Goal: Task Accomplishment & Management: Use online tool/utility

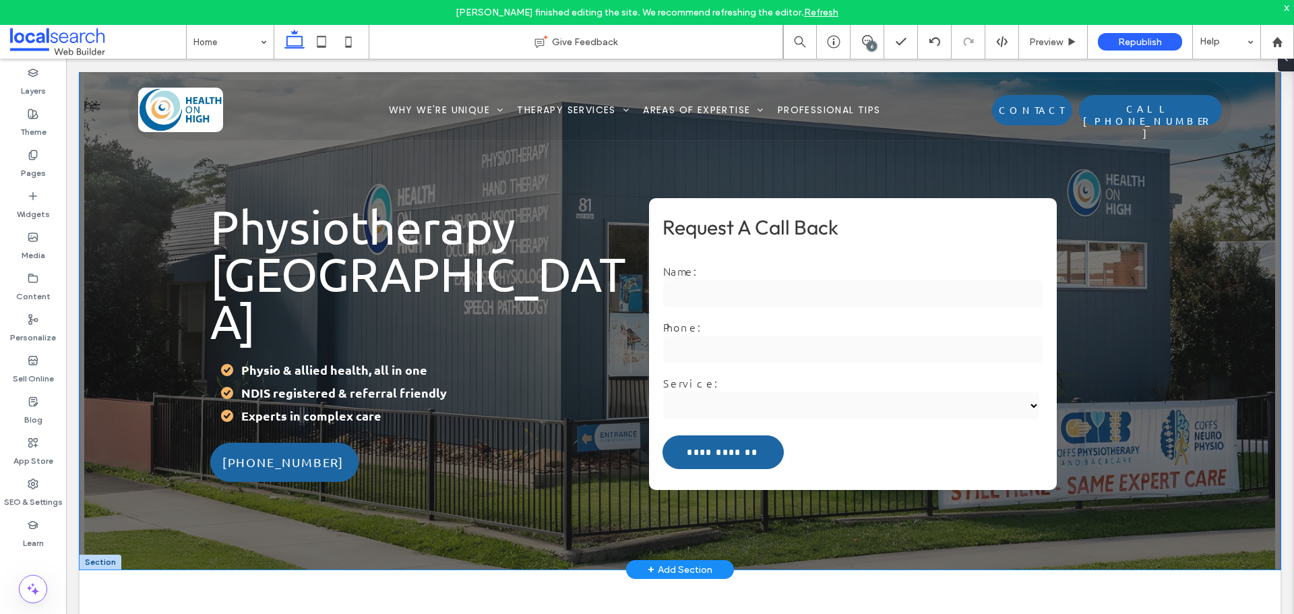
click at [1148, 345] on div "**********" at bounding box center [678, 344] width 958 height 304
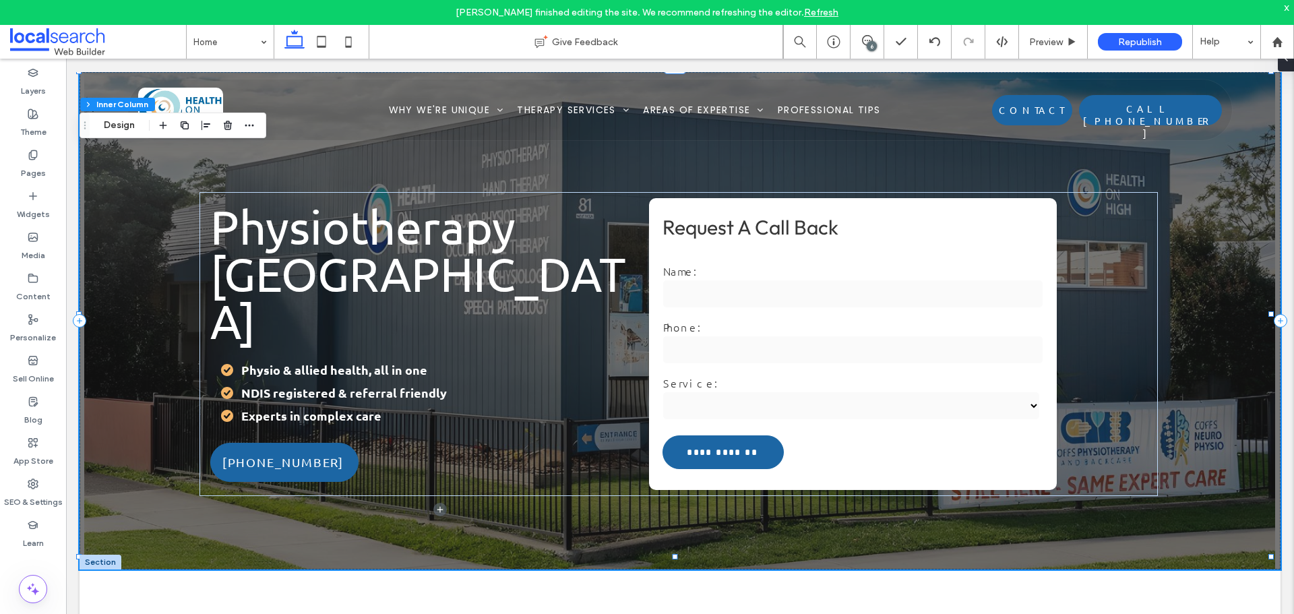
click at [873, 41] on div "6" at bounding box center [871, 46] width 10 height 10
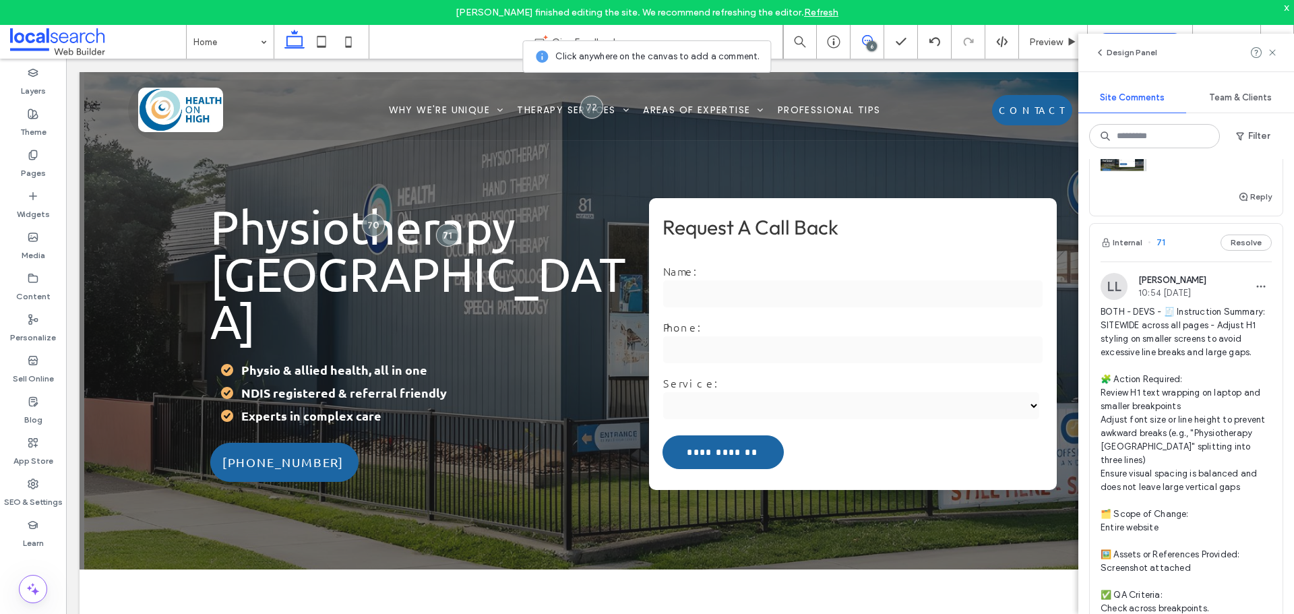
scroll to position [472, 0]
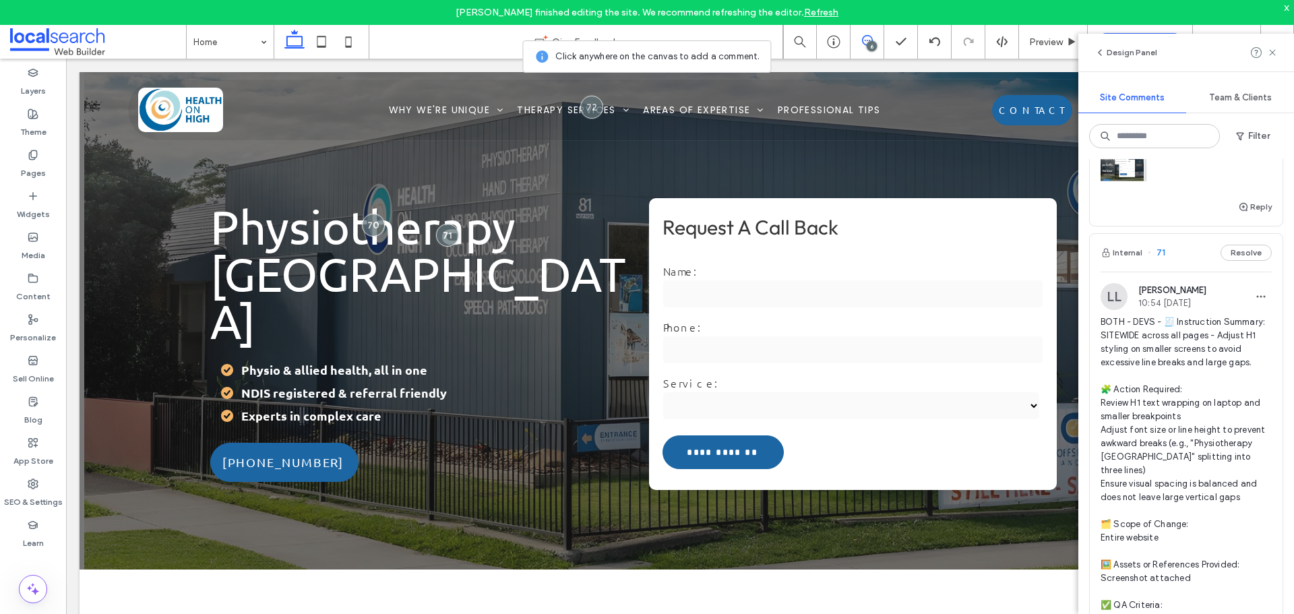
click at [1138, 336] on span "BOTH - DEVS - 🧾 Instruction Summary: SITEWIDE across all pages - Adjust H1 styl…" at bounding box center [1185, 490] width 171 height 350
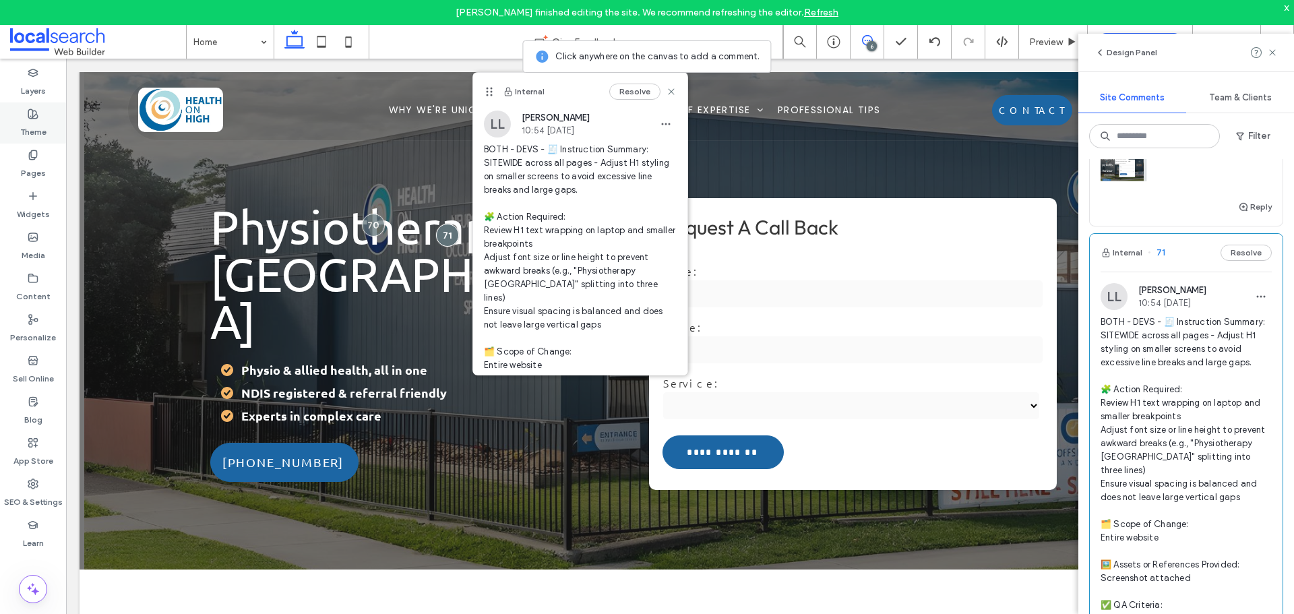
click at [25, 129] on label "Theme" at bounding box center [33, 128] width 26 height 19
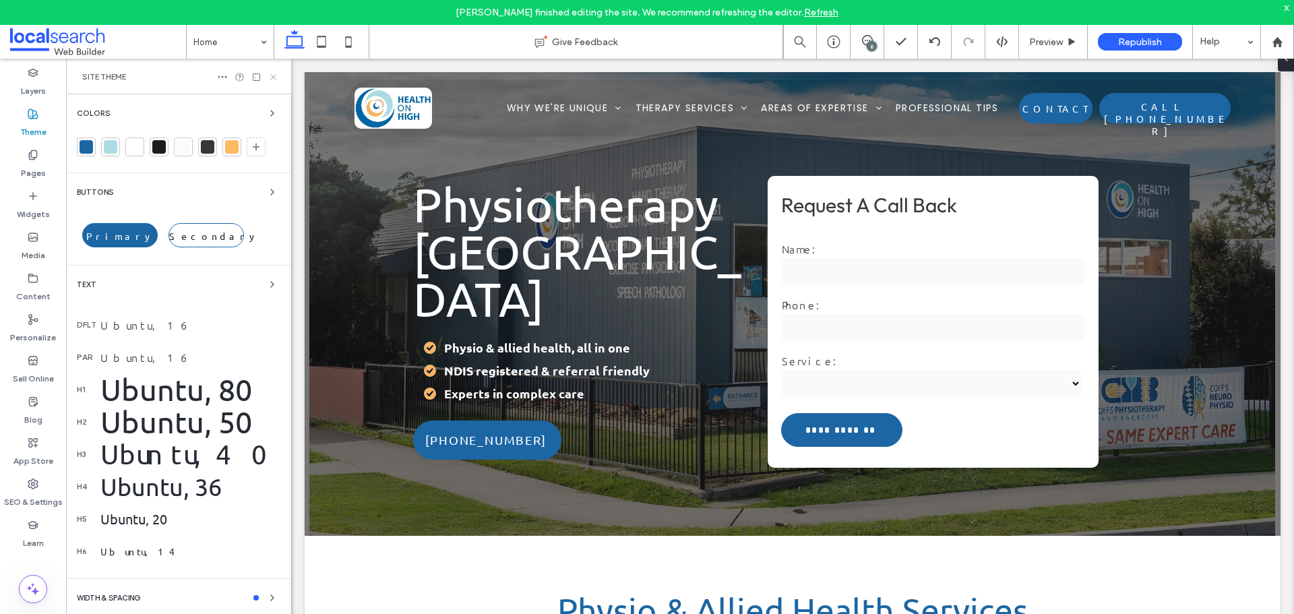
scroll to position [0, 0]
click at [275, 75] on use at bounding box center [272, 76] width 5 height 5
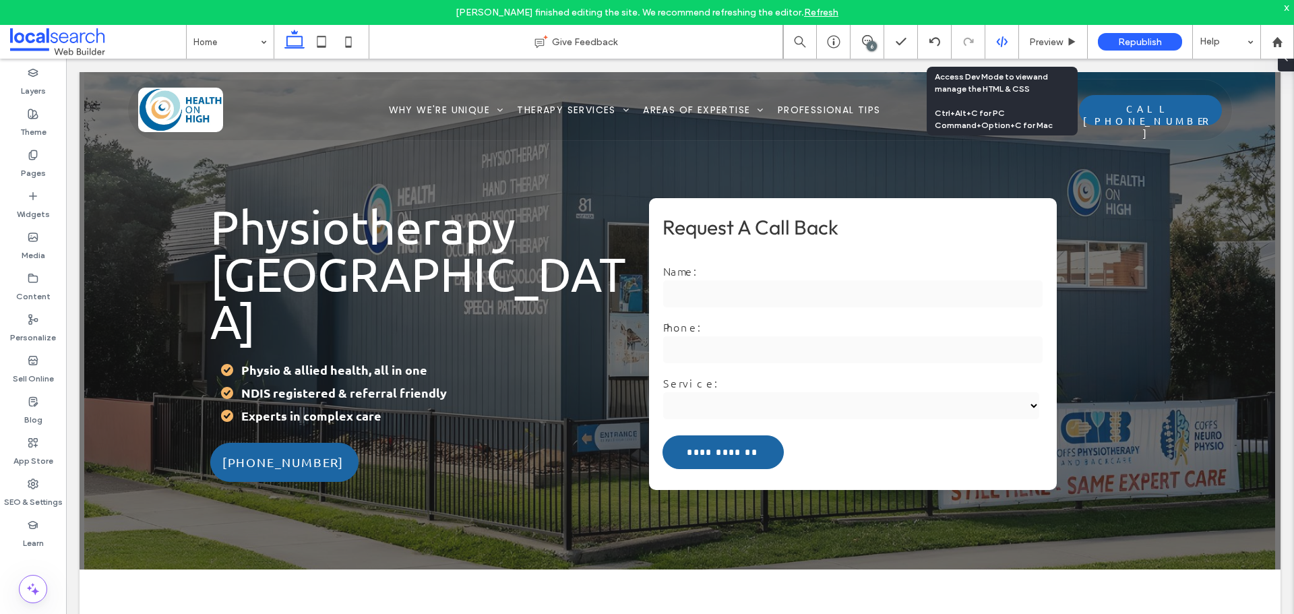
click at [999, 42] on icon at bounding box center [1002, 42] width 12 height 12
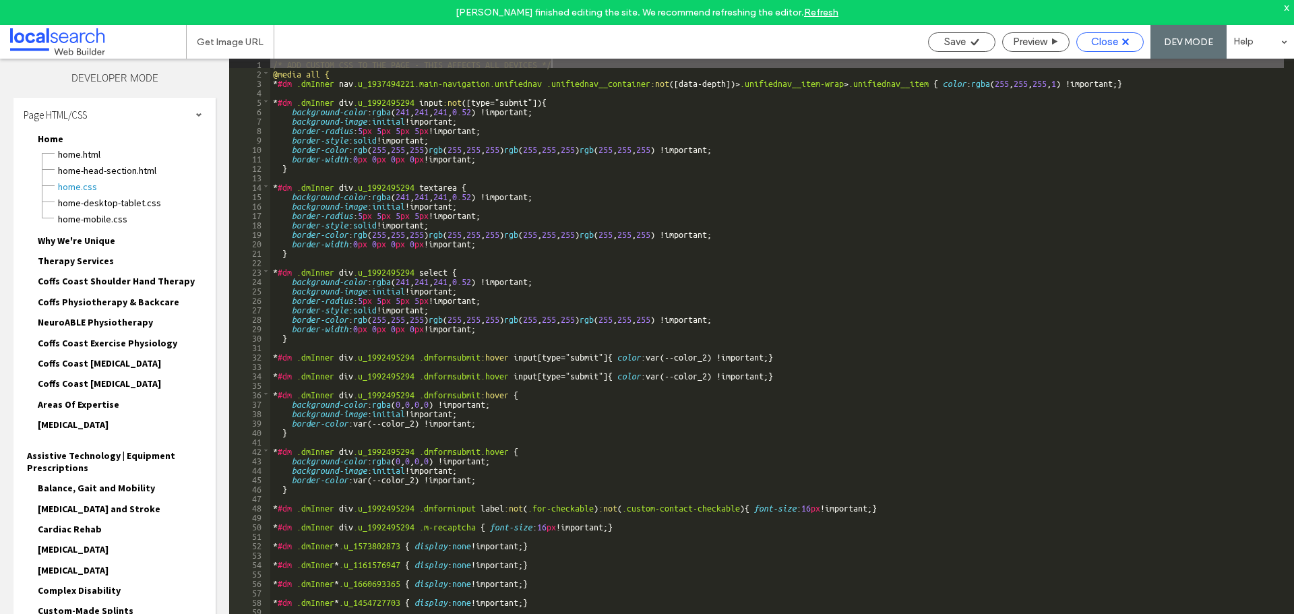
click at [1127, 42] on icon at bounding box center [1125, 41] width 7 height 7
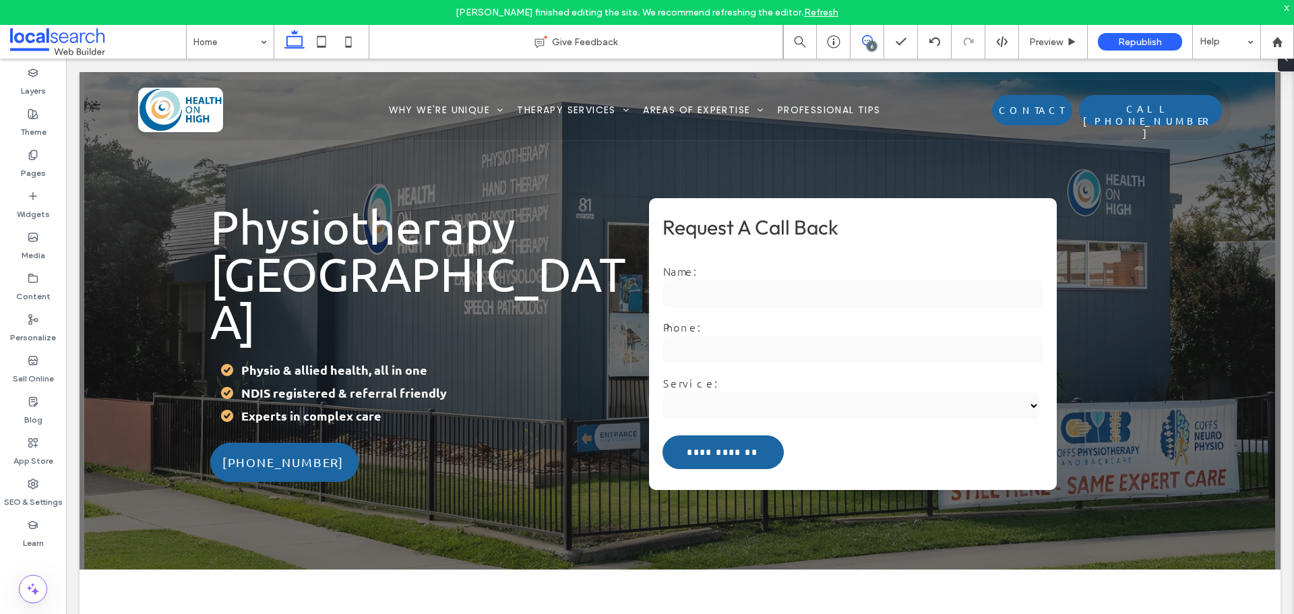
drag, startPoint x: 870, startPoint y: 38, endPoint x: 1087, endPoint y: 71, distance: 219.4
click at [870, 38] on icon at bounding box center [867, 40] width 11 height 11
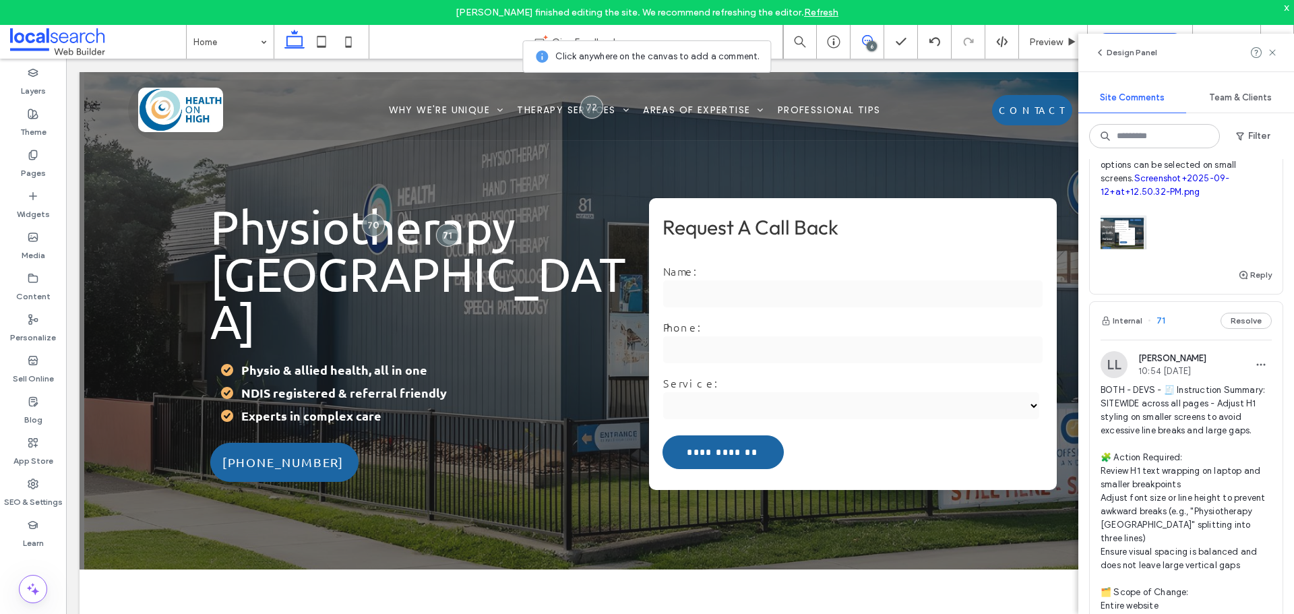
scroll to position [404, 0]
click at [1141, 493] on span "BOTH - DEVS - 🧾 Instruction Summary: SITEWIDE across all pages - Adjust H1 styl…" at bounding box center [1185, 558] width 171 height 350
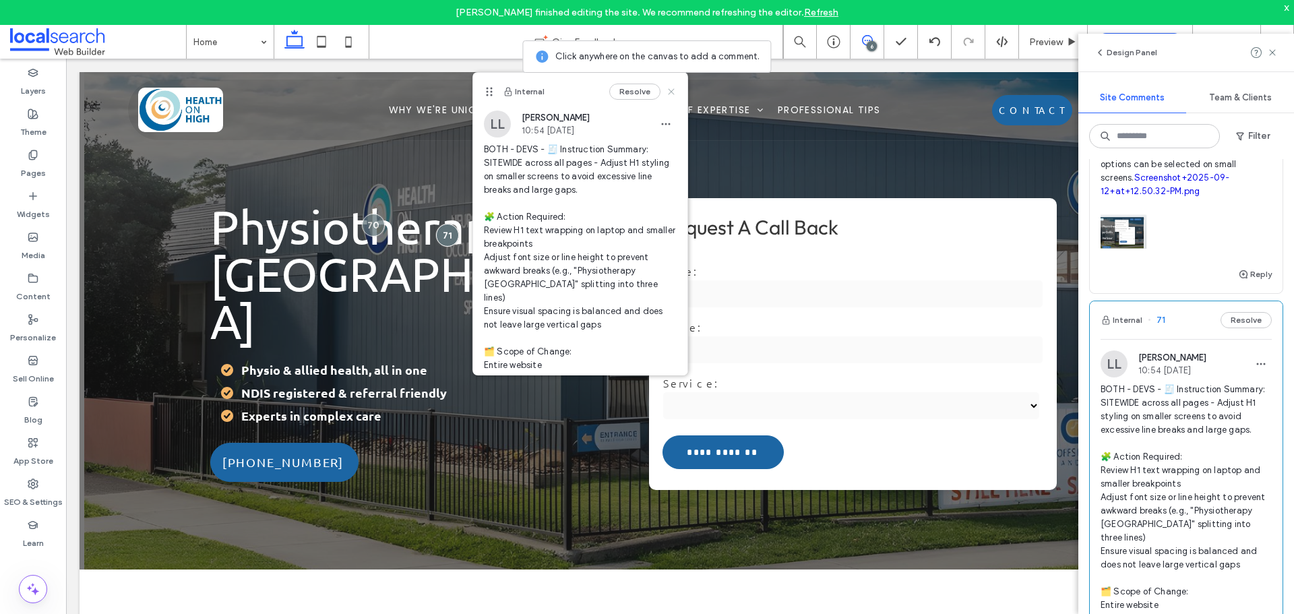
click at [666, 93] on icon at bounding box center [671, 91] width 11 height 11
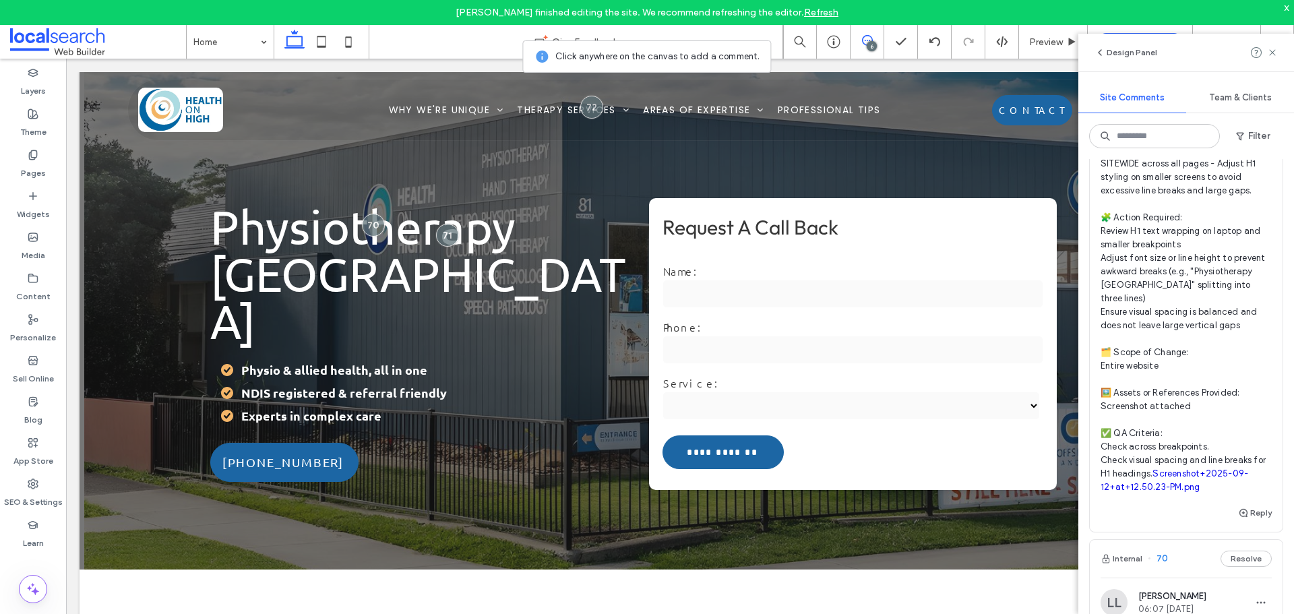
scroll to position [741, 0]
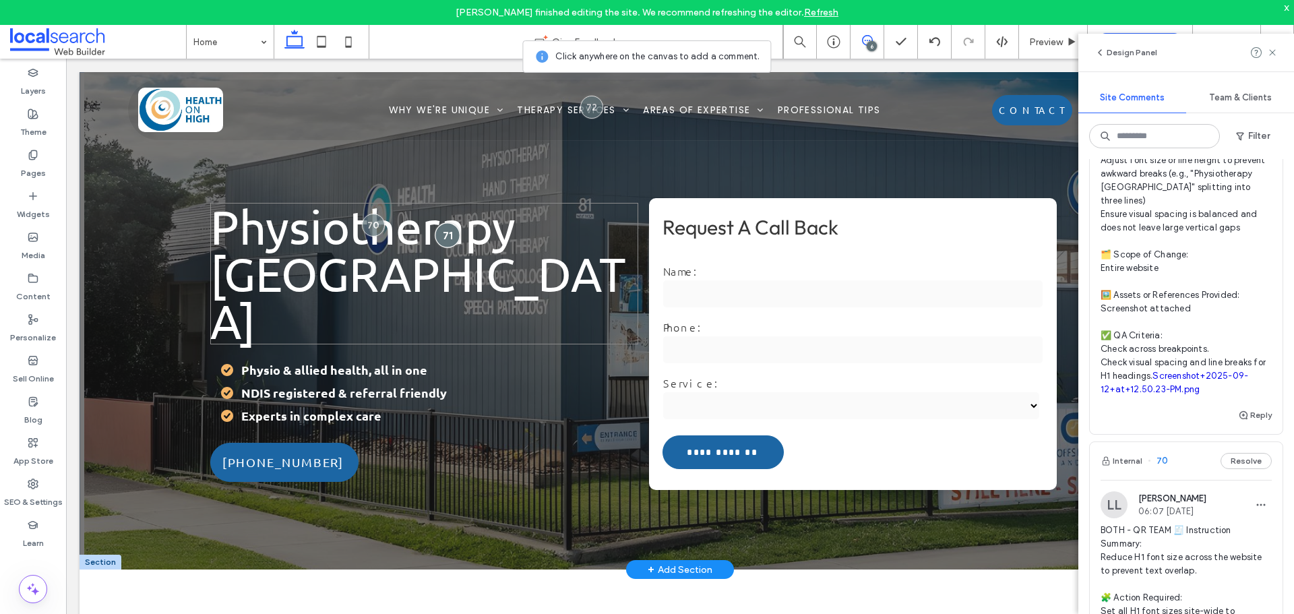
click at [445, 226] on div at bounding box center [447, 234] width 25 height 25
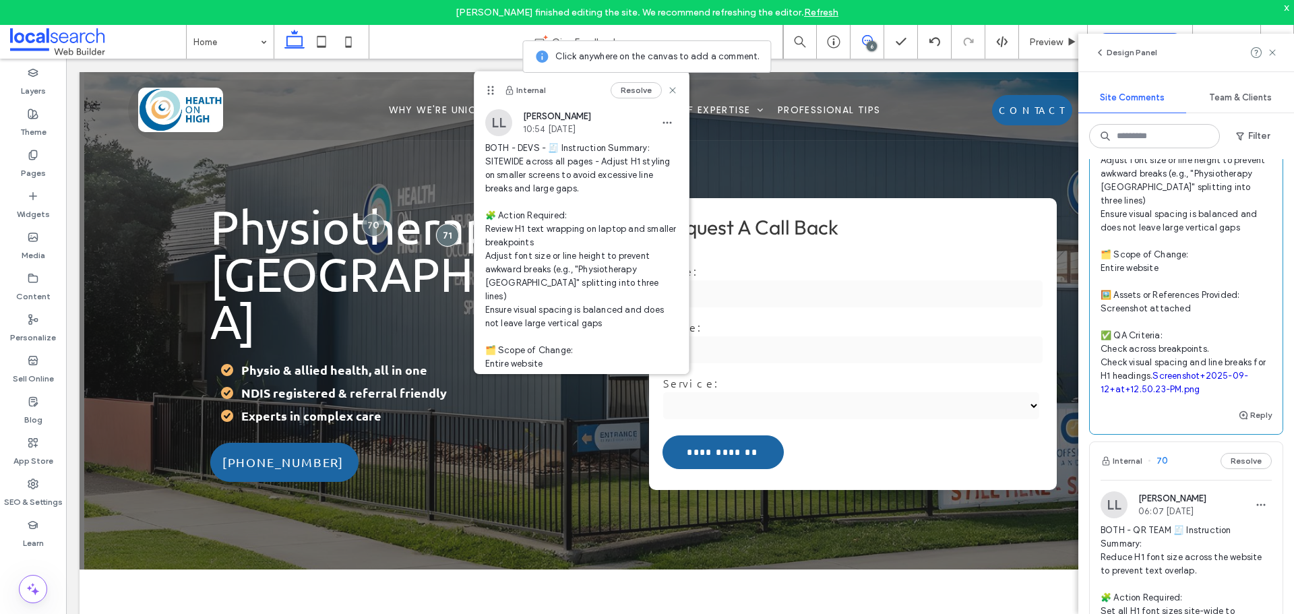
scroll to position [67, 0]
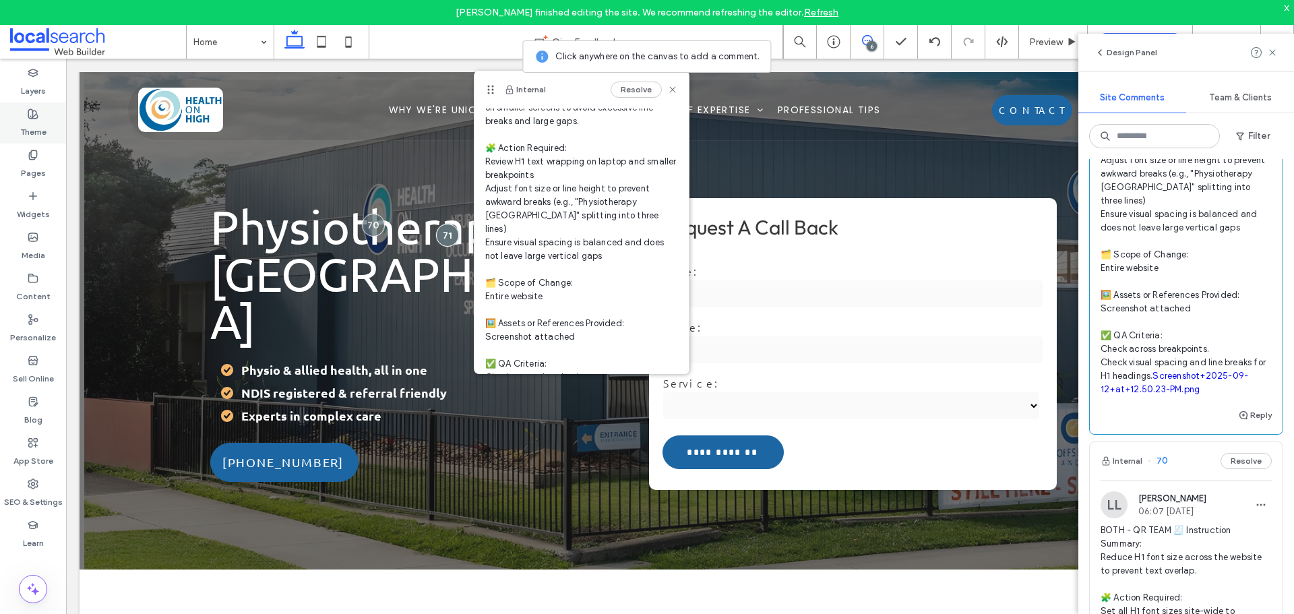
drag, startPoint x: 26, startPoint y: 135, endPoint x: 690, endPoint y: 40, distance: 670.4
click at [26, 135] on label "Theme" at bounding box center [33, 128] width 26 height 19
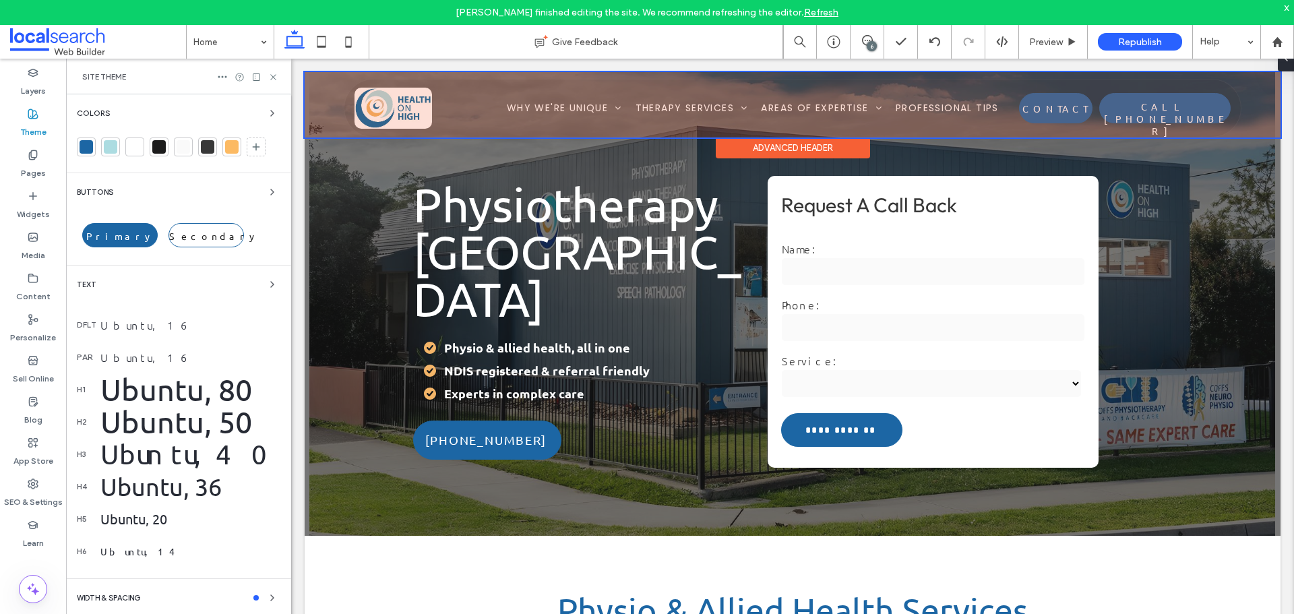
scroll to position [0, 0]
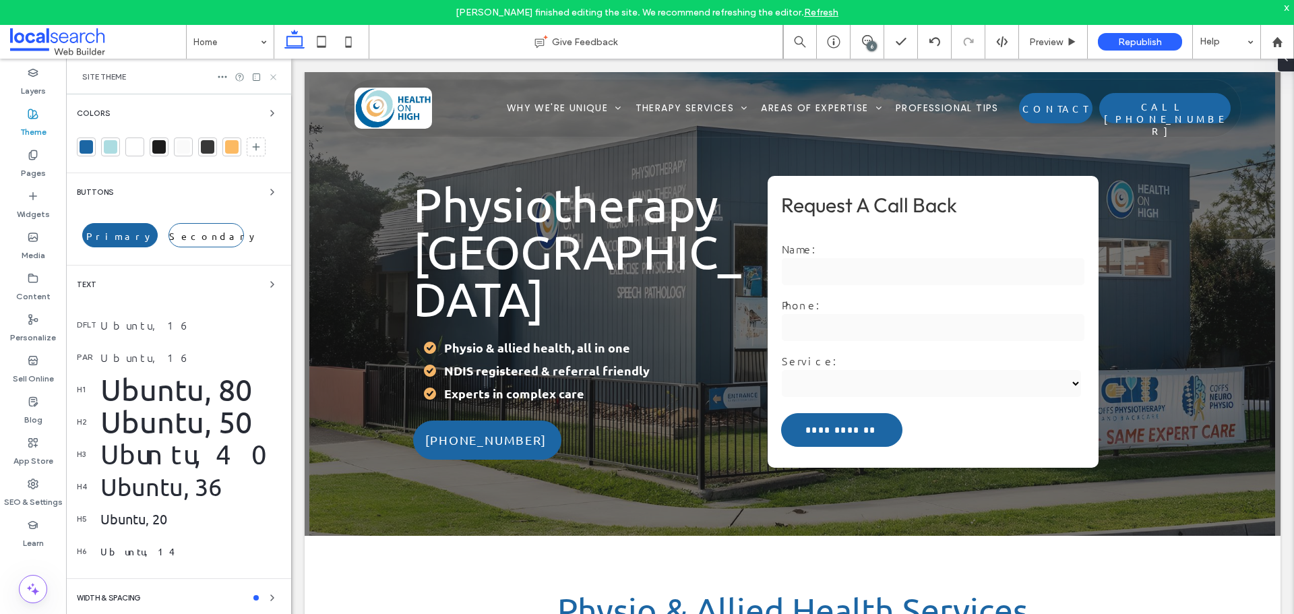
drag, startPoint x: 271, startPoint y: 75, endPoint x: 16, endPoint y: 28, distance: 259.0
click at [271, 75] on use at bounding box center [272, 76] width 5 height 5
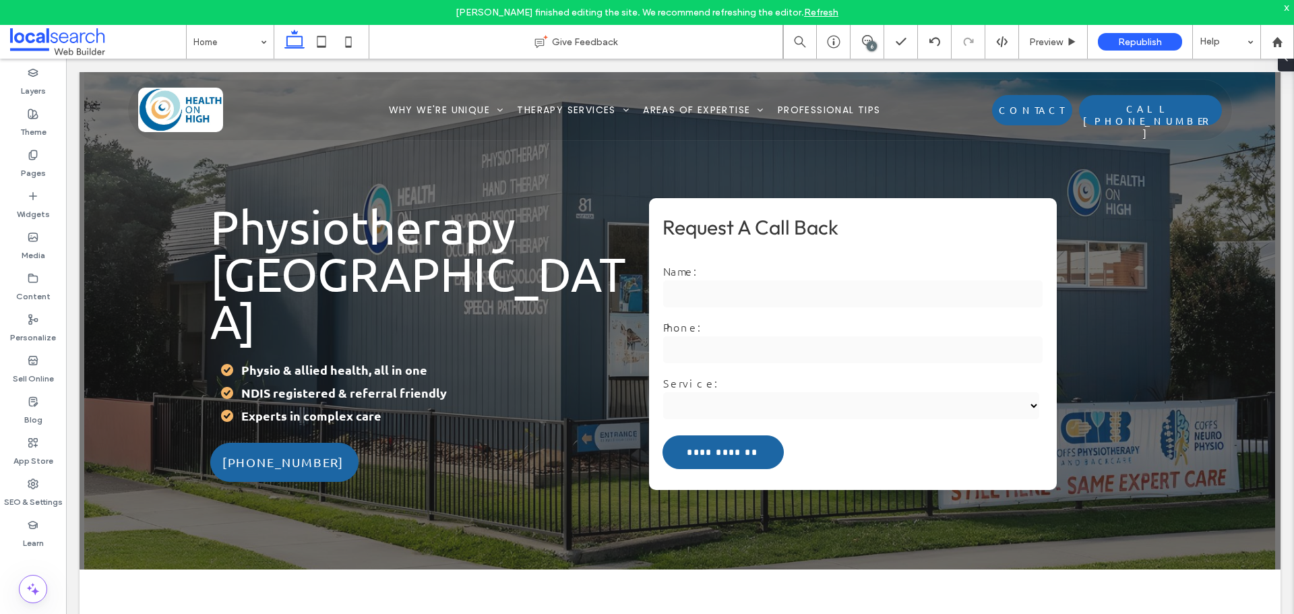
drag, startPoint x: 321, startPoint y: 50, endPoint x: 321, endPoint y: 40, distance: 9.5
click at [321, 50] on icon at bounding box center [321, 41] width 27 height 27
click at [321, 59] on div at bounding box center [679, 347] width 1227 height 577
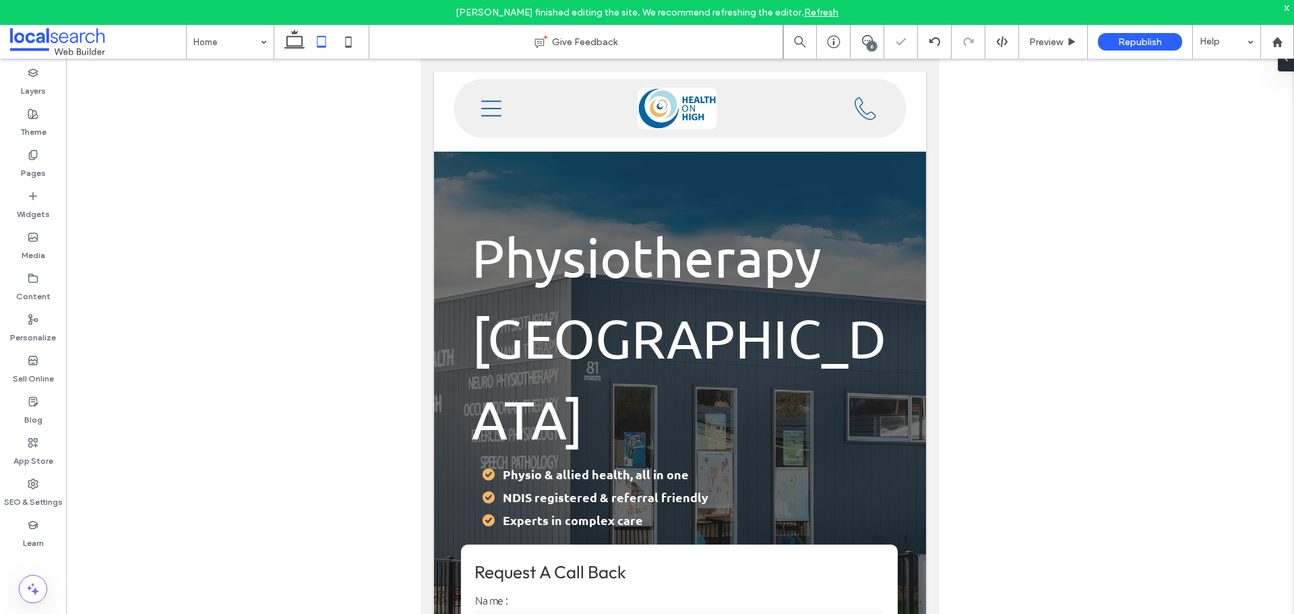
scroll to position [72, 0]
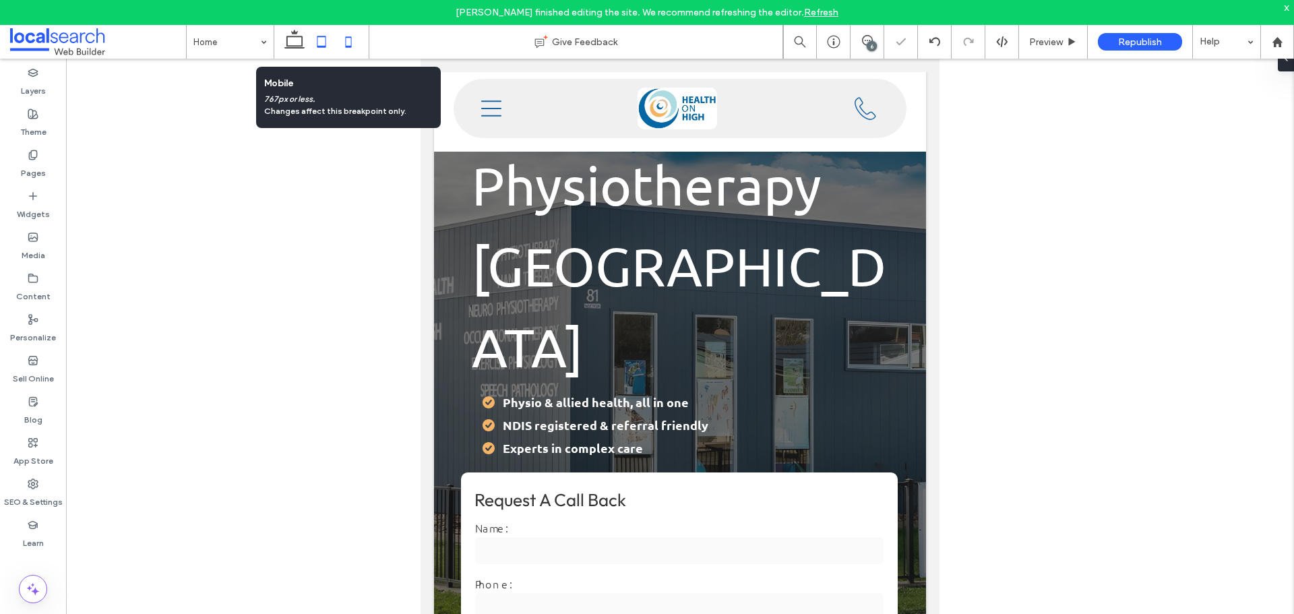
click at [348, 40] on icon at bounding box center [348, 41] width 27 height 27
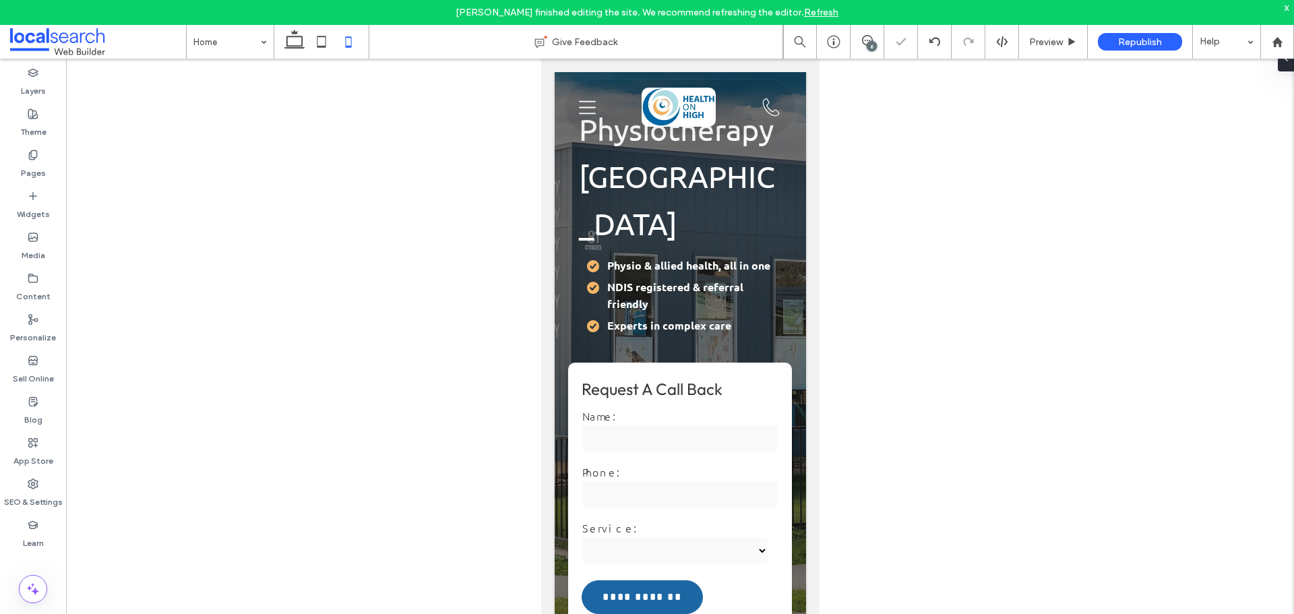
scroll to position [0, 0]
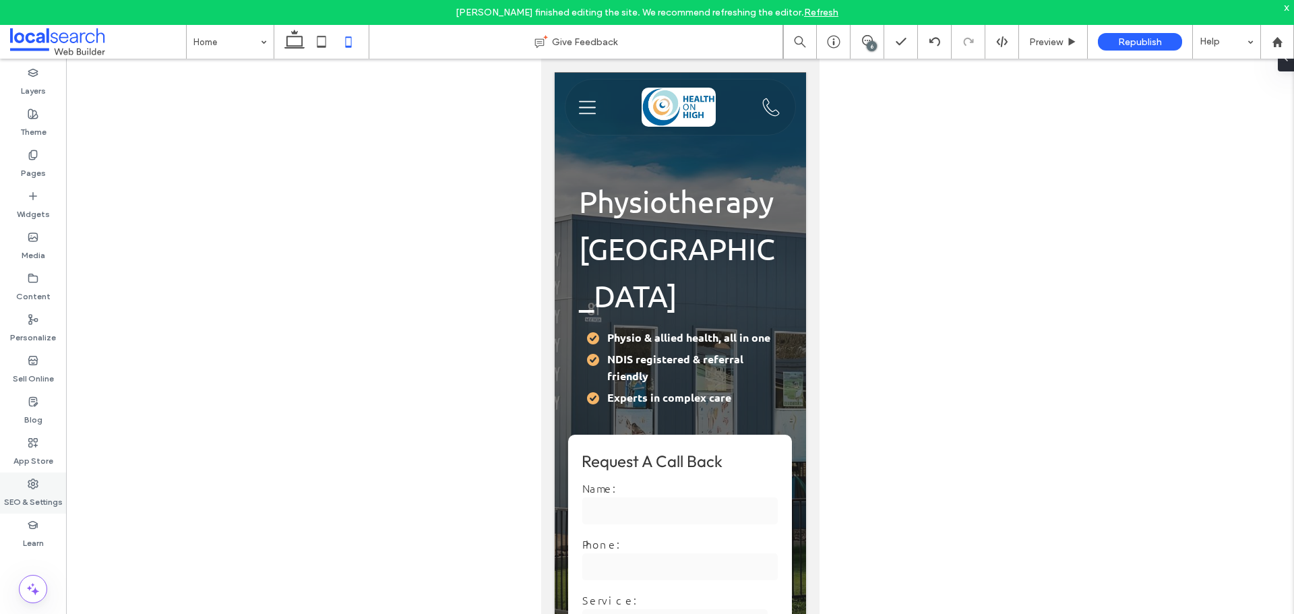
click at [33, 490] on label "SEO & Settings" at bounding box center [33, 498] width 59 height 19
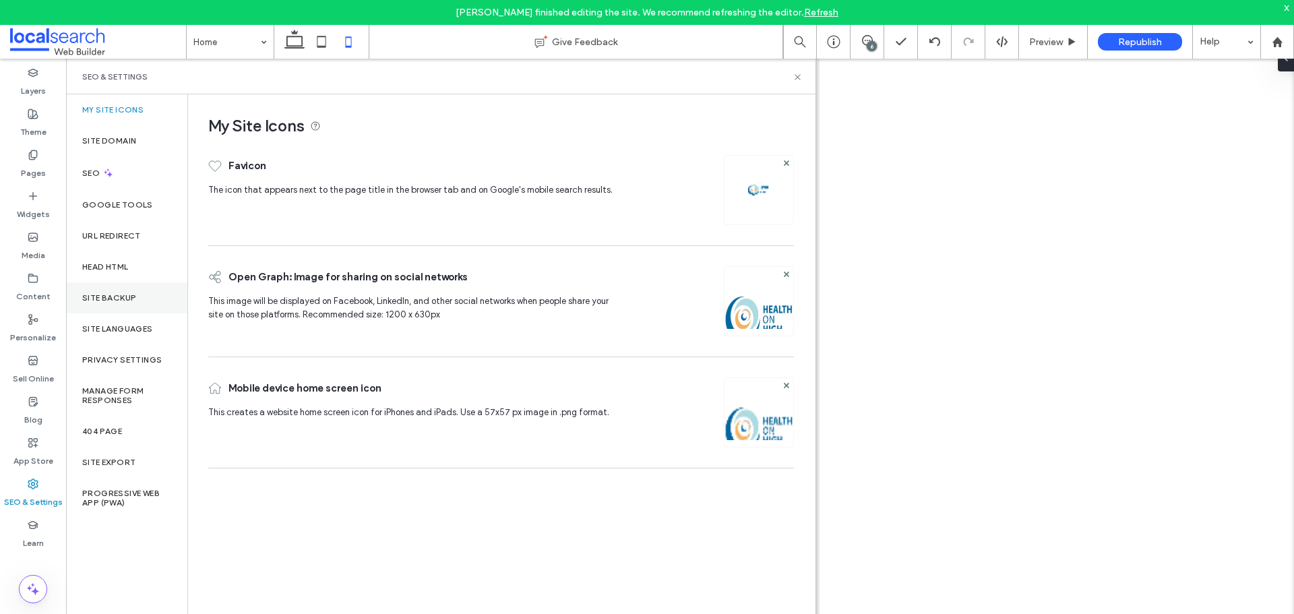
click at [127, 291] on div "Site Backup" at bounding box center [126, 297] width 121 height 31
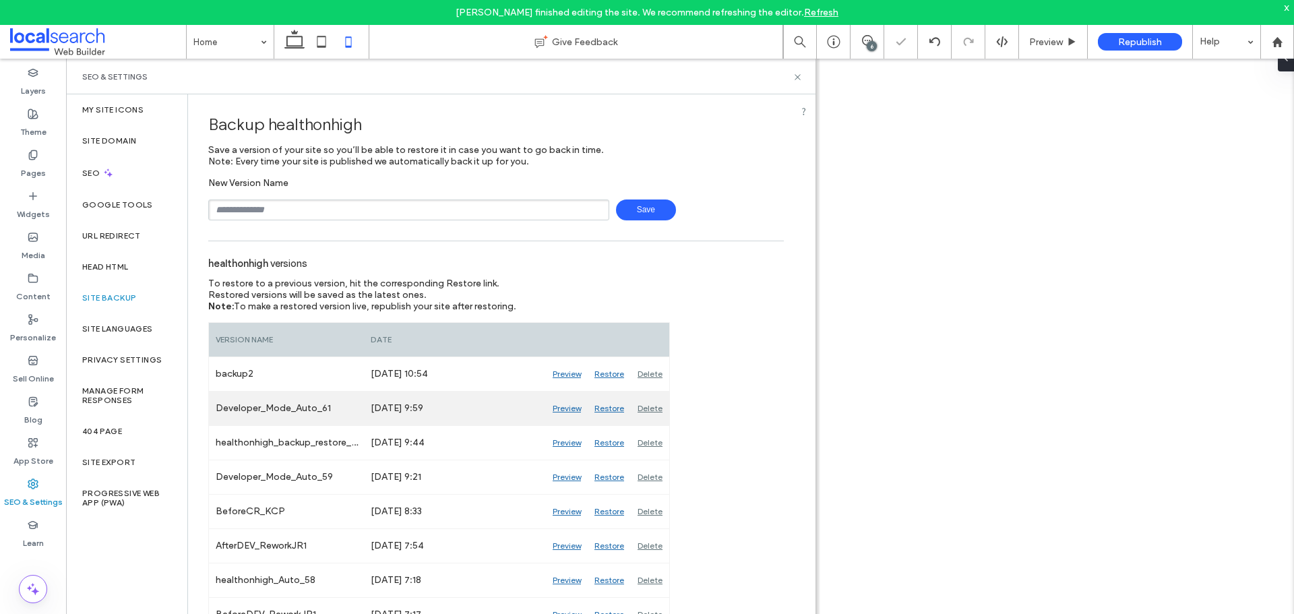
scroll to position [67, 0]
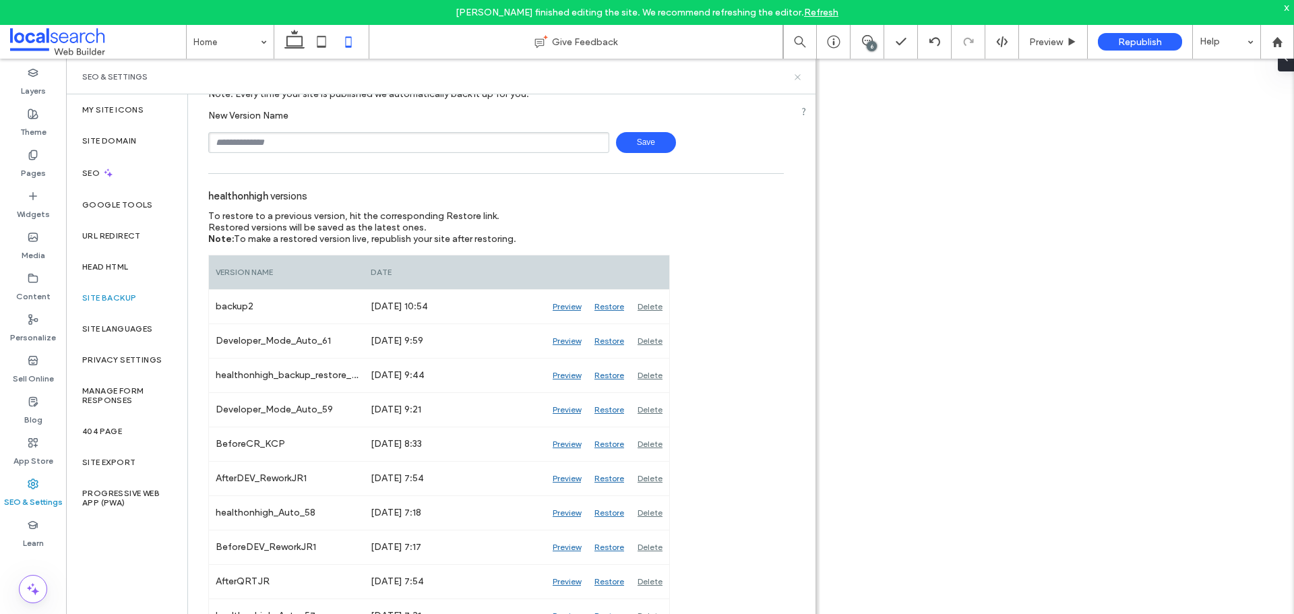
click at [801, 76] on icon at bounding box center [797, 77] width 10 height 10
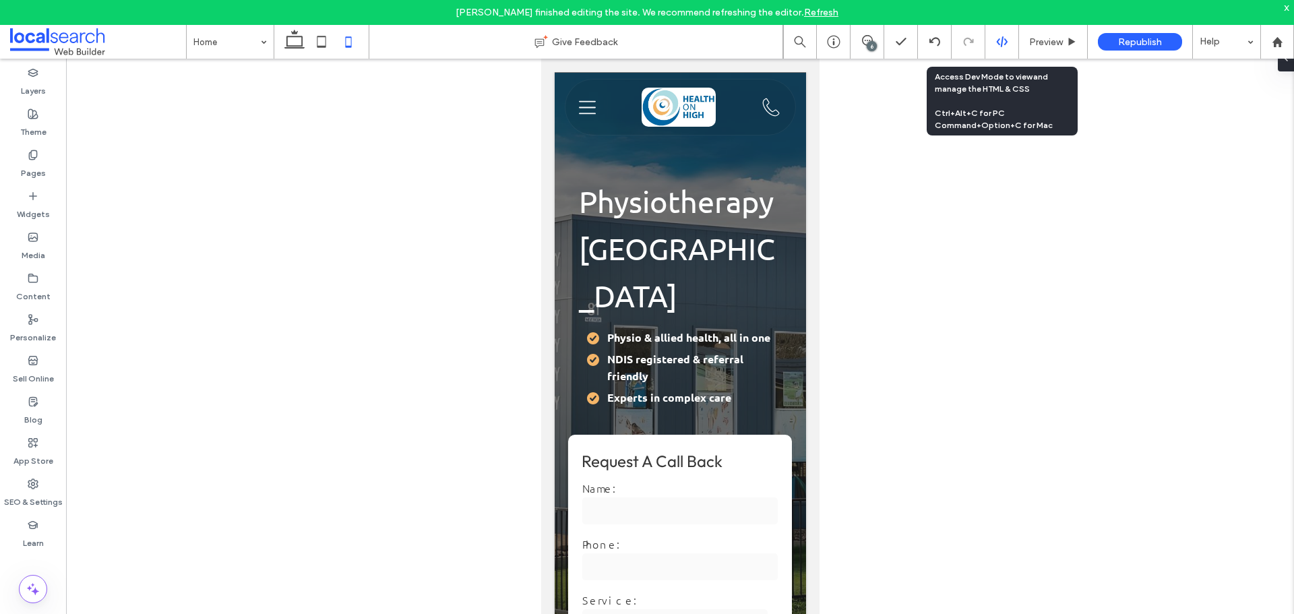
click at [1000, 41] on icon at bounding box center [1002, 42] width 12 height 12
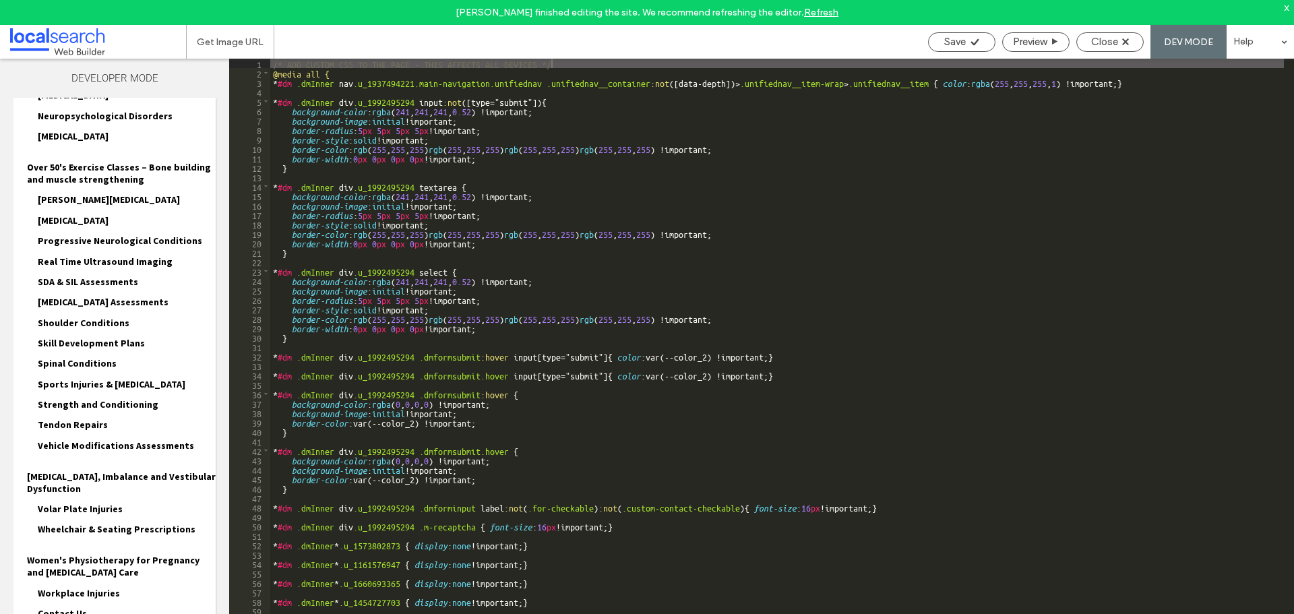
scroll to position [866, 0]
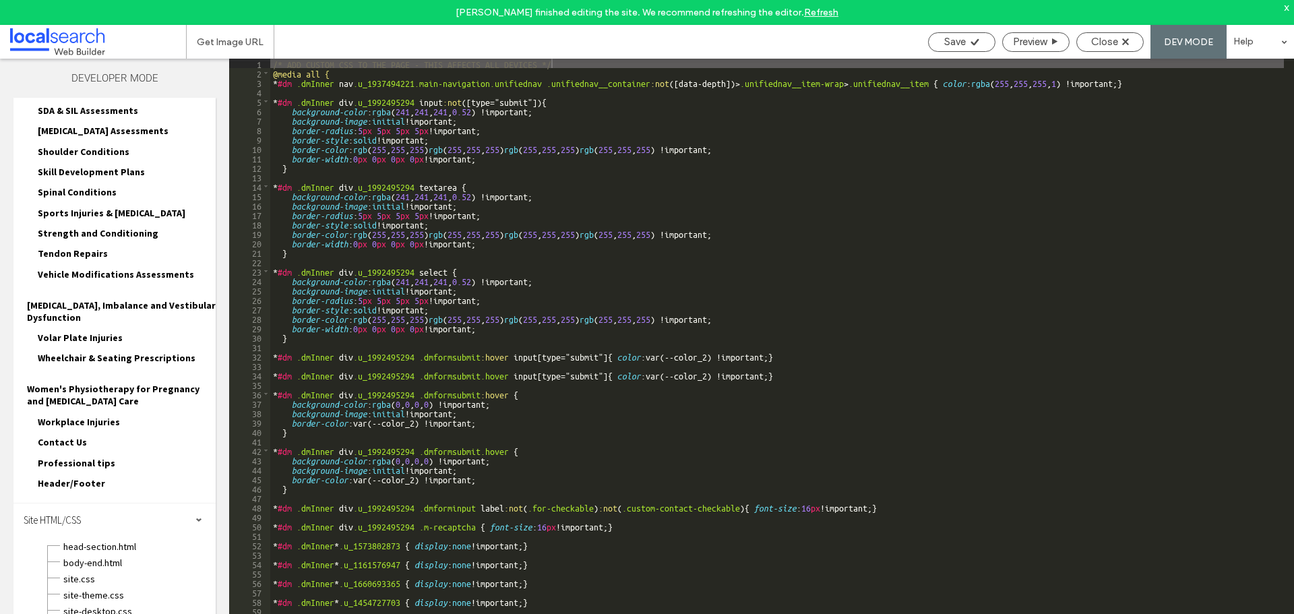
scroll to position [988, 0]
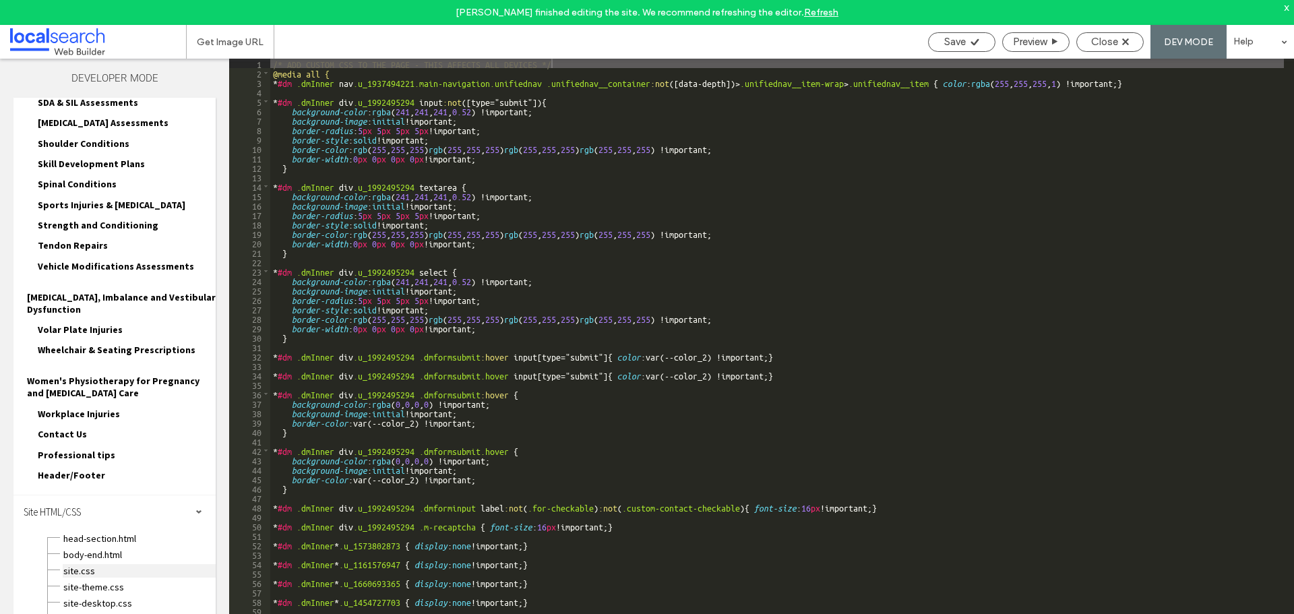
click at [83, 564] on span "site.css" at bounding box center [139, 570] width 153 height 13
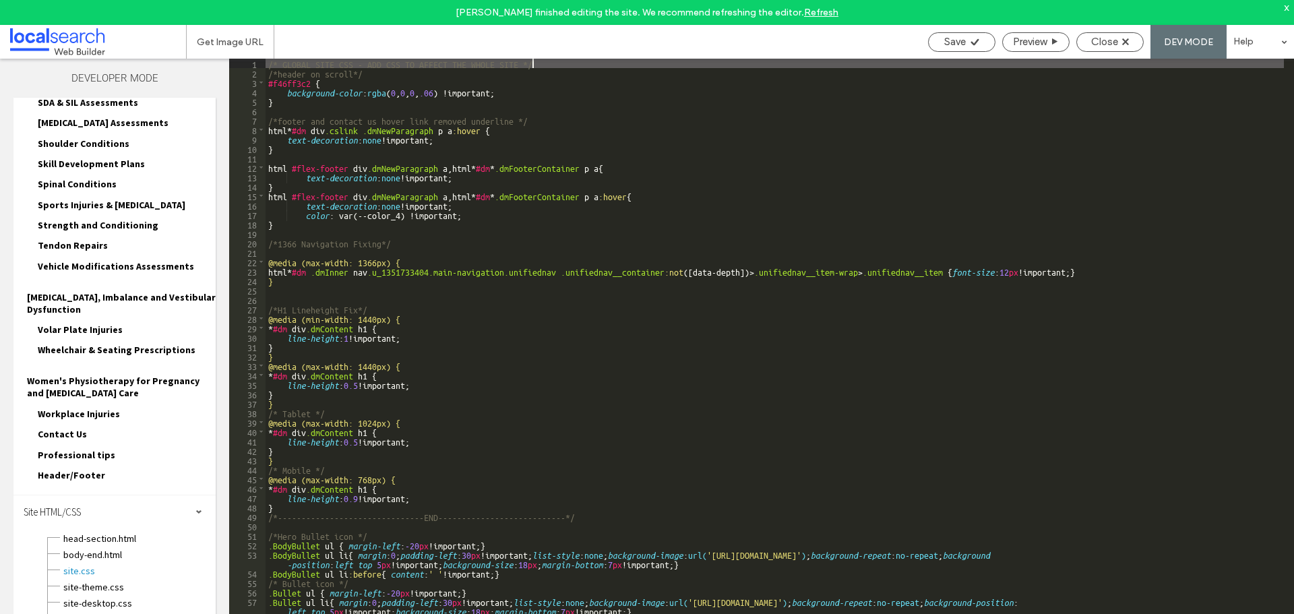
scroll to position [0, 0]
click at [511, 273] on div "/* GLOBAL SITE CSS - ADD CSS TO AFFECT THE WHOLE SITE */ /*header on scroll*/ #…" at bounding box center [774, 358] width 1018 height 599
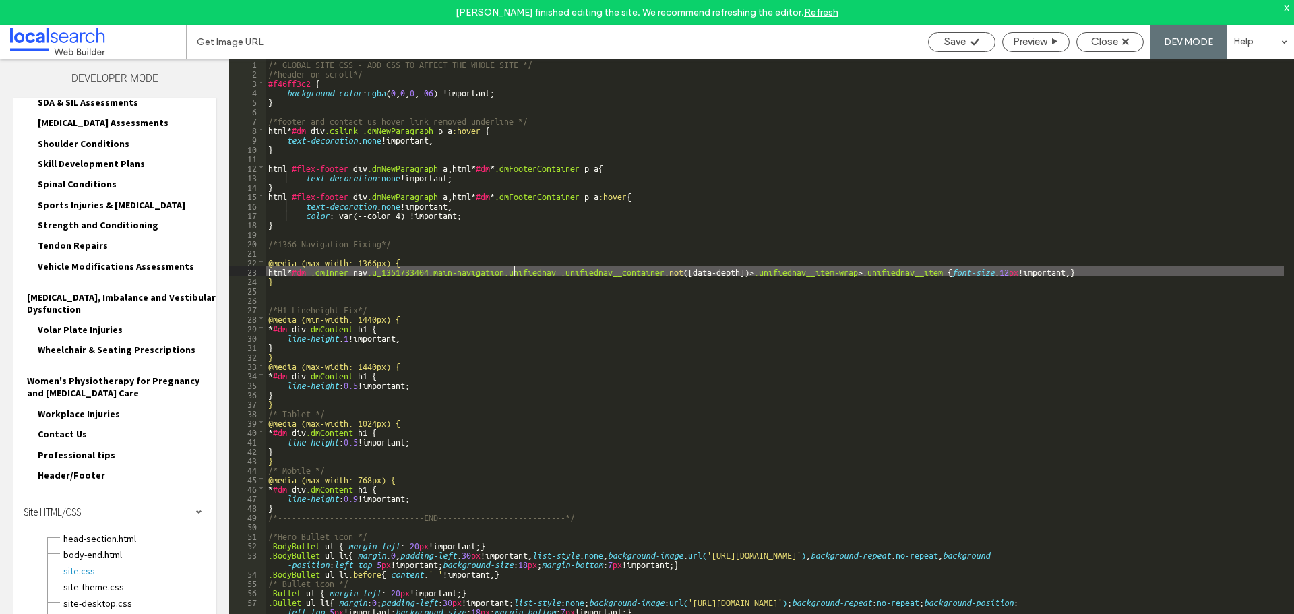
click at [509, 257] on div "/* GLOBAL SITE CSS - ADD CSS TO AFFECT THE WHOLE SITE */ /*header on scroll*/ #…" at bounding box center [774, 358] width 1018 height 599
click at [519, 274] on div "/* GLOBAL SITE CSS - ADD CSS TO AFFECT THE WHOLE SITE */ /*header on scroll*/ #…" at bounding box center [774, 358] width 1018 height 599
click at [507, 258] on div "/* GLOBAL SITE CSS - ADD CSS TO AFFECT THE WHOLE SITE */ /*header on scroll*/ #…" at bounding box center [774, 358] width 1018 height 599
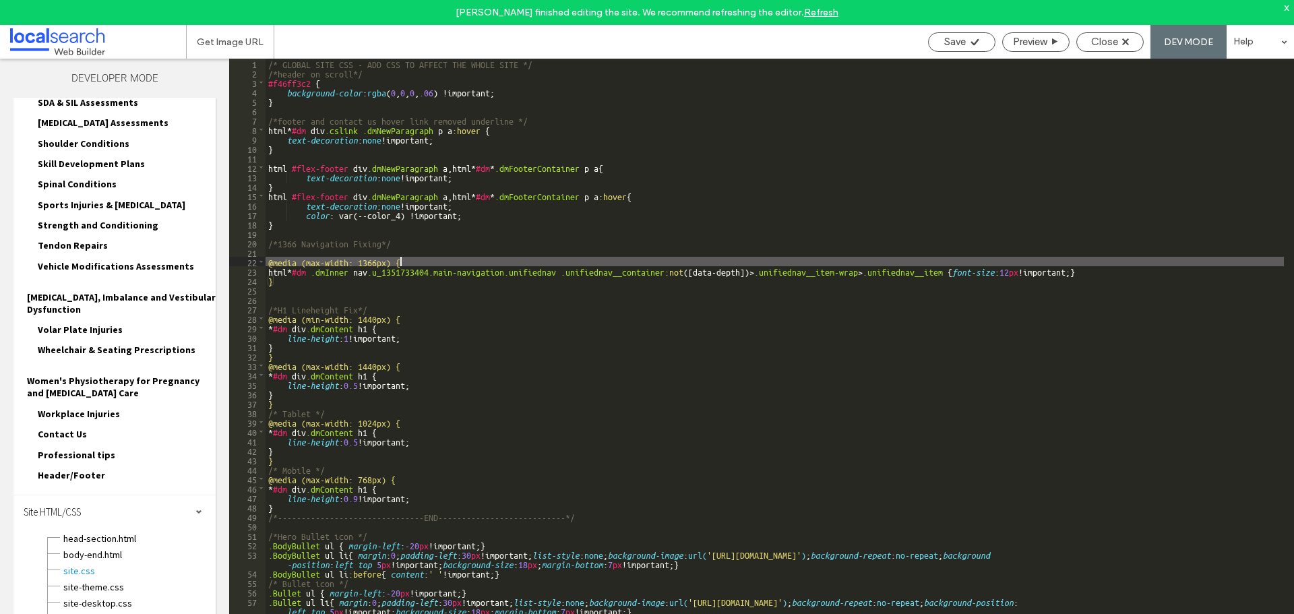
click at [509, 263] on div "/* GLOBAL SITE CSS - ADD CSS TO AFFECT THE WHOLE SITE */ /*header on scroll*/ #…" at bounding box center [774, 358] width 1018 height 599
click at [515, 265] on div "/* GLOBAL SITE CSS - ADD CSS TO AFFECT THE WHOLE SITE */ /*header on scroll*/ #…" at bounding box center [774, 358] width 1018 height 599
click at [516, 274] on div "/* GLOBAL SITE CSS - ADD CSS TO AFFECT THE WHOLE SITE */ /*header on scroll*/ #…" at bounding box center [774, 358] width 1018 height 599
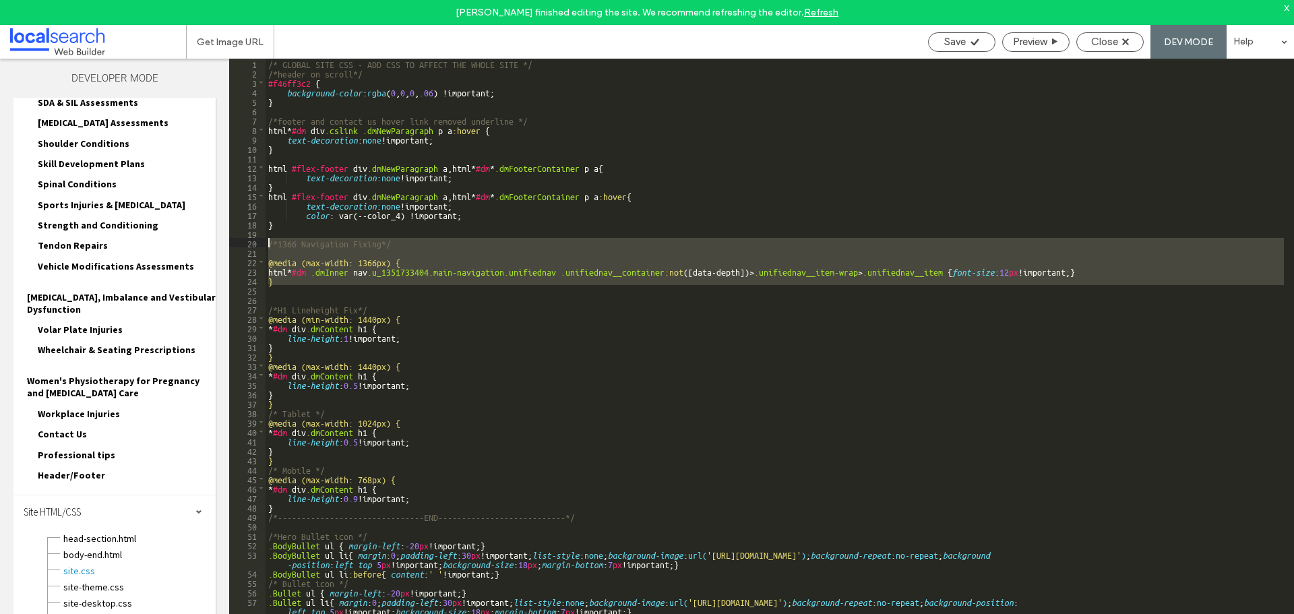
drag, startPoint x: 284, startPoint y: 274, endPoint x: 261, endPoint y: 241, distance: 40.7
click at [261, 241] on div "** 1 2 3 4 5 6 7 8 9 10 11 12 13 14 15 16 17 18 19 20 21 22 23 24 25 26 27 28 2…" at bounding box center [761, 349] width 1064 height 580
click at [272, 241] on div "/* GLOBAL SITE CSS - ADD CSS TO AFFECT THE WHOLE SITE */ /*header on scroll*/ #…" at bounding box center [774, 349] width 1018 height 580
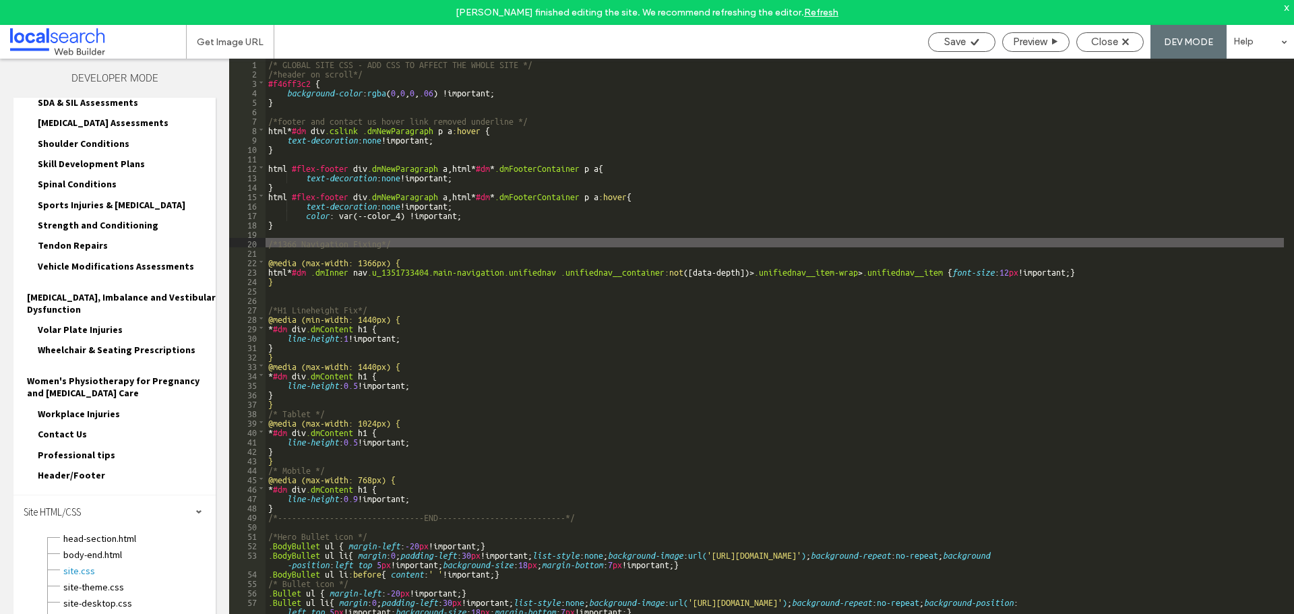
click at [269, 241] on div "/* GLOBAL SITE CSS - ADD CSS TO AFFECT THE WHOLE SITE */ /*header on scroll*/ #…" at bounding box center [774, 358] width 1018 height 599
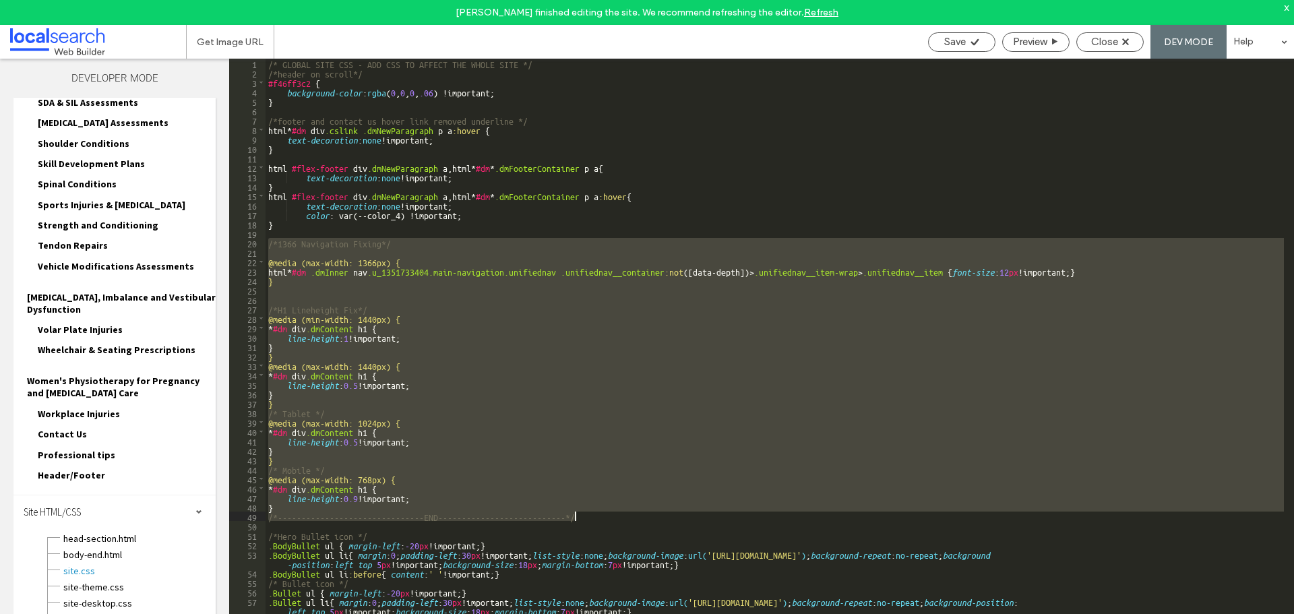
drag, startPoint x: 267, startPoint y: 241, endPoint x: 611, endPoint y: 512, distance: 438.0
click at [611, 512] on div "/* GLOBAL SITE CSS - ADD CSS TO AFFECT THE WHOLE SITE */ /*header on scroll*/ #…" at bounding box center [774, 358] width 1018 height 599
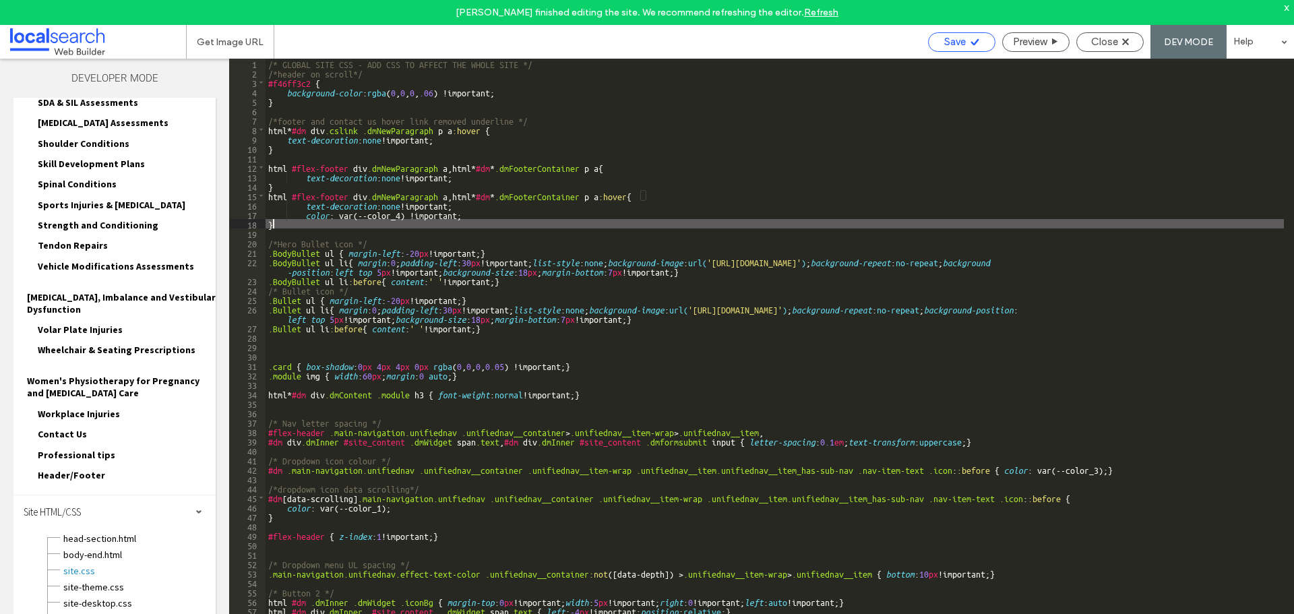
click at [976, 41] on icon at bounding box center [974, 42] width 10 height 10
click at [1114, 44] on span "Close" at bounding box center [1104, 42] width 27 height 12
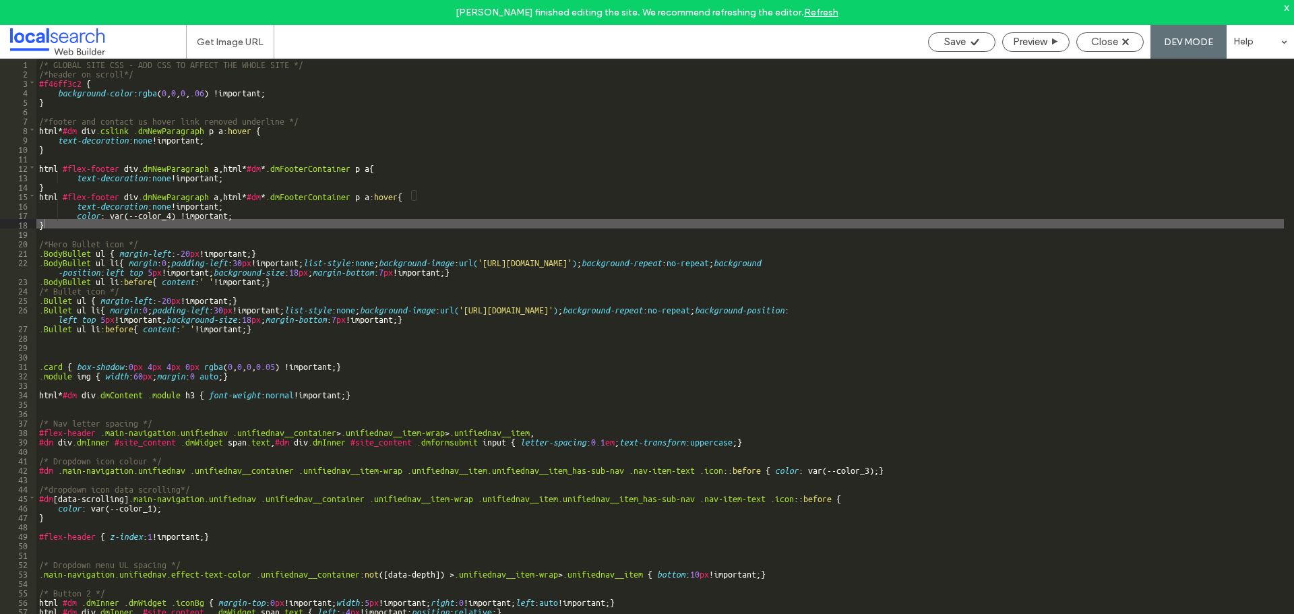
scroll to position [979, 0]
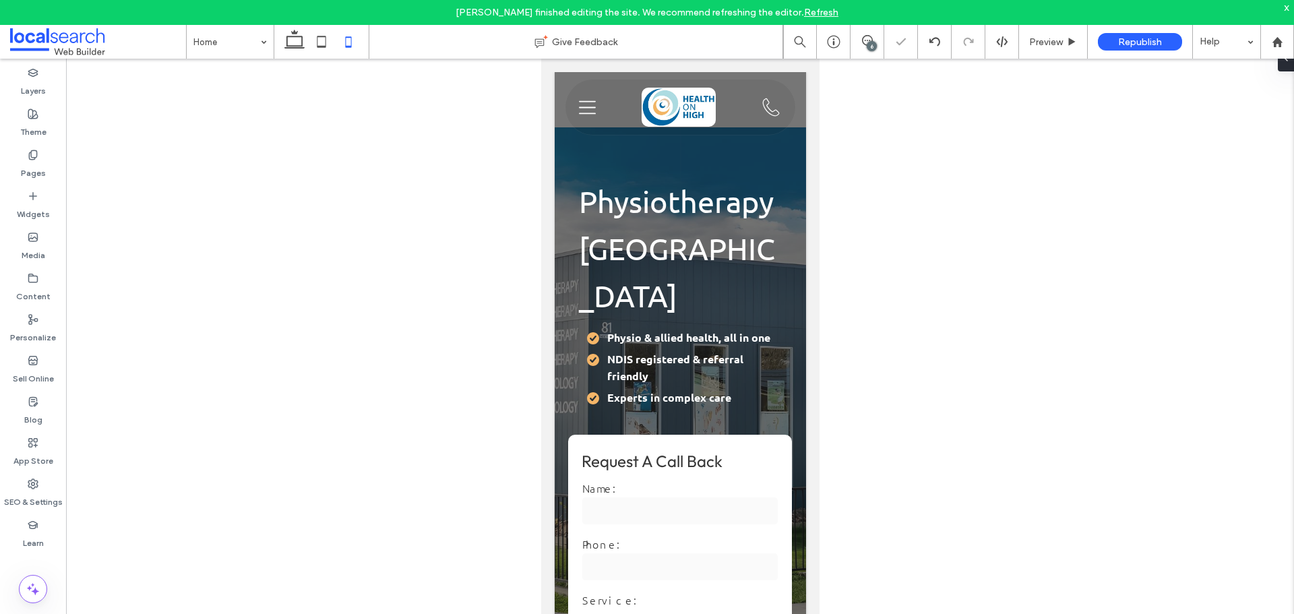
click at [866, 48] on div "6" at bounding box center [866, 41] width 33 height 13
click at [321, 39] on icon at bounding box center [321, 41] width 27 height 27
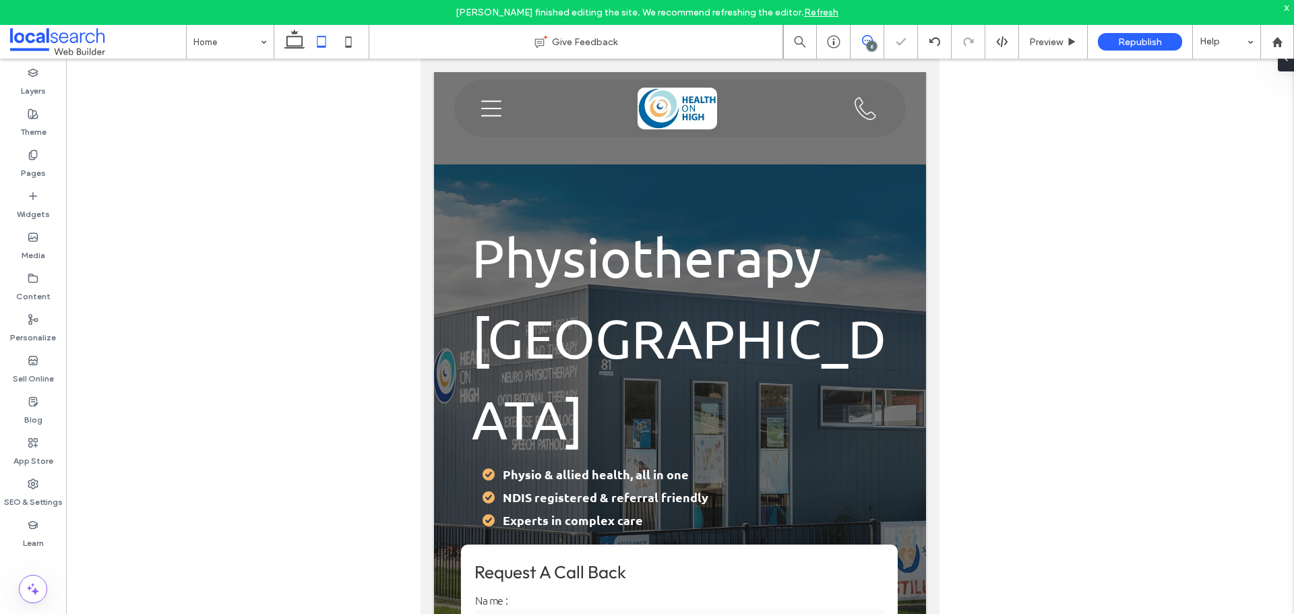
click at [869, 39] on icon at bounding box center [867, 40] width 11 height 11
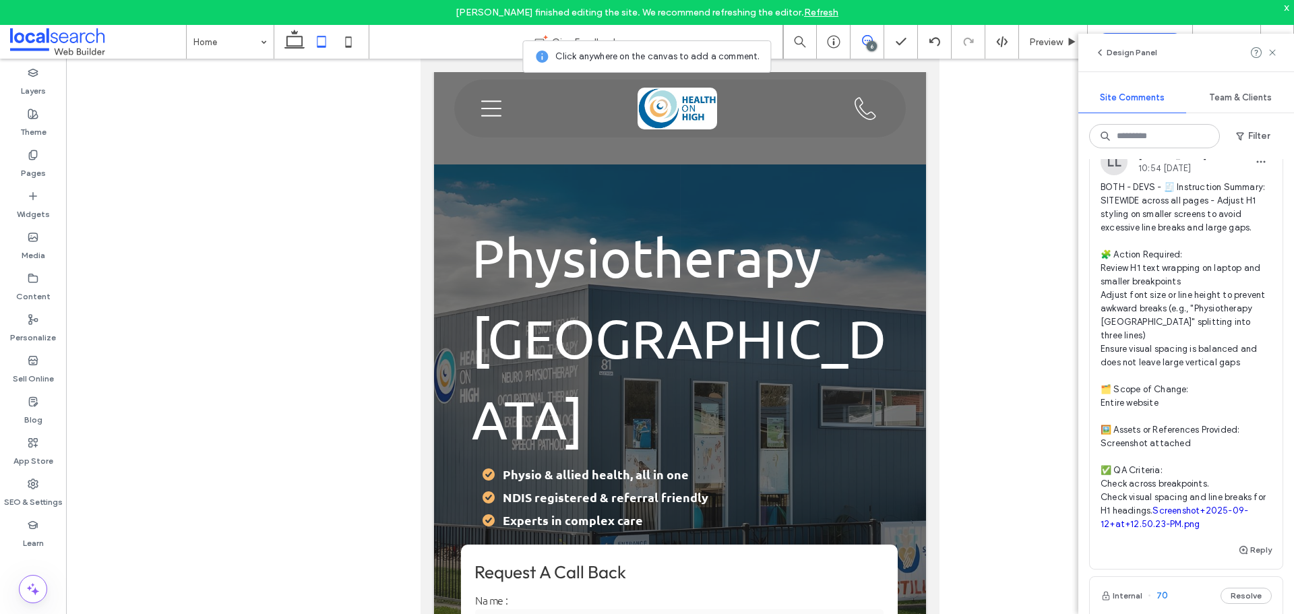
scroll to position [472, 0]
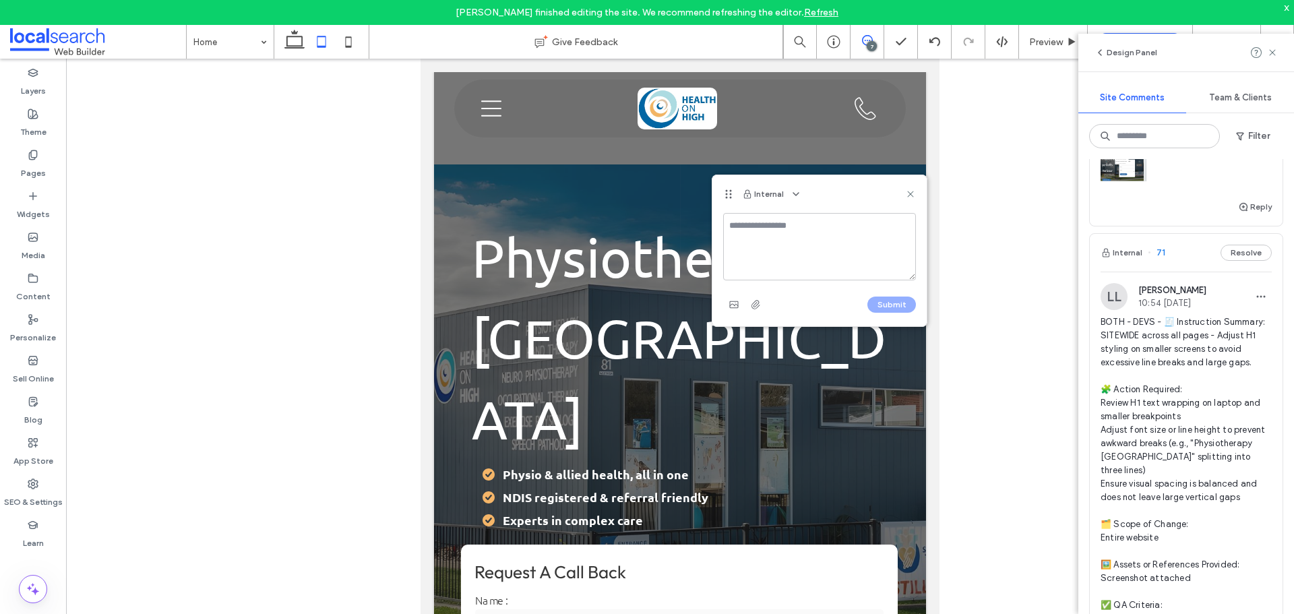
type input "******"
type input "**"
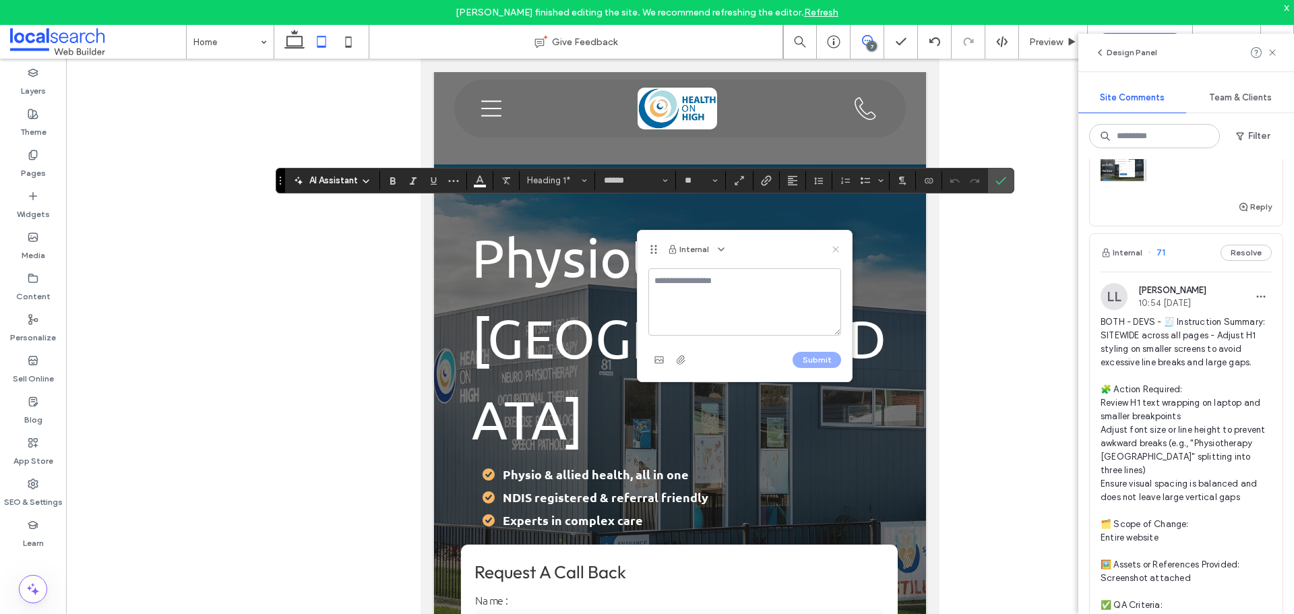
click at [831, 245] on icon at bounding box center [835, 249] width 11 height 11
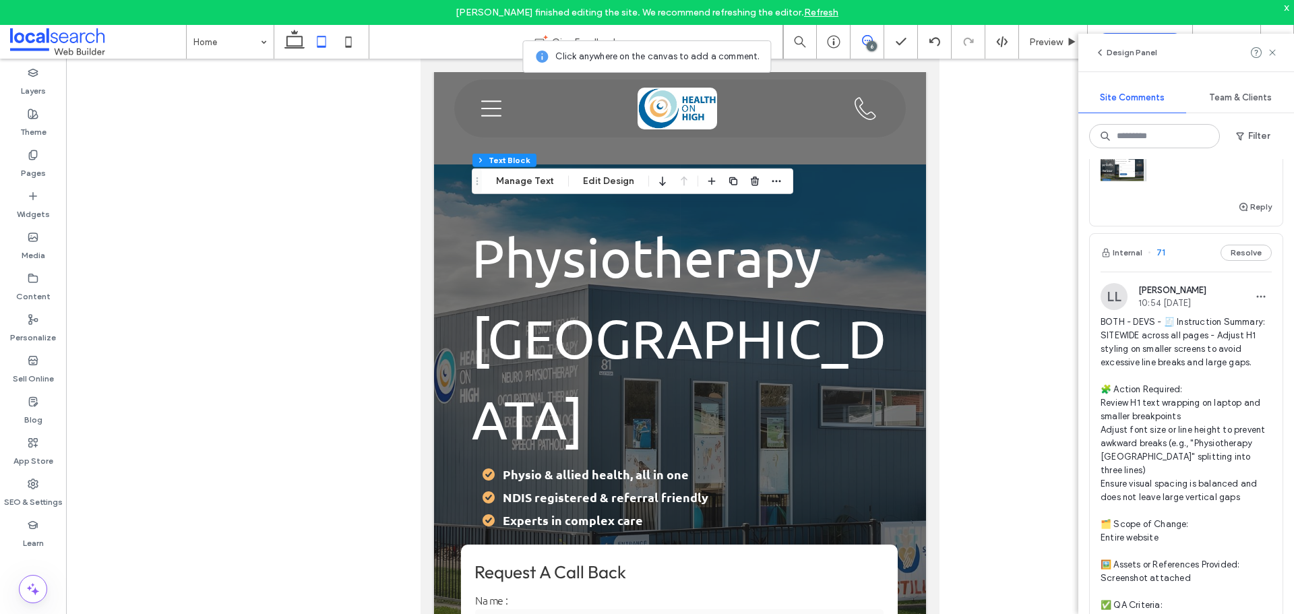
click at [859, 42] on span at bounding box center [866, 40] width 33 height 11
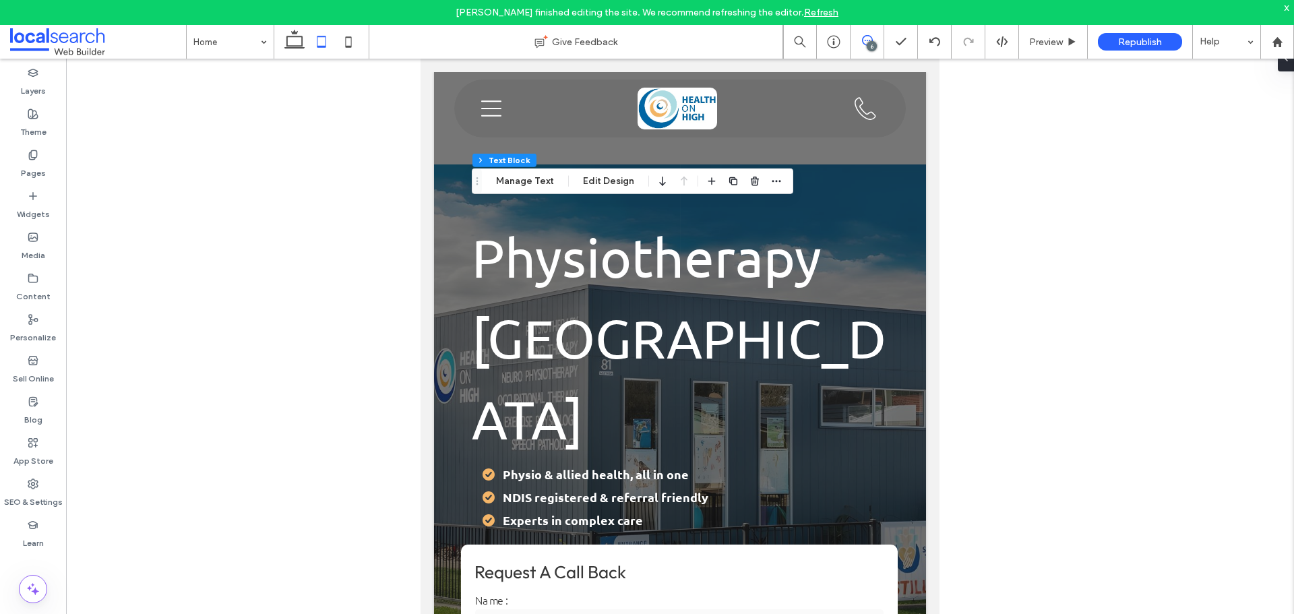
scroll to position [0, 0]
click at [858, 42] on span at bounding box center [866, 40] width 33 height 11
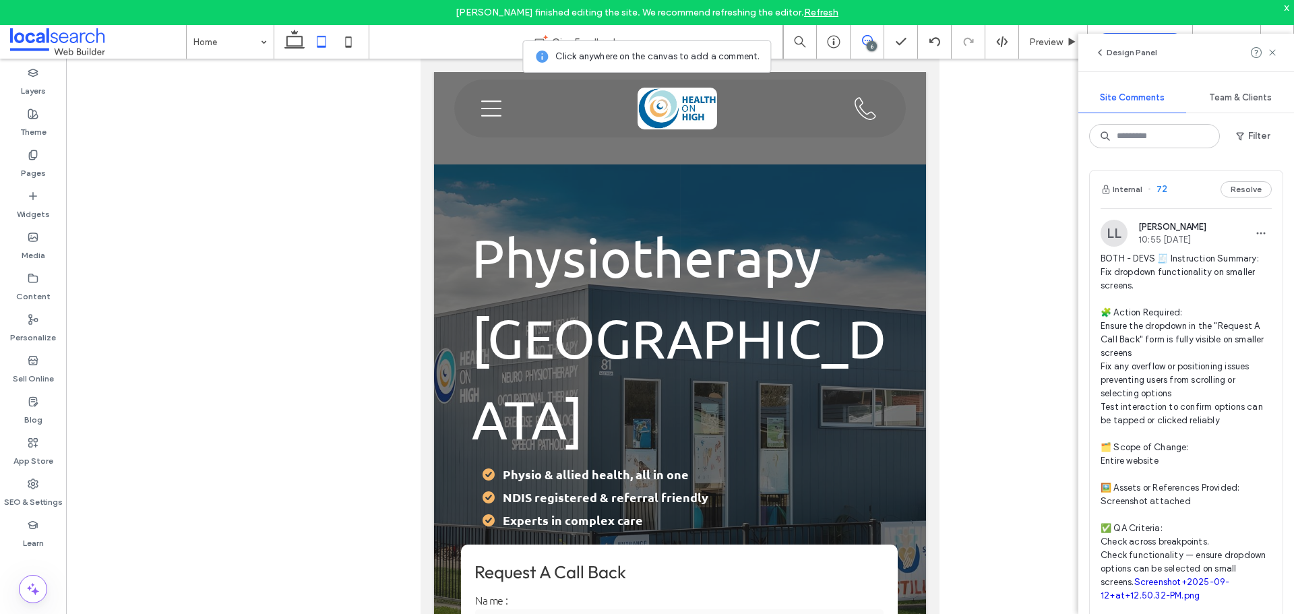
click at [868, 41] on div "6" at bounding box center [871, 46] width 10 height 10
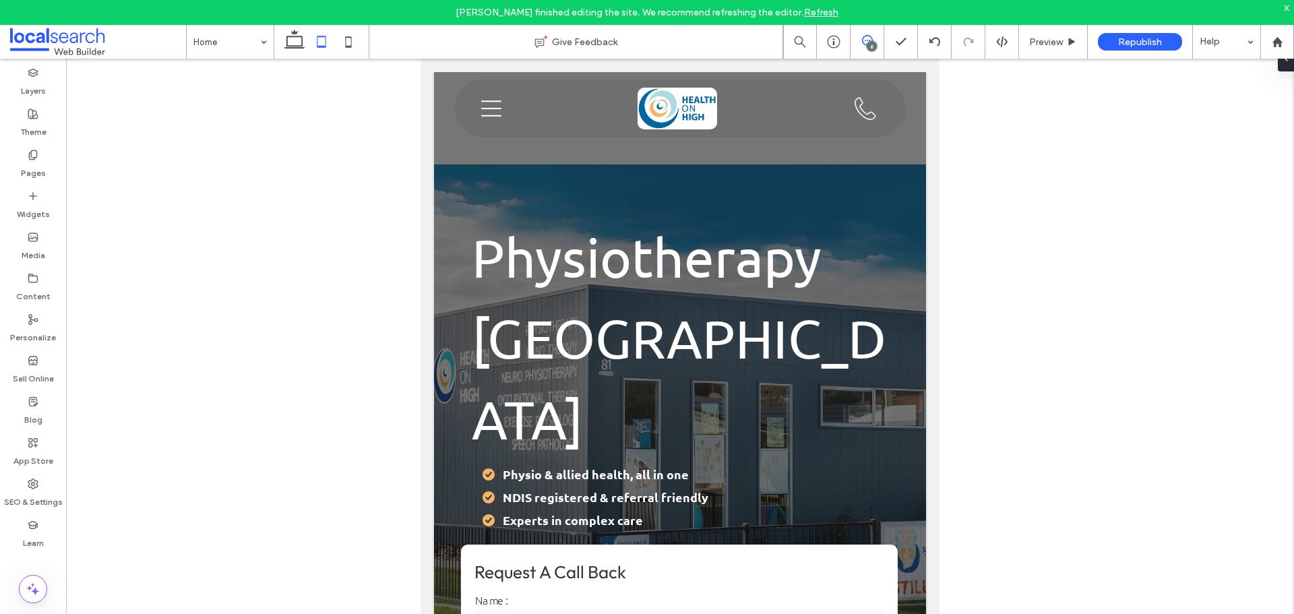
click at [876, 44] on span at bounding box center [866, 40] width 33 height 11
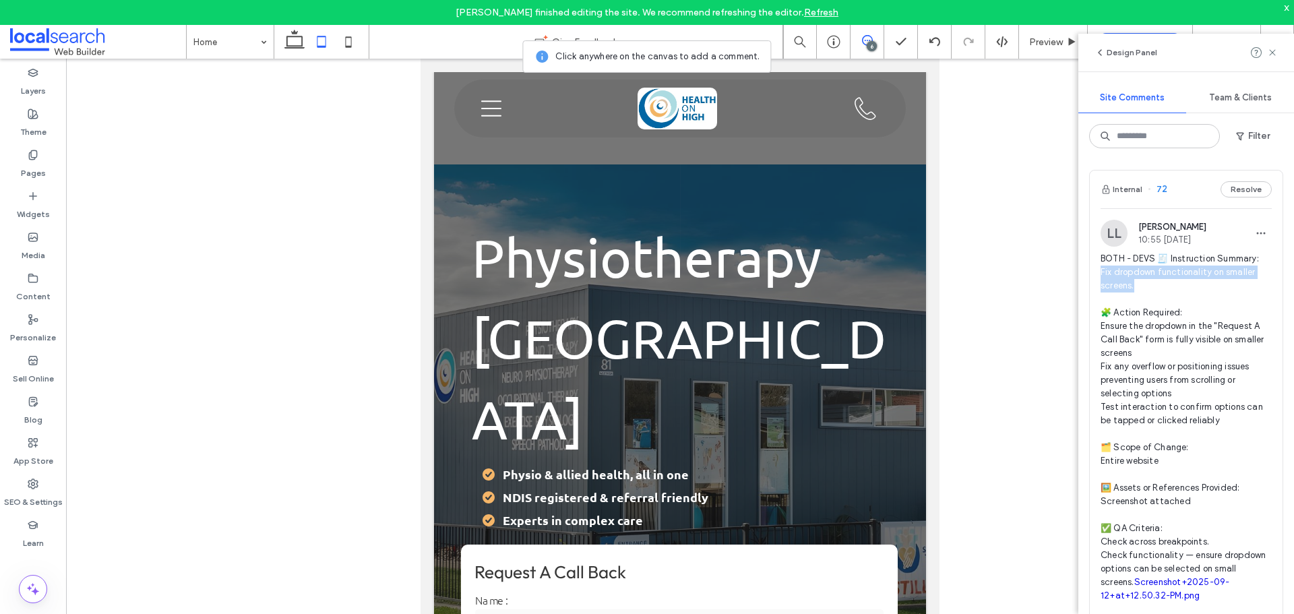
drag, startPoint x: 1099, startPoint y: 269, endPoint x: 1142, endPoint y: 287, distance: 45.9
click at [1142, 287] on div "LL Lucca Lind 10:55 Sep 12 2025 BOTH - DEVS 🧾 Instruction Summary: Fix dropdown…" at bounding box center [1185, 445] width 193 height 451
copy span "ix dropdown functionality on smaller screens."
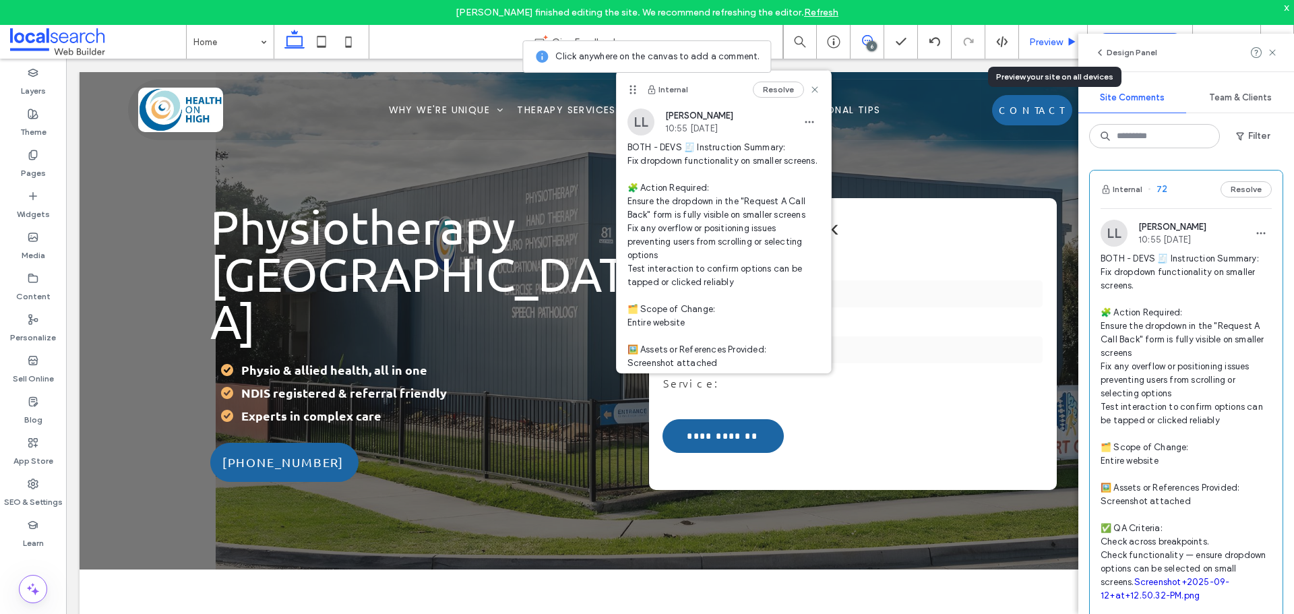
click at [1035, 40] on span "Preview" at bounding box center [1046, 41] width 34 height 11
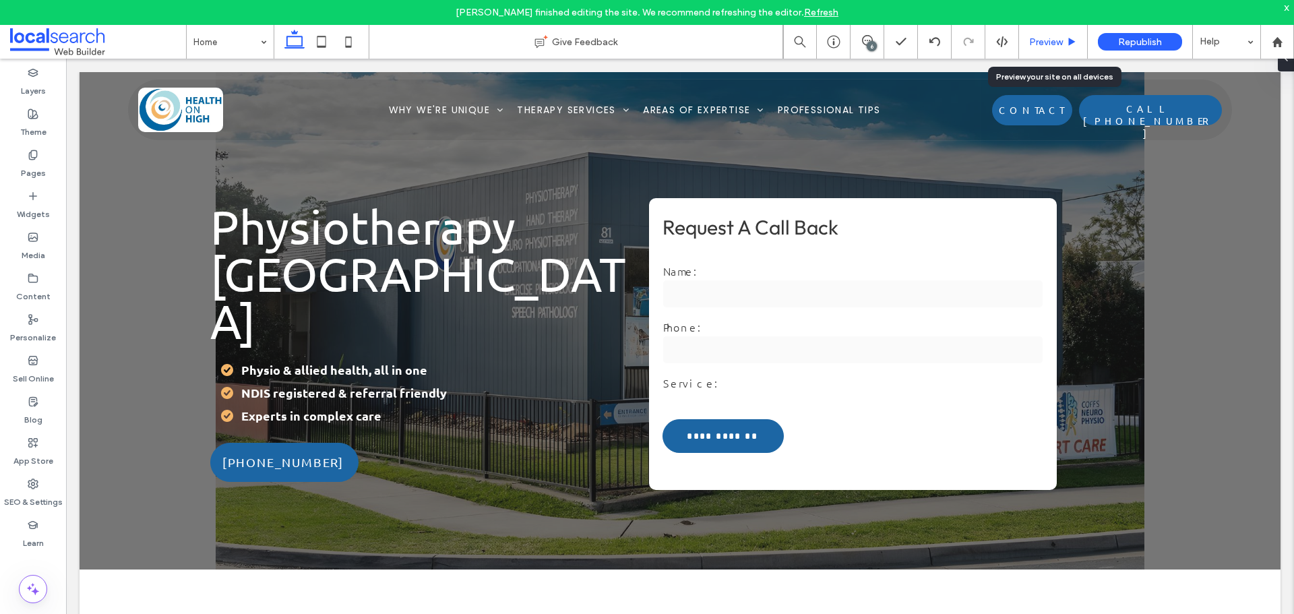
click at [1027, 35] on div "Preview" at bounding box center [1053, 42] width 69 height 34
click at [1048, 34] on div "Preview" at bounding box center [1053, 42] width 69 height 34
click at [1058, 49] on div "Preview" at bounding box center [1053, 42] width 69 height 34
click at [1058, 44] on span "Preview" at bounding box center [1046, 41] width 34 height 11
click at [1038, 43] on span "Preview" at bounding box center [1046, 41] width 34 height 11
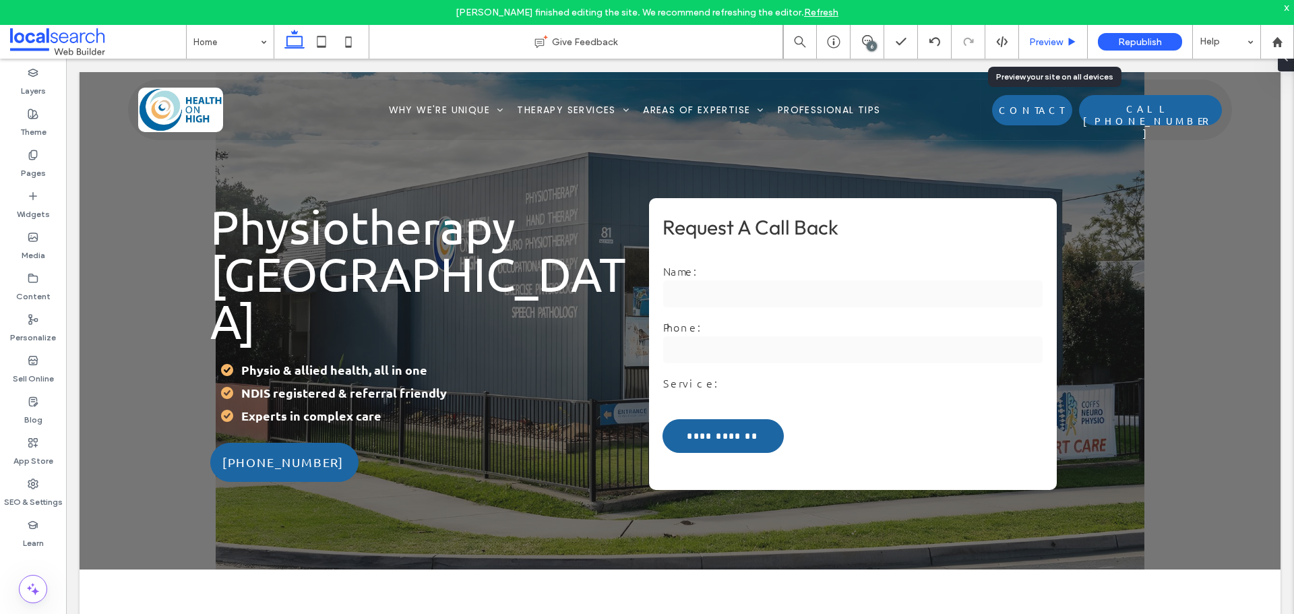
click at [1040, 39] on span "Preview" at bounding box center [1046, 41] width 34 height 11
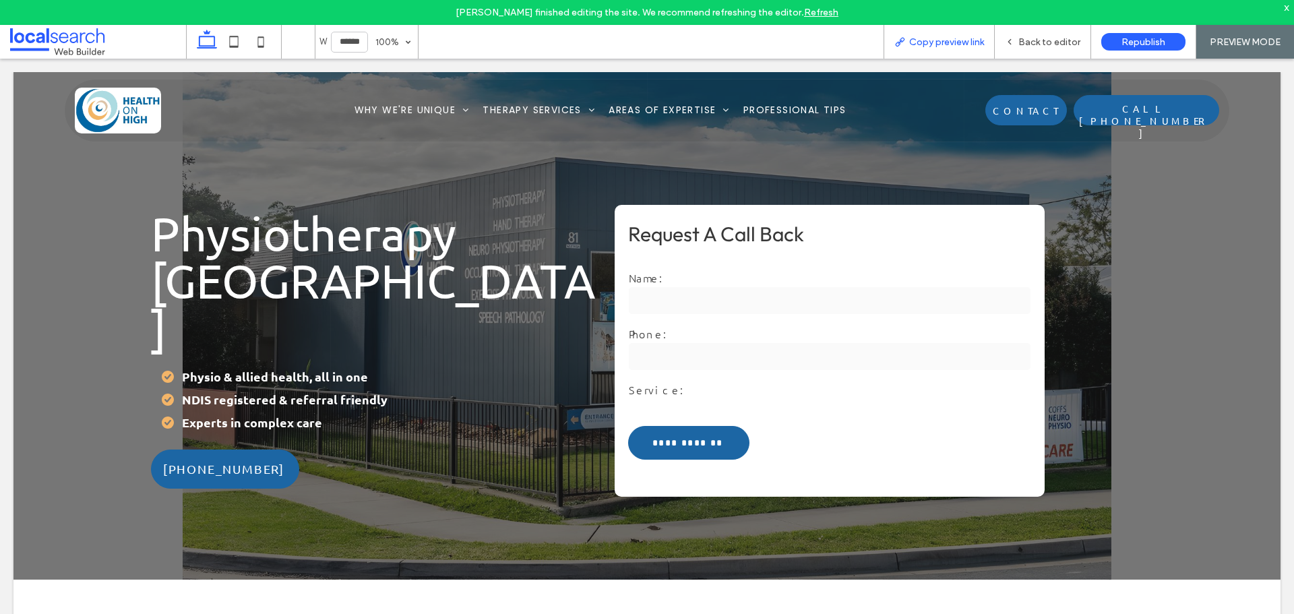
click at [963, 32] on div "Copy preview link" at bounding box center [938, 42] width 111 height 34
click at [914, 44] on span "Copy preview link" at bounding box center [946, 41] width 75 height 11
click at [1282, 7] on div "Alexander Abaloyan finished editing the site. We recommend refreshing the edito…" at bounding box center [647, 12] width 1294 height 25
click at [1283, 7] on div "Alexander Abaloyan finished editing the site. We recommend refreshing the edito…" at bounding box center [647, 12] width 1294 height 25
click at [1285, 7] on div "x" at bounding box center [1286, 6] width 6 height 11
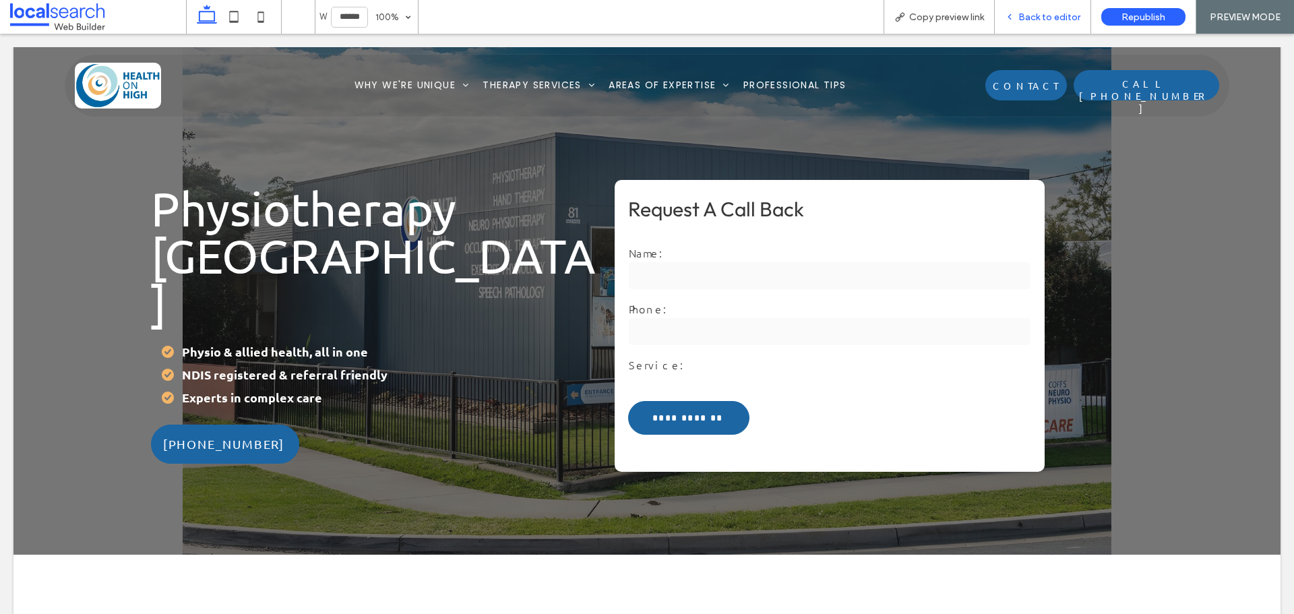
click at [1014, 17] on icon at bounding box center [1008, 16] width 9 height 9
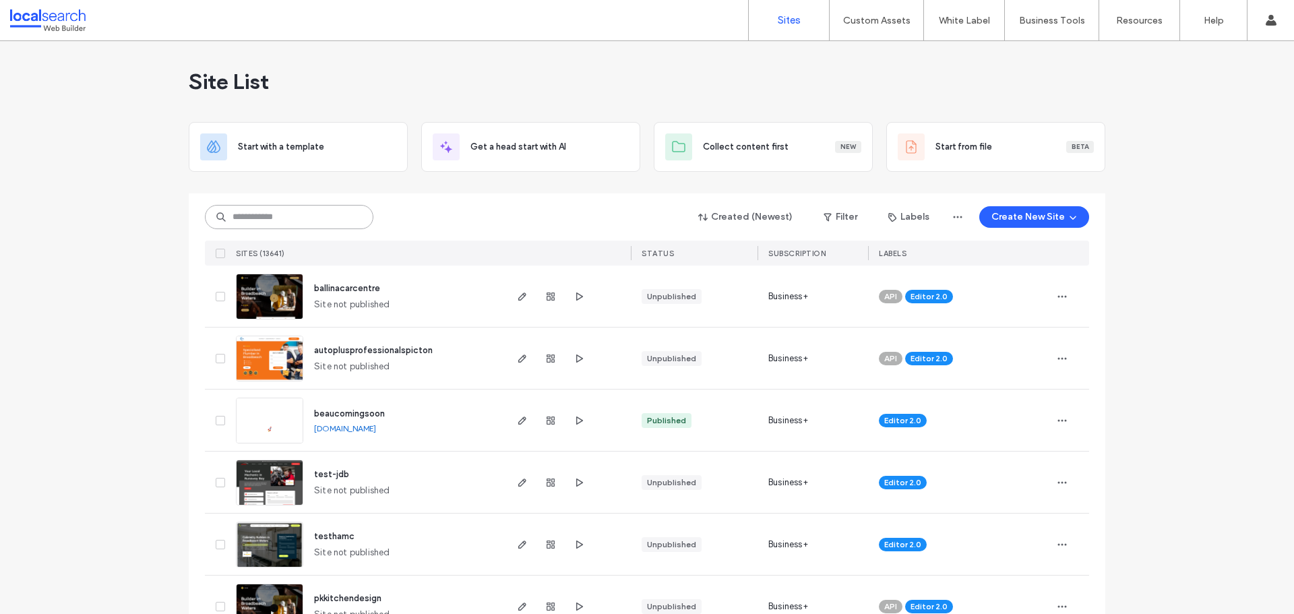
click at [260, 205] on input at bounding box center [289, 217] width 168 height 24
click at [262, 217] on input at bounding box center [289, 217] width 168 height 24
click at [276, 208] on input at bounding box center [289, 217] width 168 height 24
paste input "********"
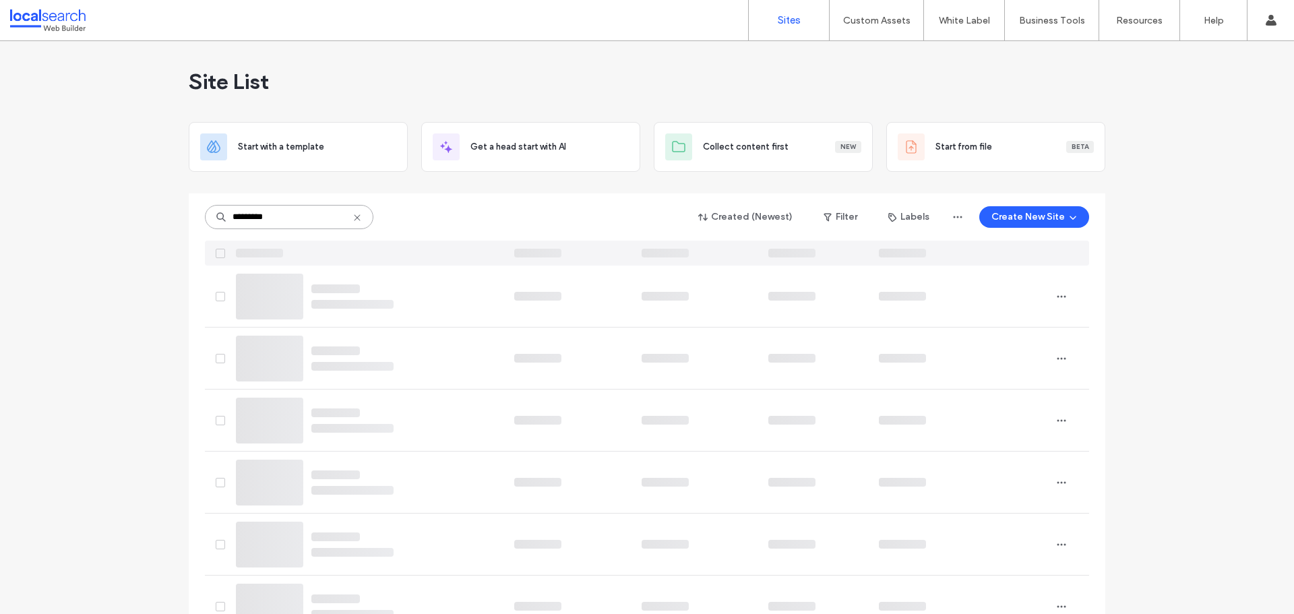
type input "********"
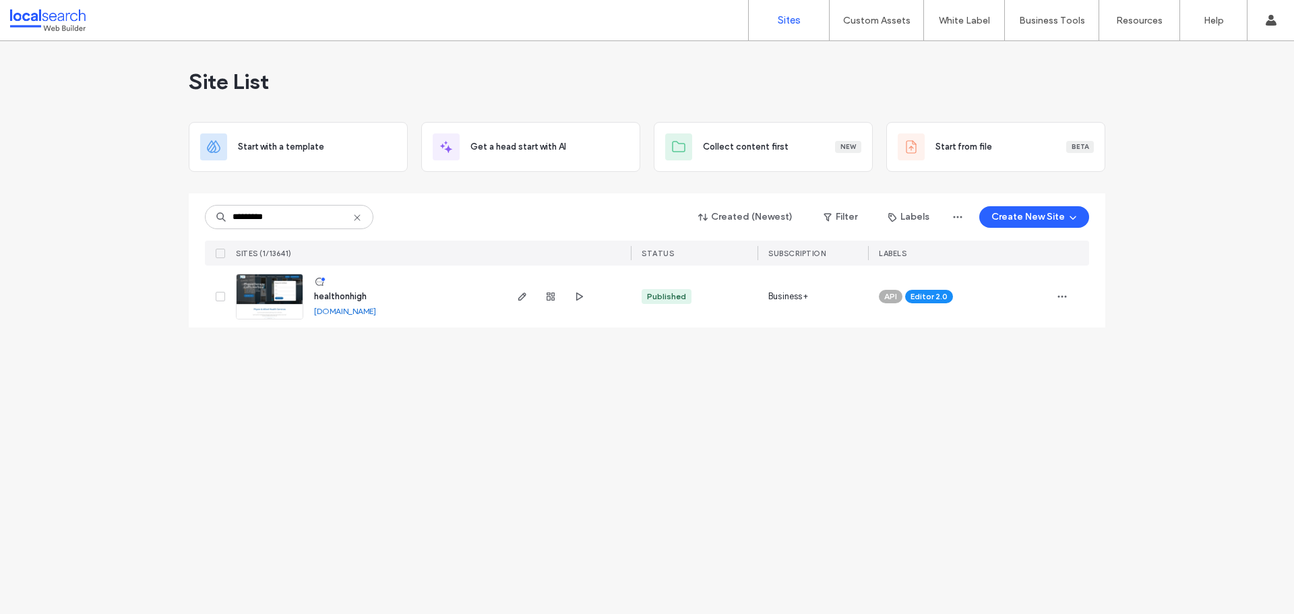
click at [272, 278] on img at bounding box center [269, 320] width 66 height 92
type input "********"
click at [284, 286] on link at bounding box center [269, 297] width 67 height 46
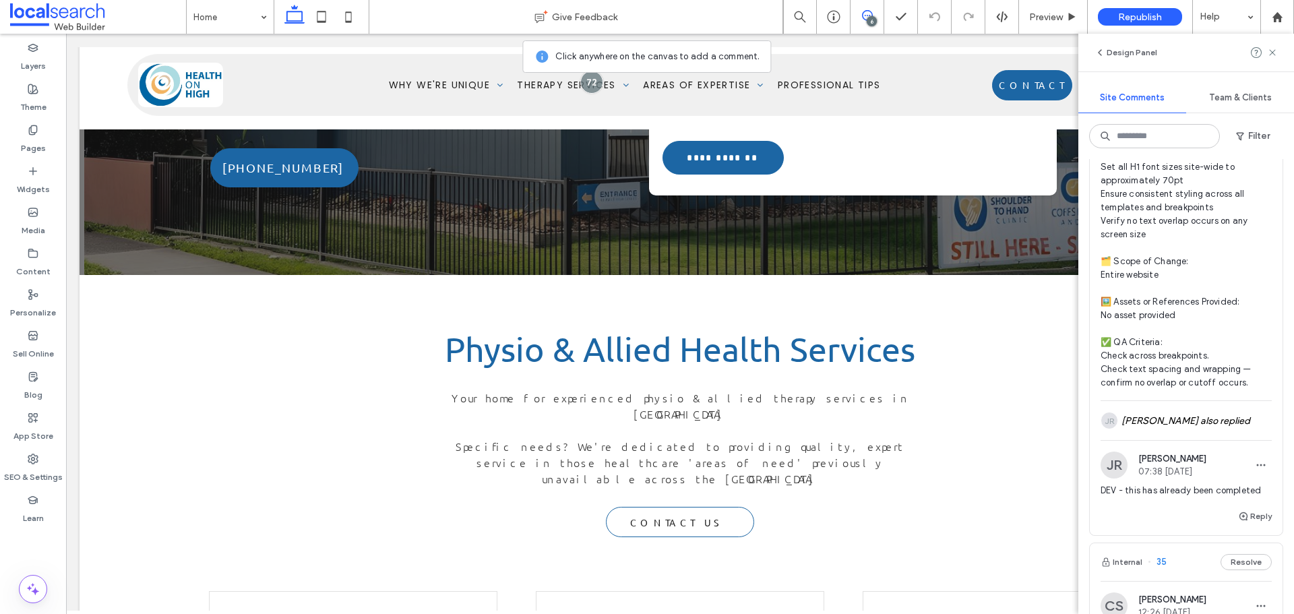
scroll to position [1213, 0]
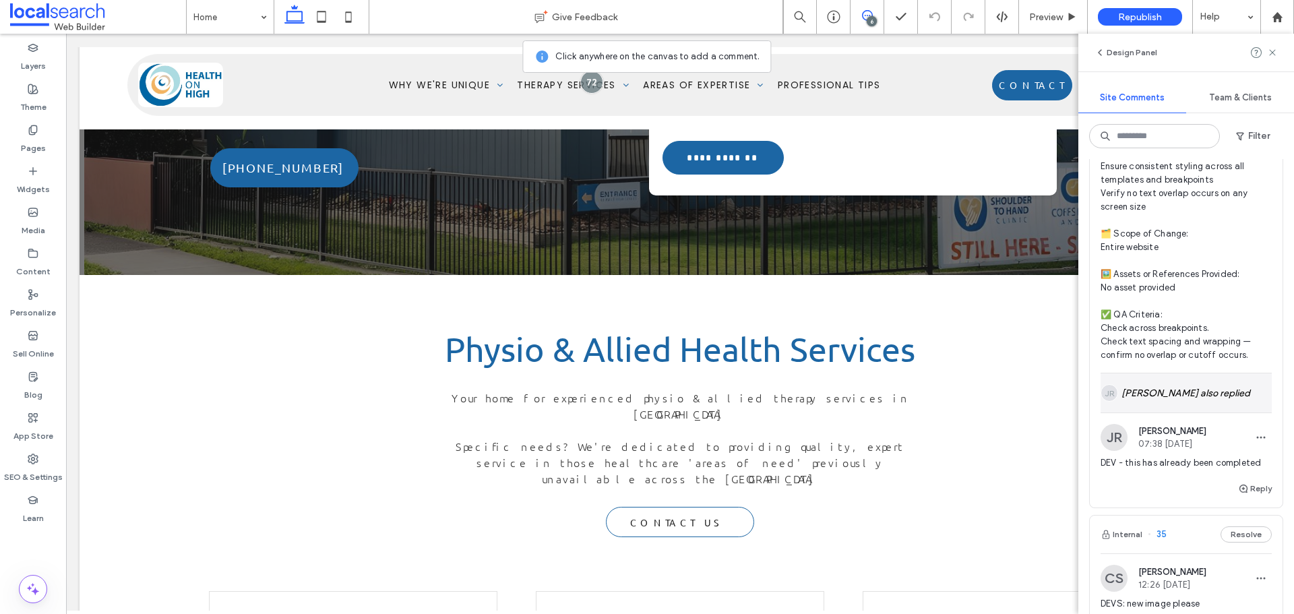
click at [1187, 412] on div "JR Jackson Ryan also replied" at bounding box center [1185, 392] width 171 height 39
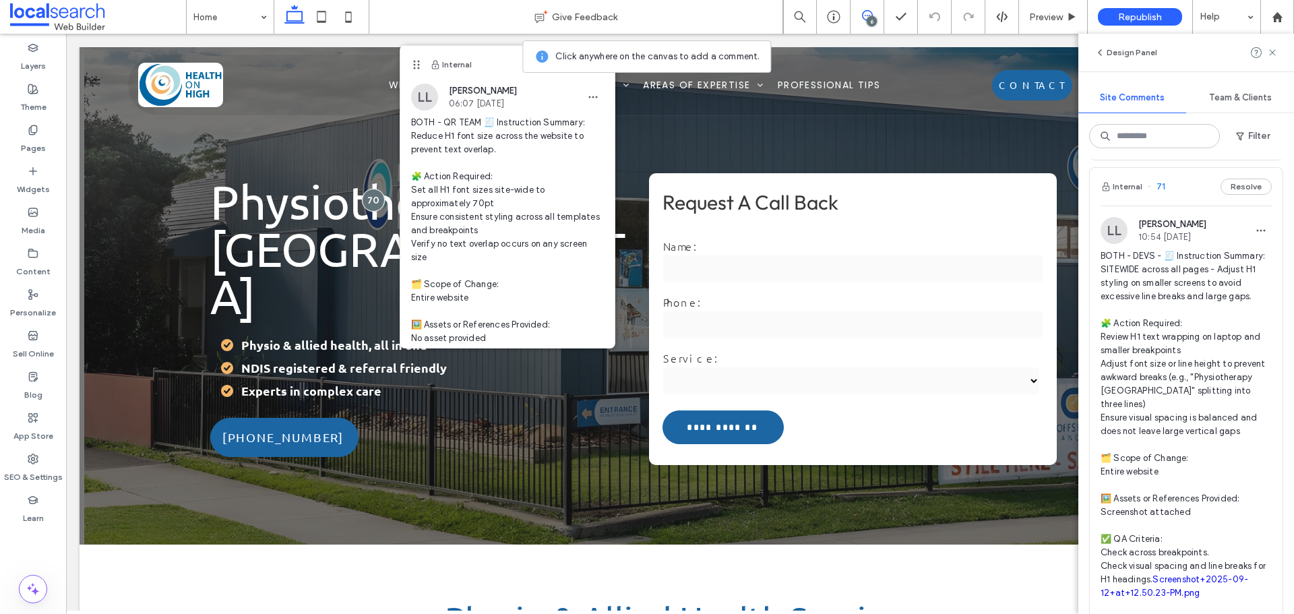
scroll to position [539, 0]
click at [1176, 287] on span "BOTH - DEVS - 🧾 Instruction Summary: SITEWIDE across all pages - Adjust H1 styl…" at bounding box center [1185, 423] width 171 height 350
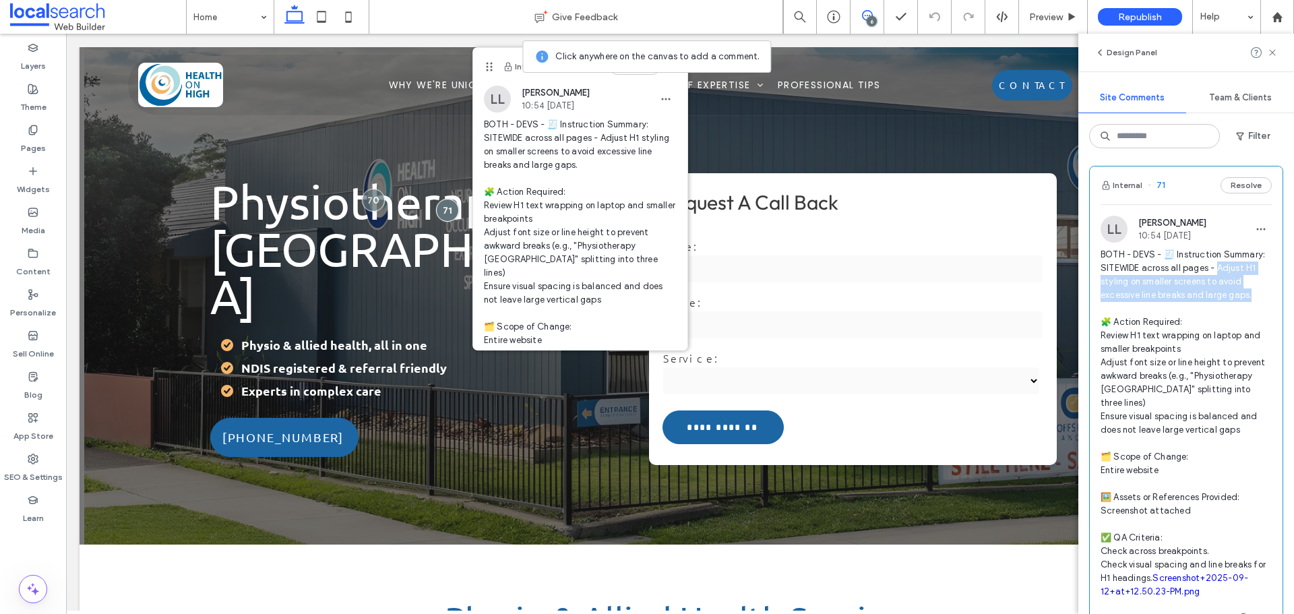
drag, startPoint x: 1216, startPoint y: 280, endPoint x: 1252, endPoint y: 310, distance: 47.4
click at [1252, 310] on span "BOTH - DEVS - 🧾 Instruction Summary: SITEWIDE across all pages - Adjust H1 styl…" at bounding box center [1185, 423] width 171 height 350
drag, startPoint x: 313, startPoint y: 18, endPoint x: 1044, endPoint y: 16, distance: 730.3
click at [313, 18] on icon at bounding box center [321, 16] width 27 height 27
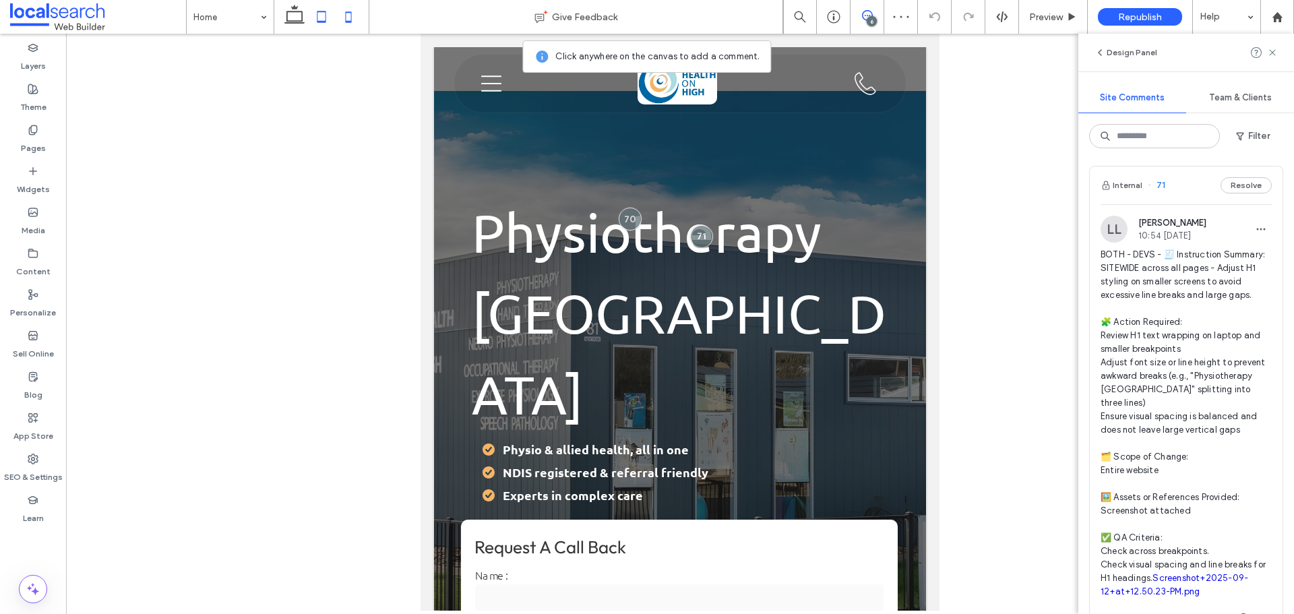
click at [347, 23] on icon at bounding box center [348, 16] width 27 height 27
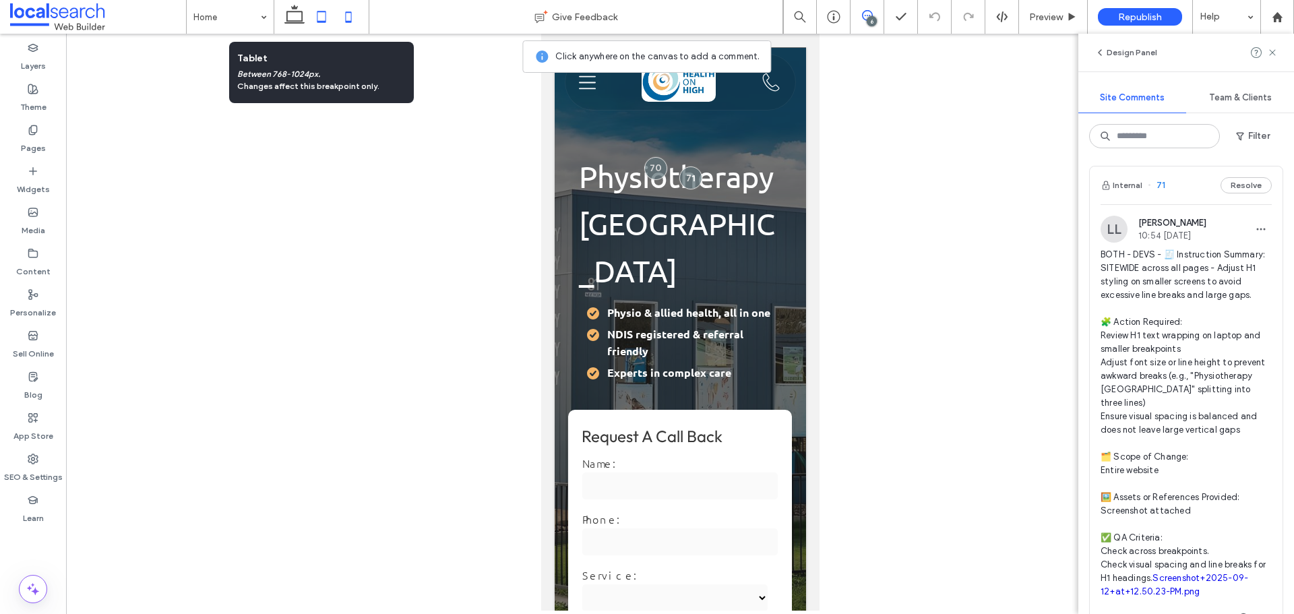
click at [328, 21] on icon at bounding box center [321, 16] width 27 height 27
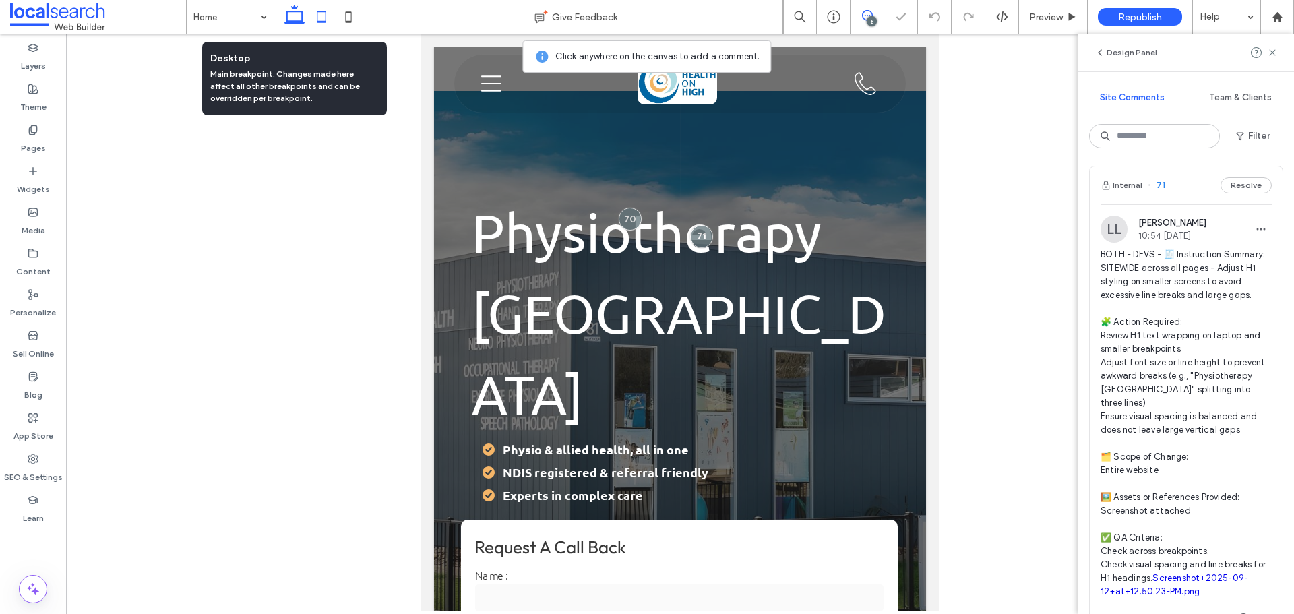
click at [301, 16] on icon at bounding box center [294, 16] width 27 height 27
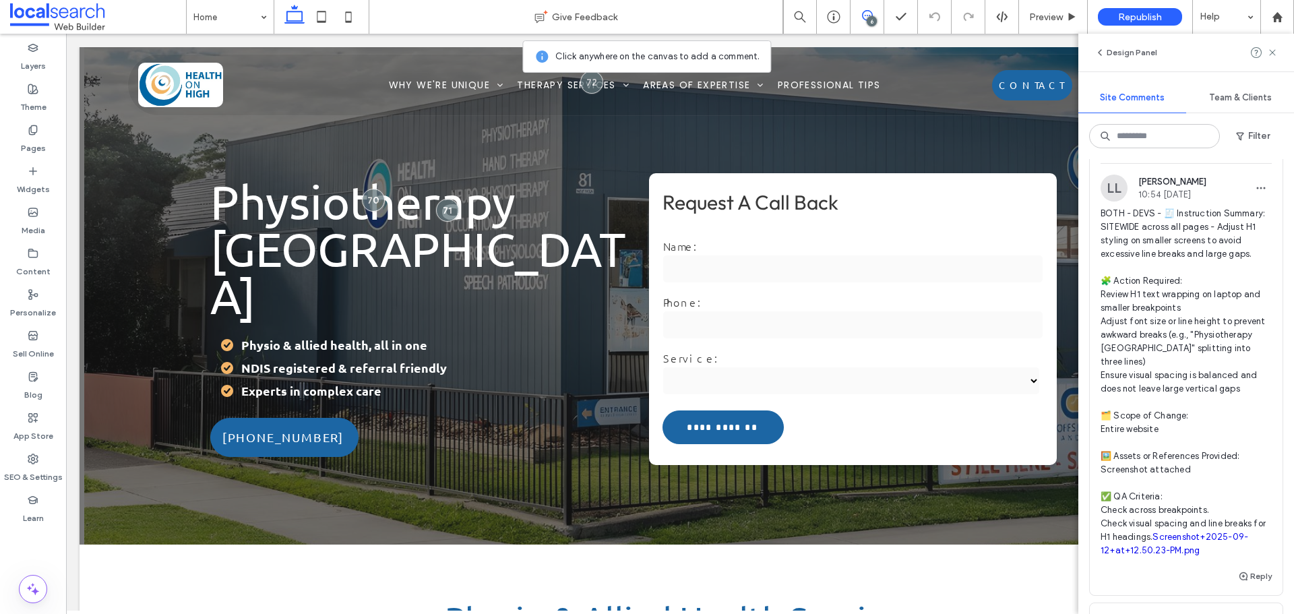
scroll to position [606, 0]
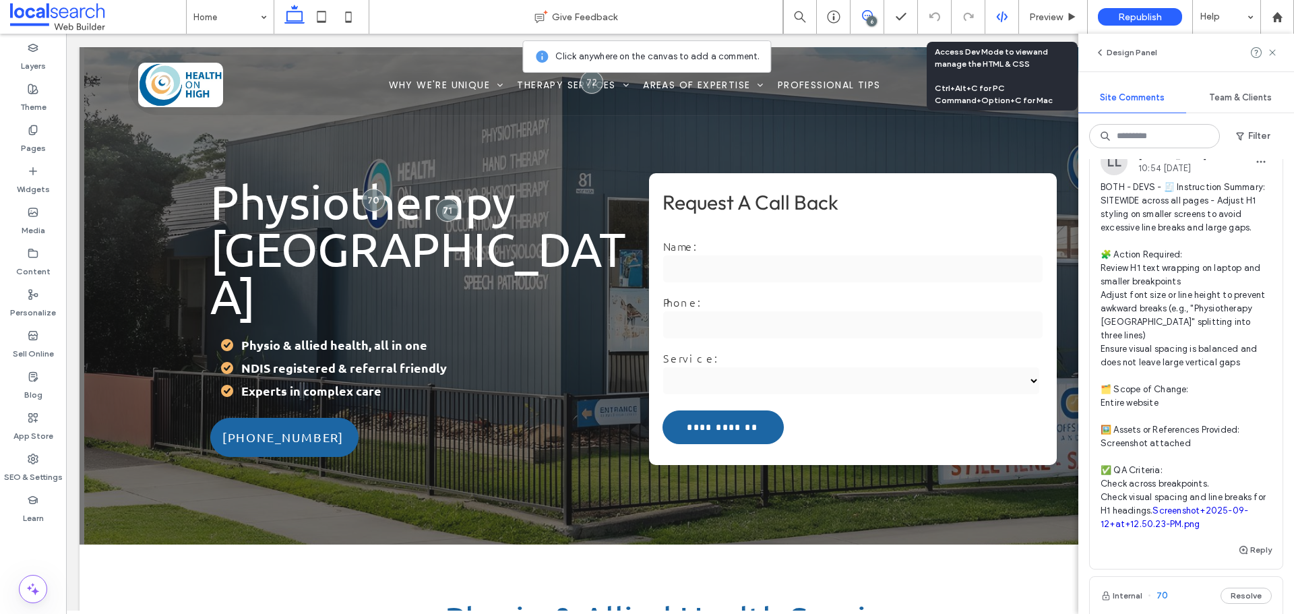
click at [996, 14] on icon at bounding box center [1002, 17] width 12 height 12
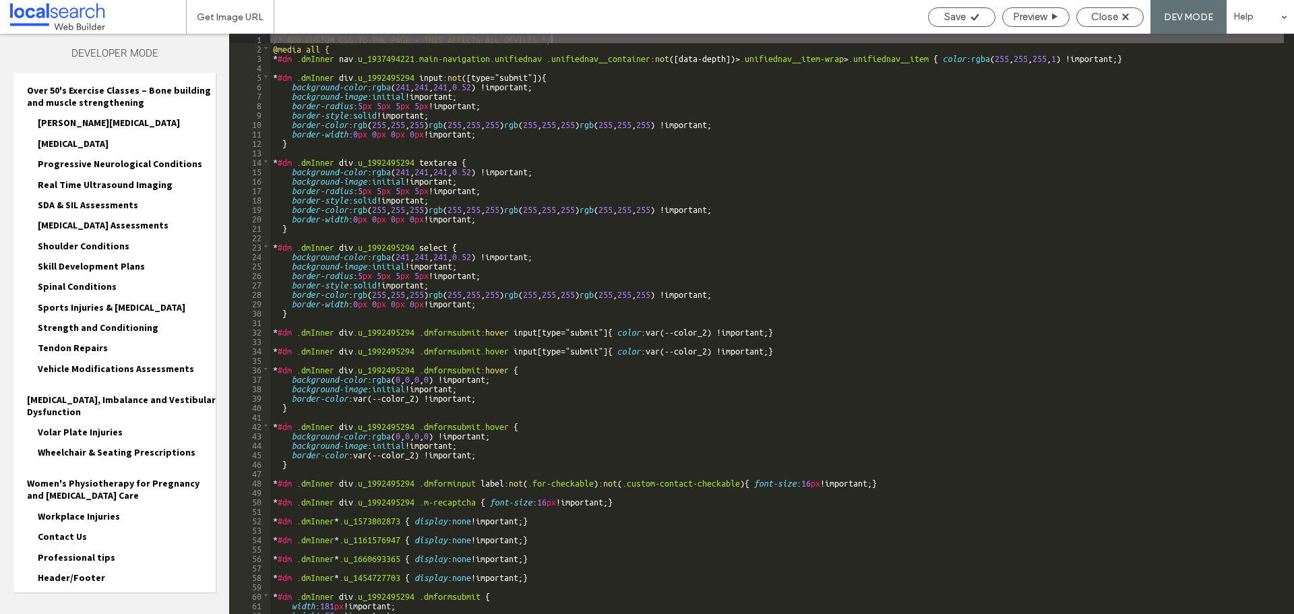
scroll to position [866, 0]
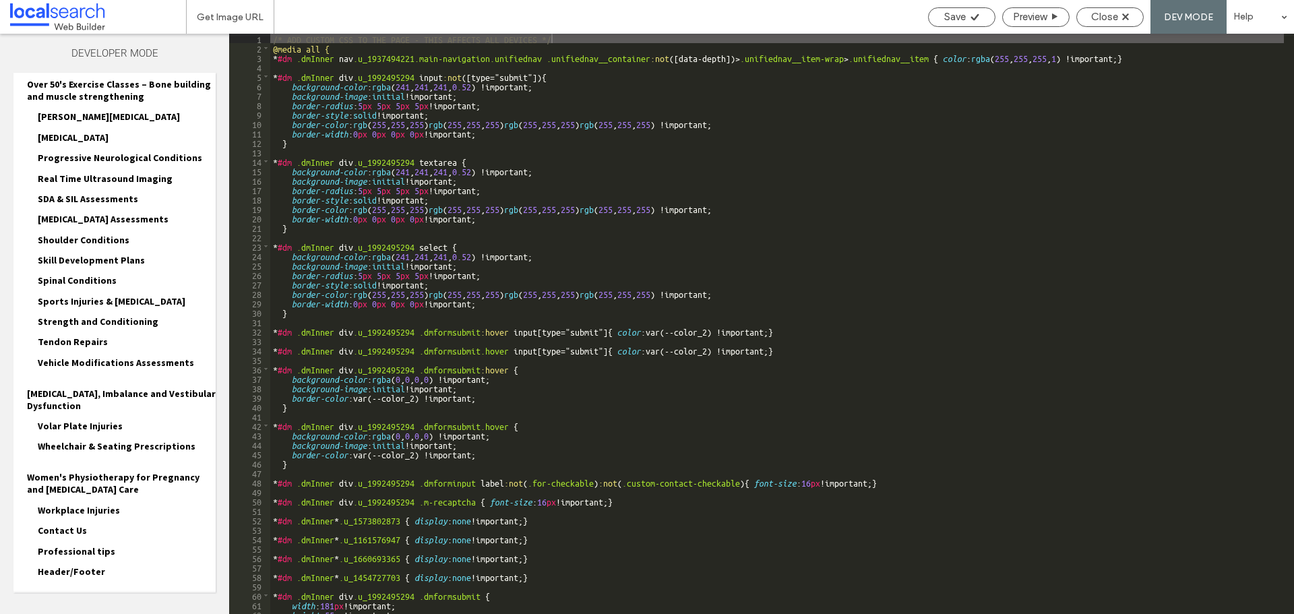
click at [91, 592] on div "Site HTML/CSS" at bounding box center [114, 609] width 202 height 34
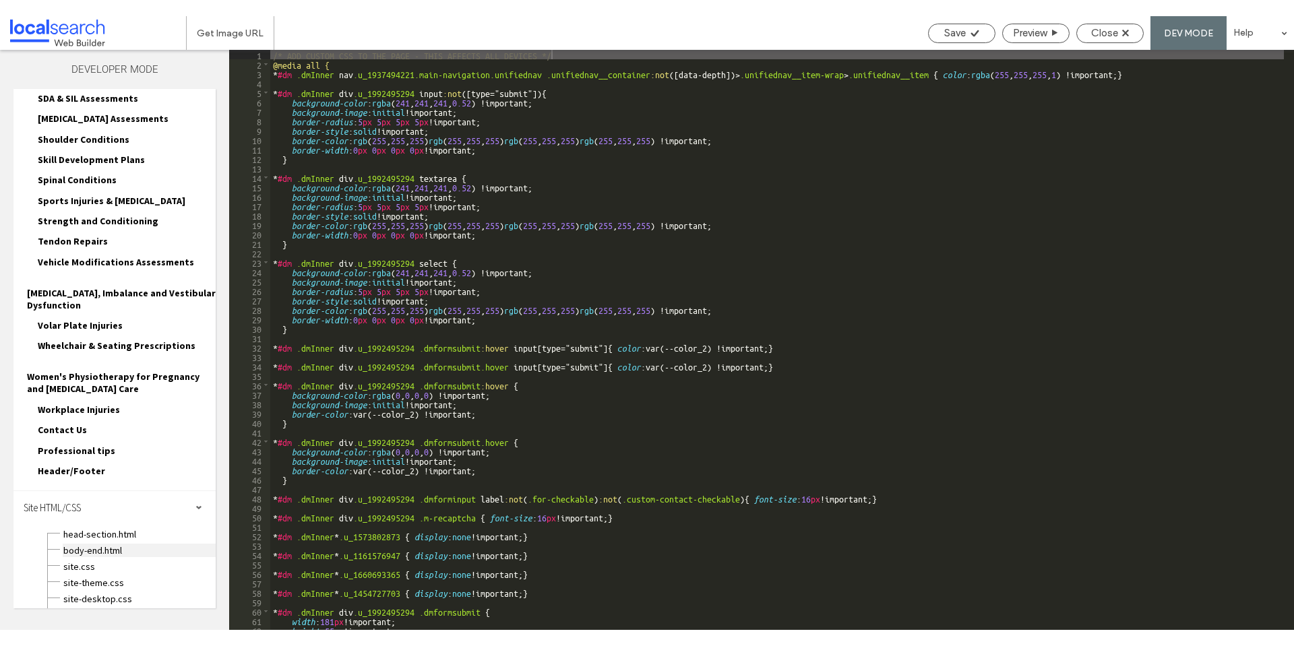
scroll to position [988, 0]
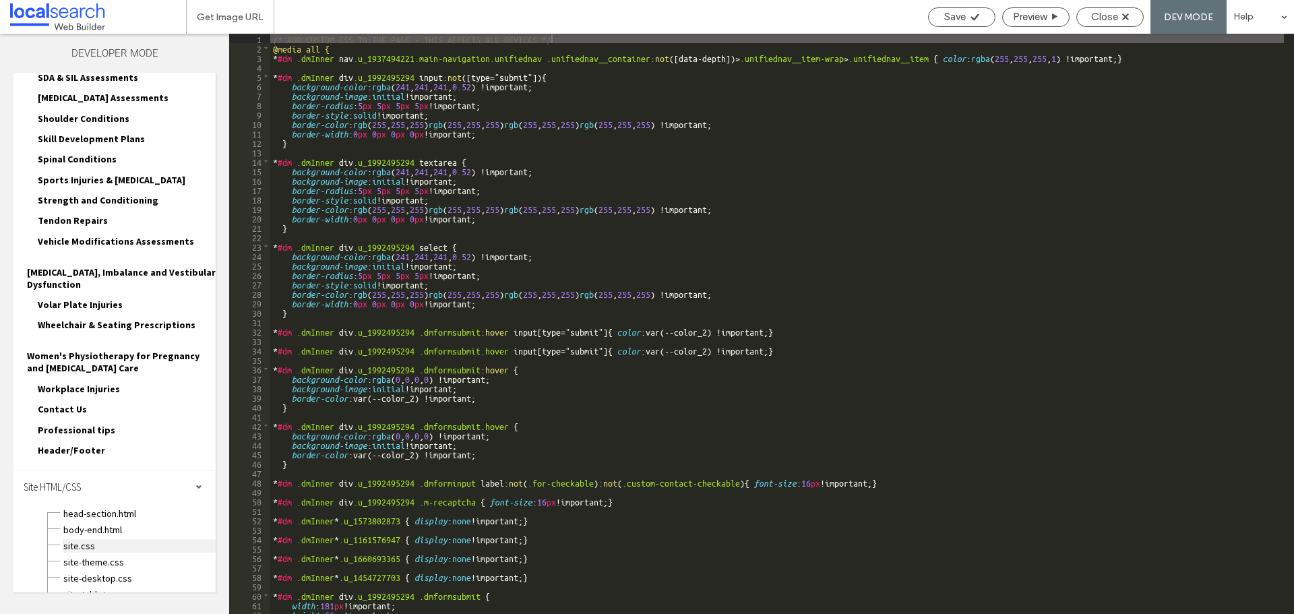
click at [97, 539] on span "site.css" at bounding box center [139, 545] width 153 height 13
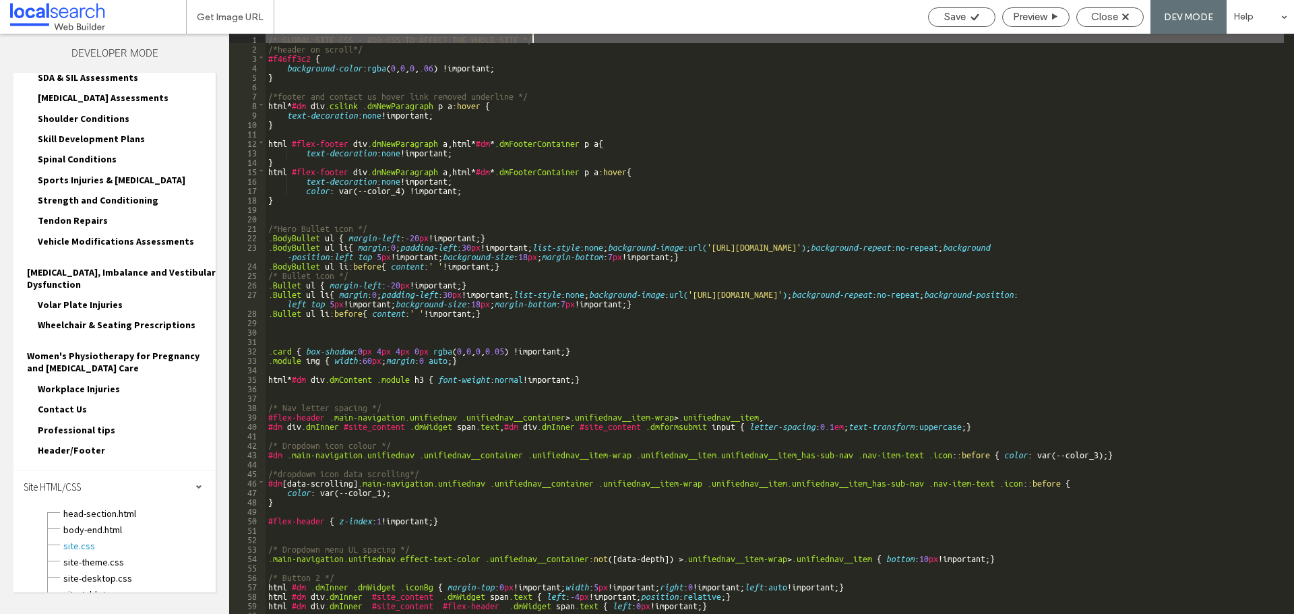
click at [278, 214] on div "/* GLOBAL SITE CSS - ADD CSS TO AFFECT THE WHOLE SITE */ /*header on scroll*/ #…" at bounding box center [774, 333] width 1018 height 599
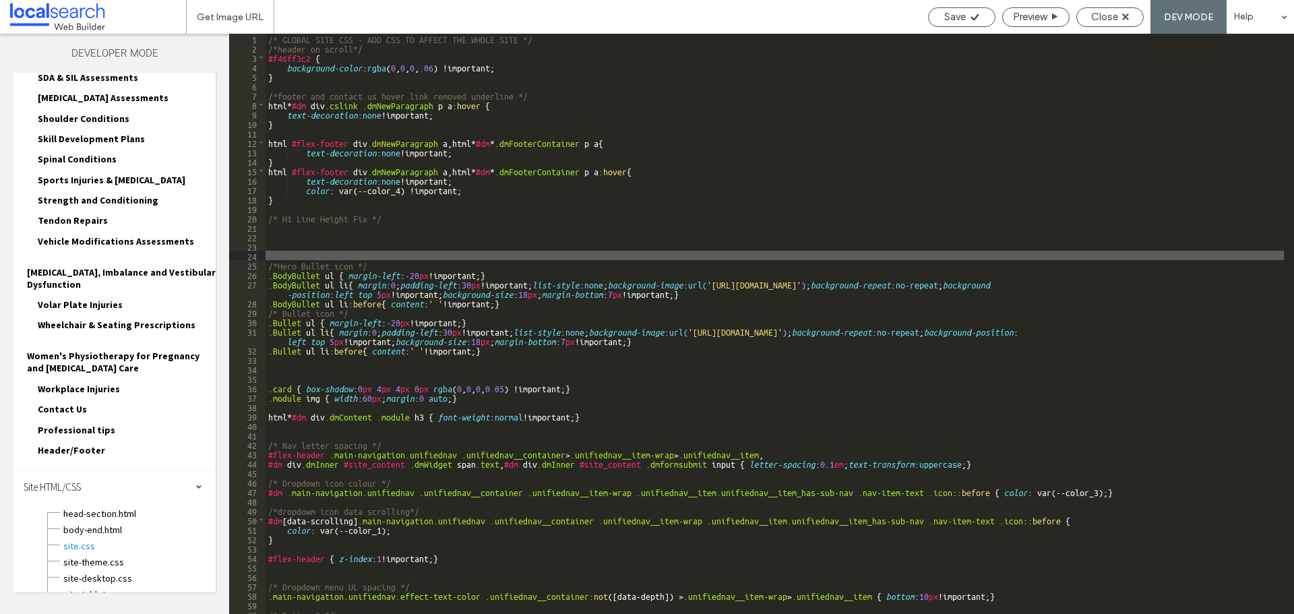
click at [277, 222] on div "/* GLOBAL SITE CSS - ADD CSS TO AFFECT THE WHOLE SITE */ /*header on scroll*/ #…" at bounding box center [774, 333] width 1018 height 599
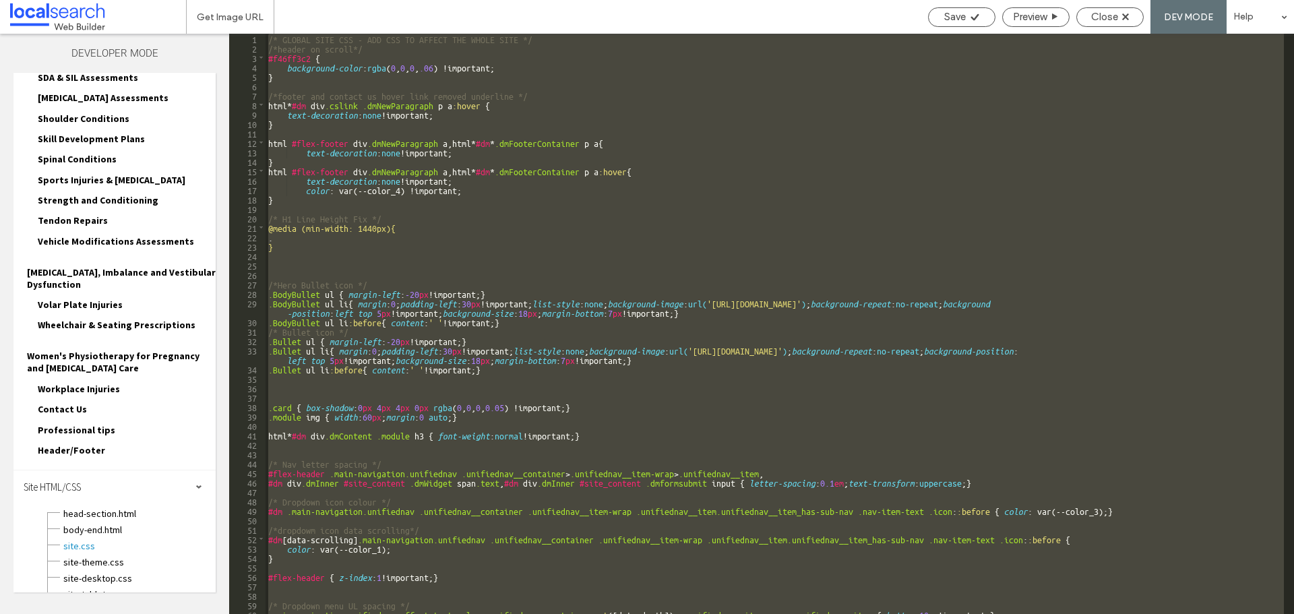
click at [308, 240] on div "/* GLOBAL SITE CSS - ADD CSS TO AFFECT THE WHOLE SITE */ /*header on scroll*/ #…" at bounding box center [774, 324] width 1018 height 580
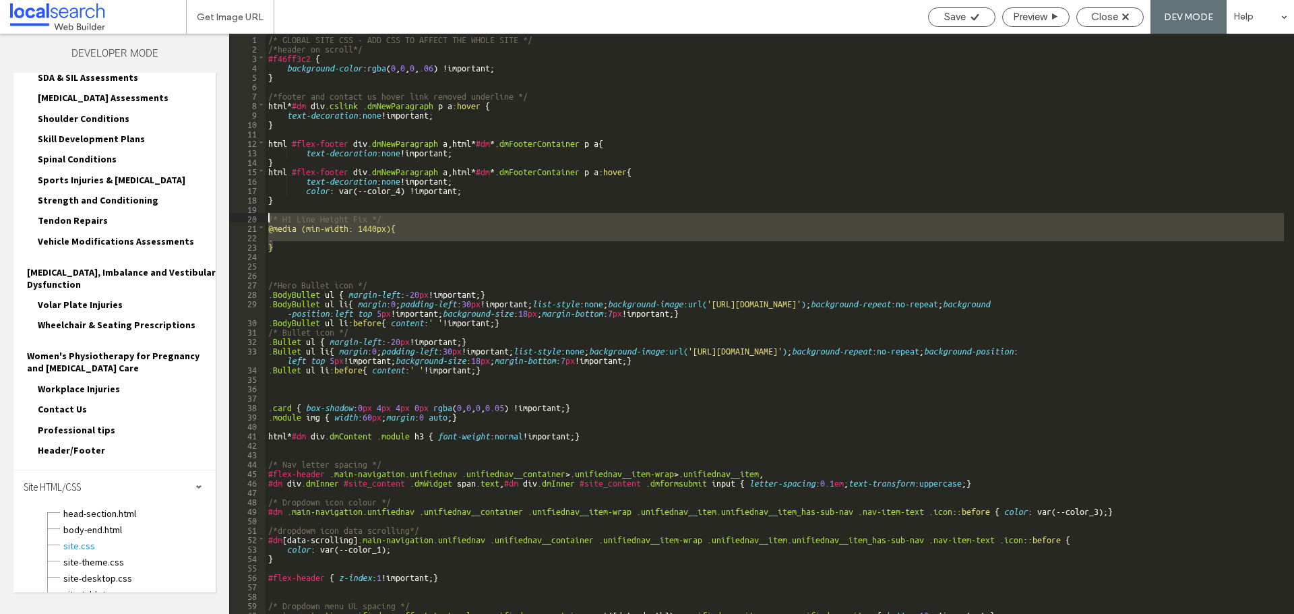
drag, startPoint x: 289, startPoint y: 250, endPoint x: 269, endPoint y: 218, distance: 37.2
click at [269, 218] on div "/* GLOBAL SITE CSS - ADD CSS TO AFFECT THE WHOLE SITE */ /*header on scroll*/ #…" at bounding box center [774, 333] width 1018 height 599
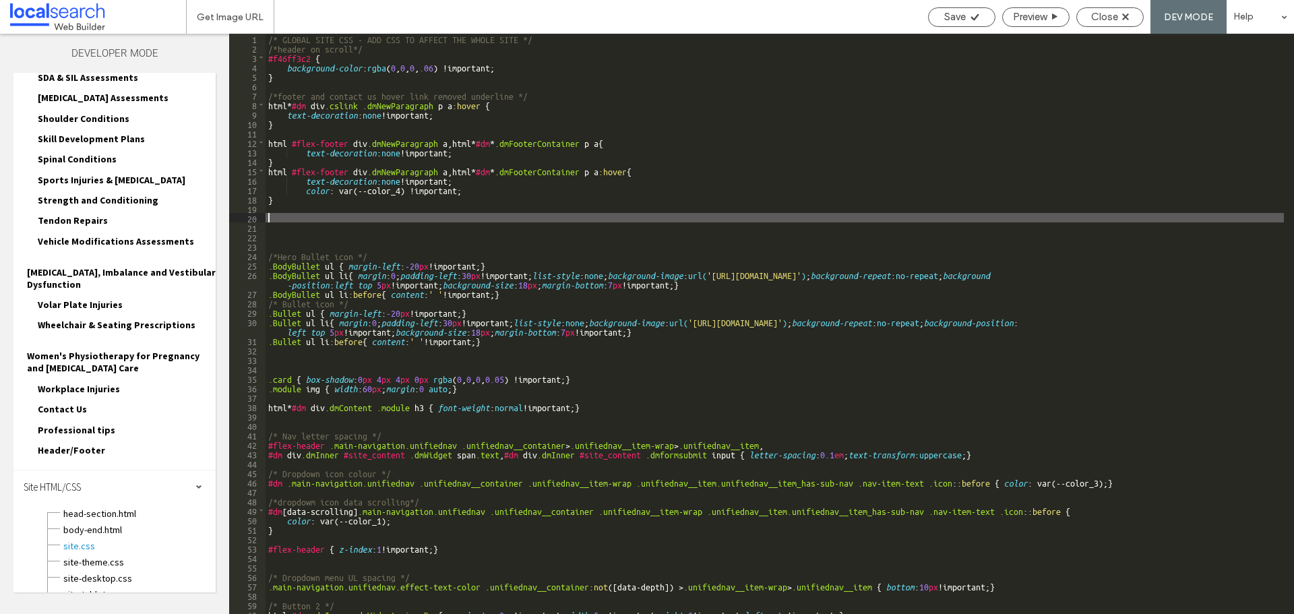
click at [287, 228] on div "/* GLOBAL SITE CSS - ADD CSS TO AFFECT THE WHOLE SITE */ /*header on scroll*/ #…" at bounding box center [774, 333] width 1018 height 599
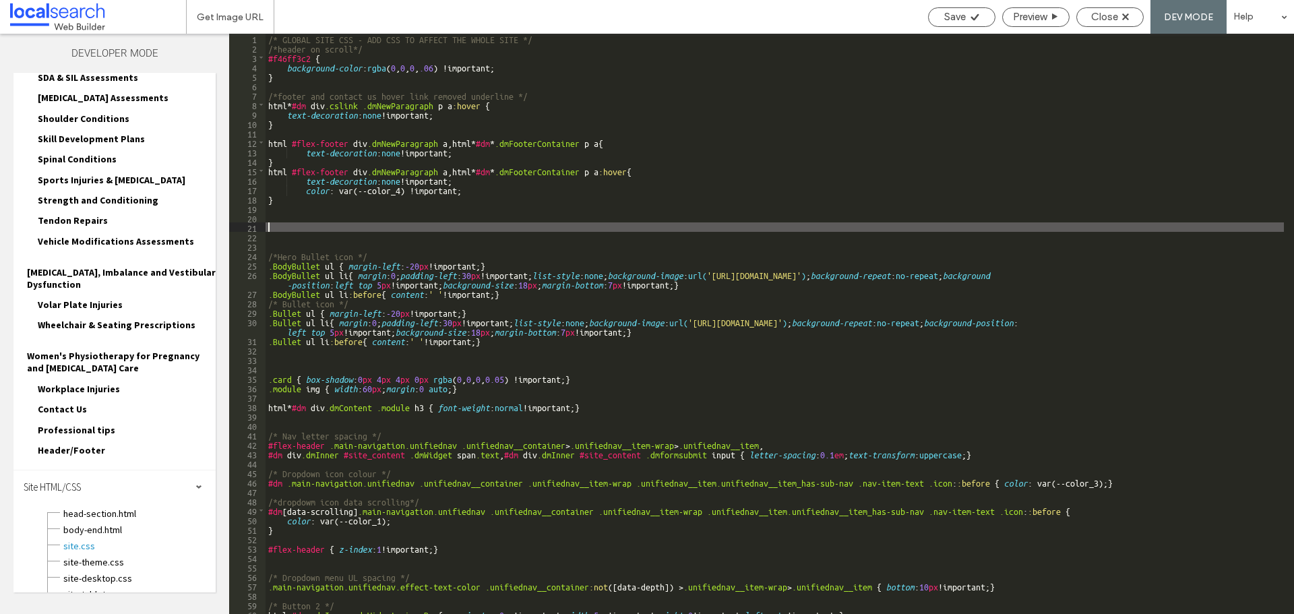
click at [285, 230] on div "/* GLOBAL SITE CSS - ADD CSS TO AFFECT THE WHOLE SITE */ /*header on scroll*/ #…" at bounding box center [774, 333] width 1018 height 599
click at [288, 237] on div "/* GLOBAL SITE CSS - ADD CSS TO AFFECT THE WHOLE SITE */ /*header on scroll*/ #…" at bounding box center [774, 333] width 1018 height 599
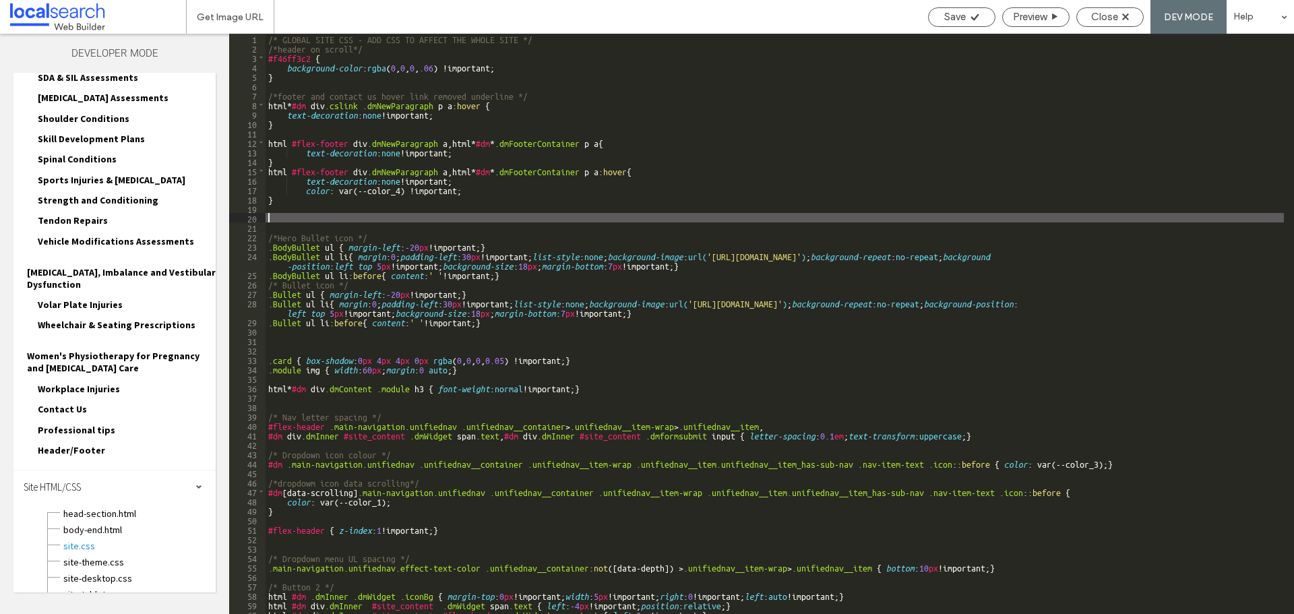
type textarea "**"
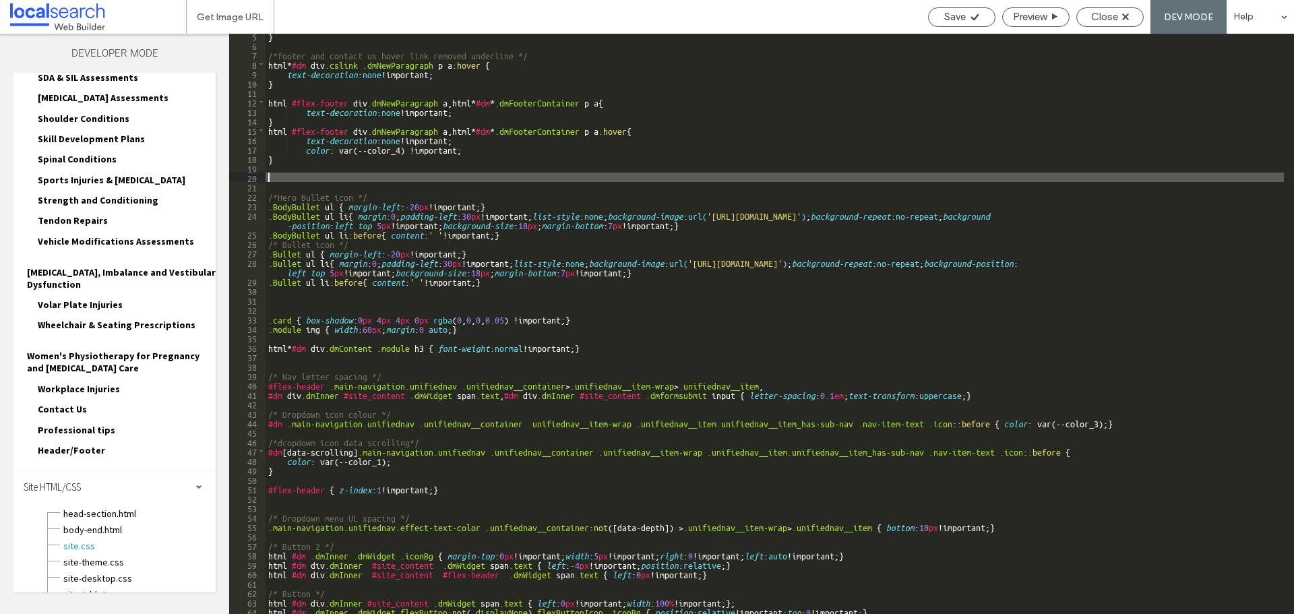
scroll to position [0, 0]
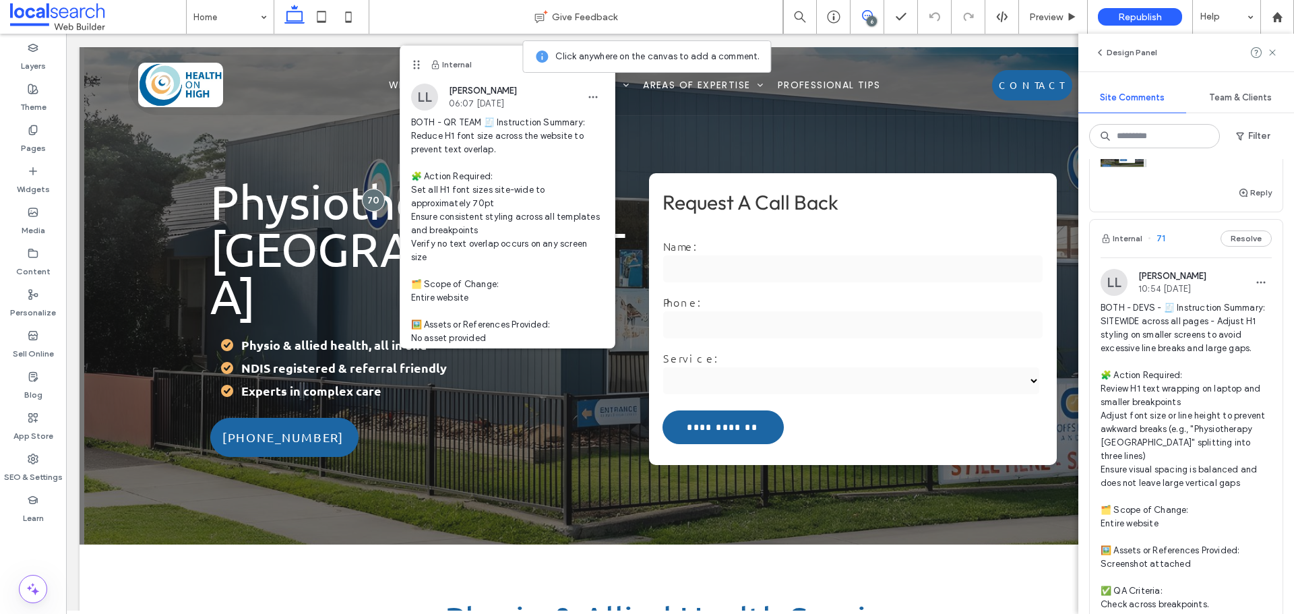
scroll to position [472, 0]
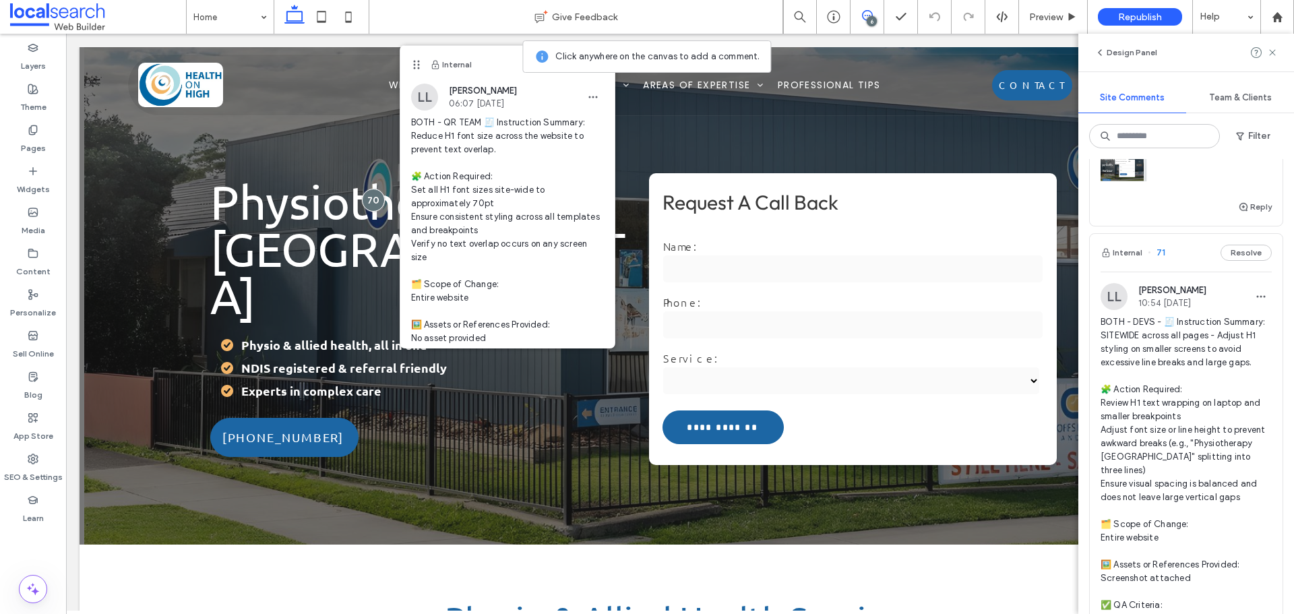
click at [1182, 390] on span "BOTH - DEVS - 🧾 Instruction Summary: SITEWIDE across all pages - Adjust H1 styl…" at bounding box center [1185, 490] width 171 height 350
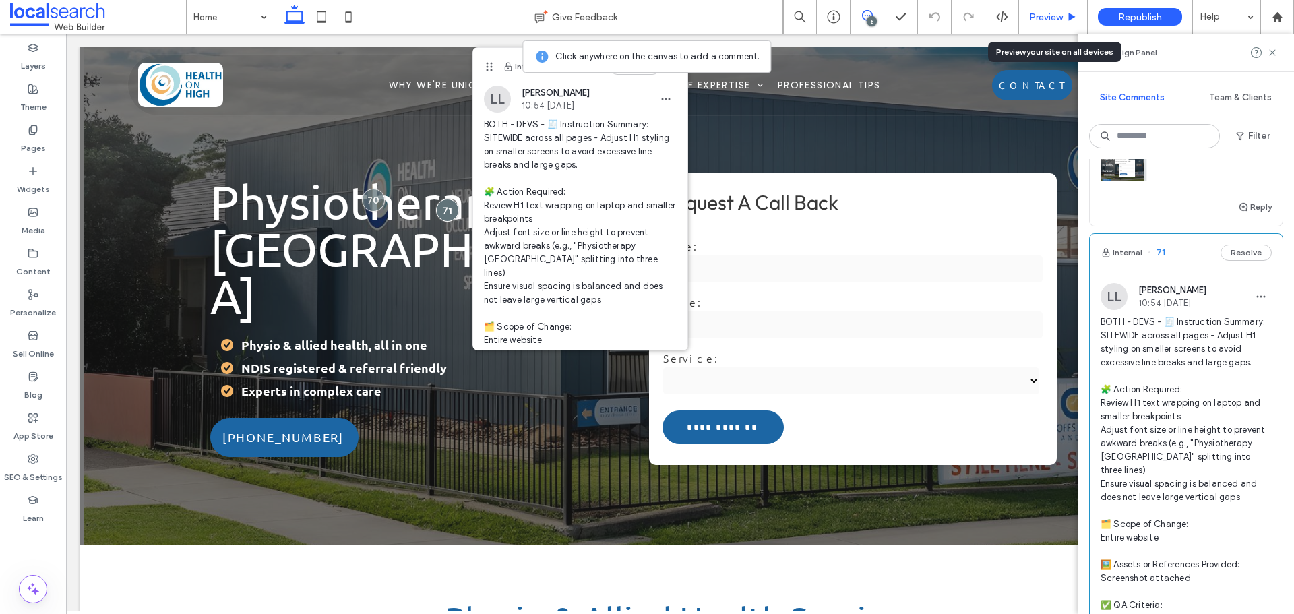
click at [1034, 22] on span "Preview" at bounding box center [1046, 16] width 34 height 11
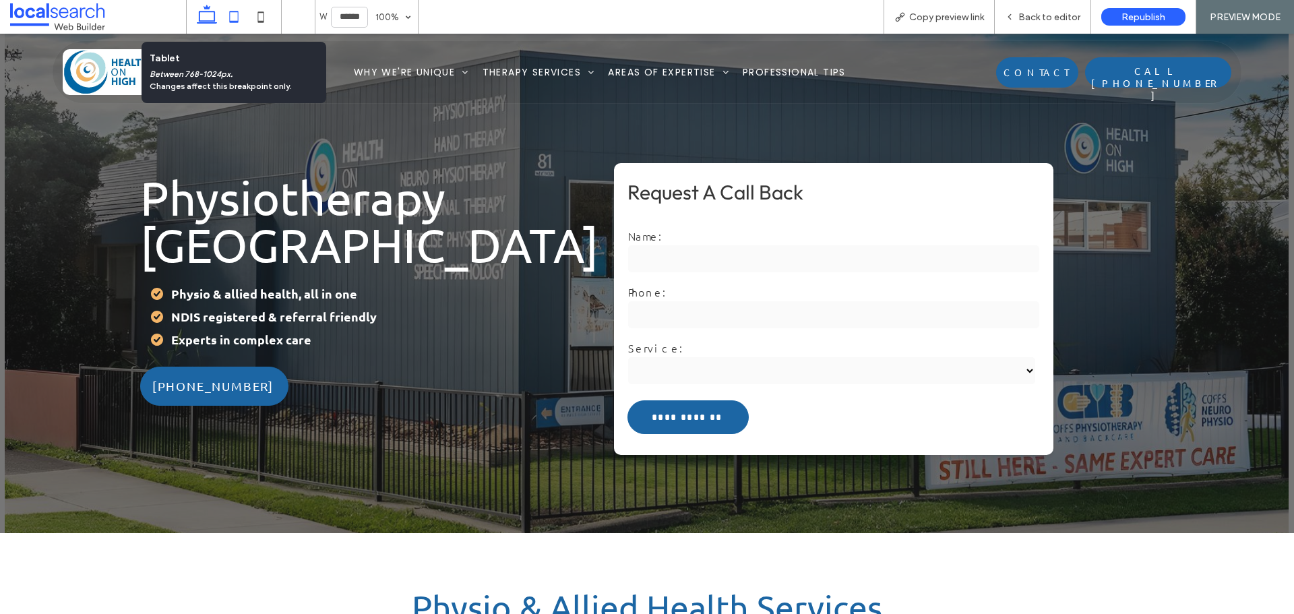
click at [240, 14] on icon at bounding box center [233, 16] width 27 height 27
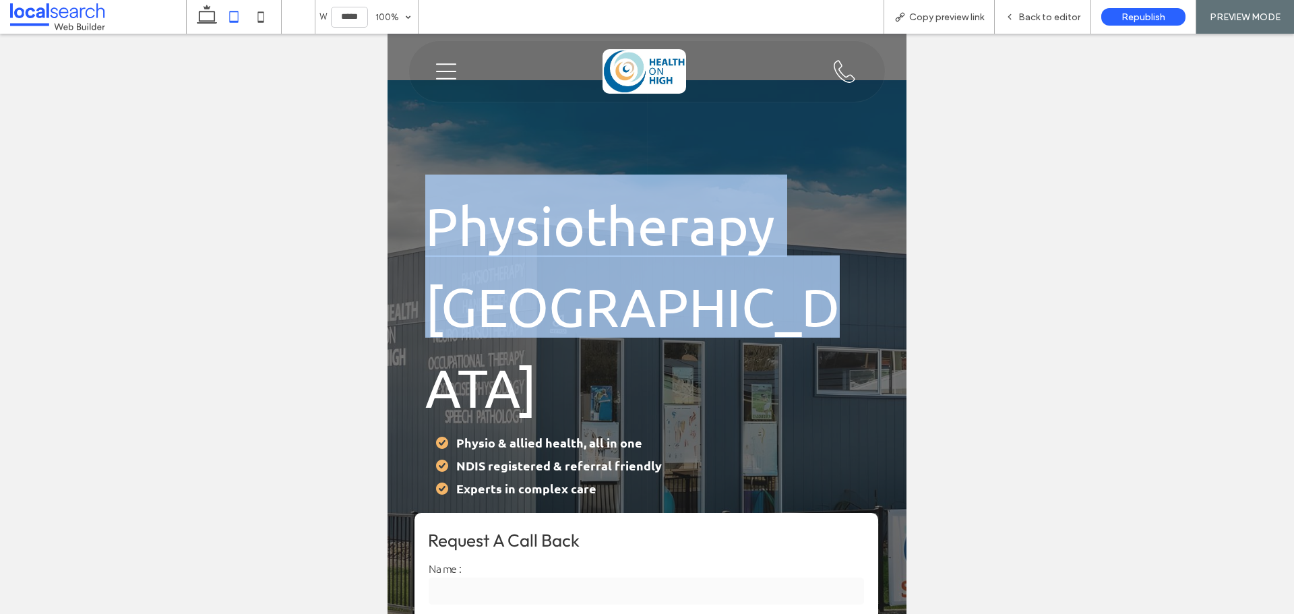
drag, startPoint x: 414, startPoint y: 183, endPoint x: 772, endPoint y: 299, distance: 376.9
click at [772, 299] on div "**********" at bounding box center [646, 426] width 519 height 785
click at [772, 299] on h1 "Physiotherapy [GEOGRAPHIC_DATA]" at bounding box center [646, 295] width 442 height 243
drag, startPoint x: 422, startPoint y: 201, endPoint x: 785, endPoint y: 283, distance: 372.2
click at [785, 283] on div "Physiotherapy [GEOGRAPHIC_DATA] Physio & allied health, all in one NDIS registe…" at bounding box center [646, 338] width 464 height 349
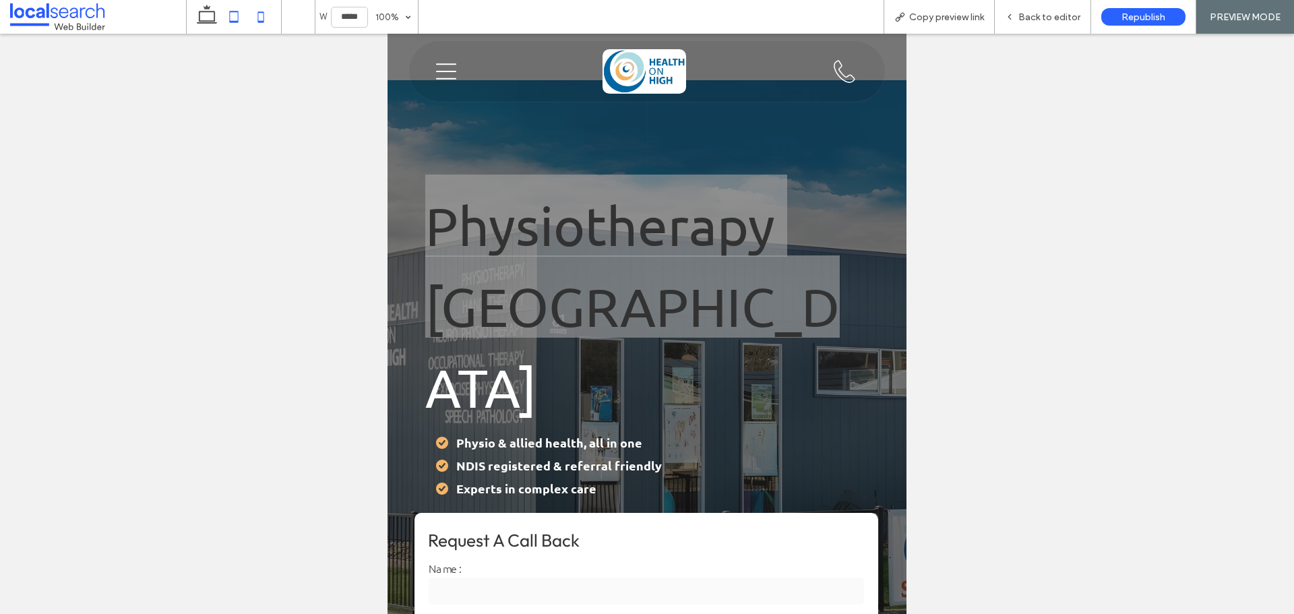
click at [260, 18] on icon at bounding box center [260, 16] width 27 height 27
click at [259, 18] on icon at bounding box center [260, 16] width 27 height 27
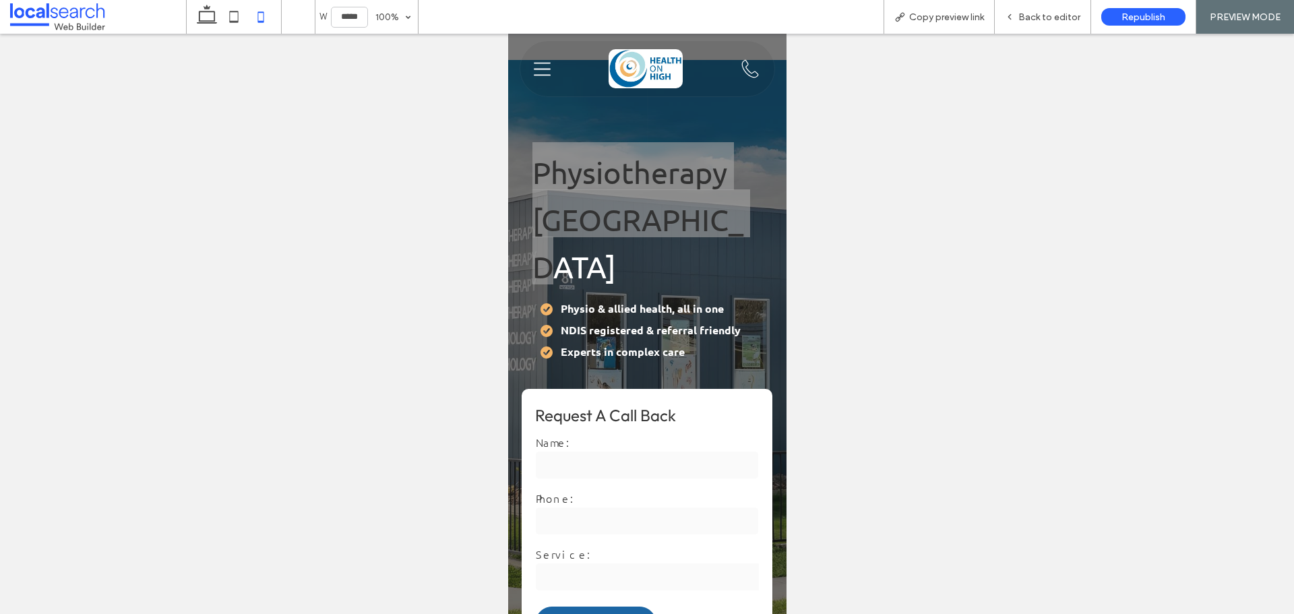
type input "*****"
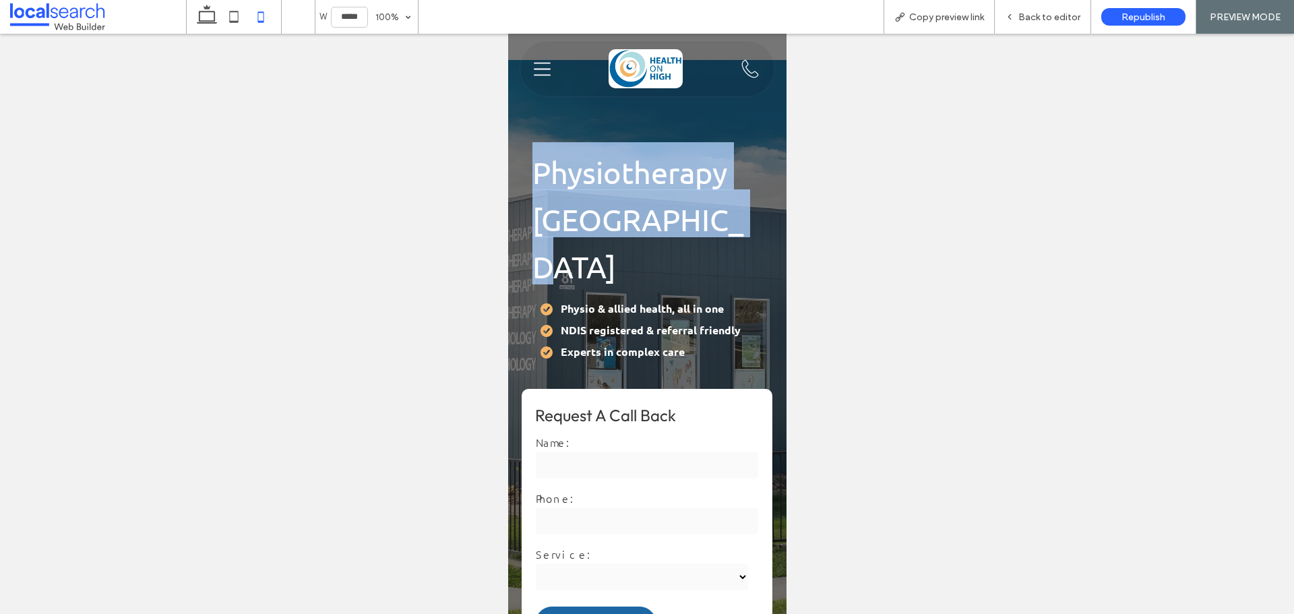
click at [676, 177] on span "Physiotherapy [GEOGRAPHIC_DATA]" at bounding box center [637, 219] width 211 height 130
drag, startPoint x: 528, startPoint y: 151, endPoint x: 744, endPoint y: 217, distance: 225.5
click at [744, 217] on div "Physiotherapy [GEOGRAPHIC_DATA] Physio & allied health, all in one NDIS registe…" at bounding box center [646, 253] width 251 height 244
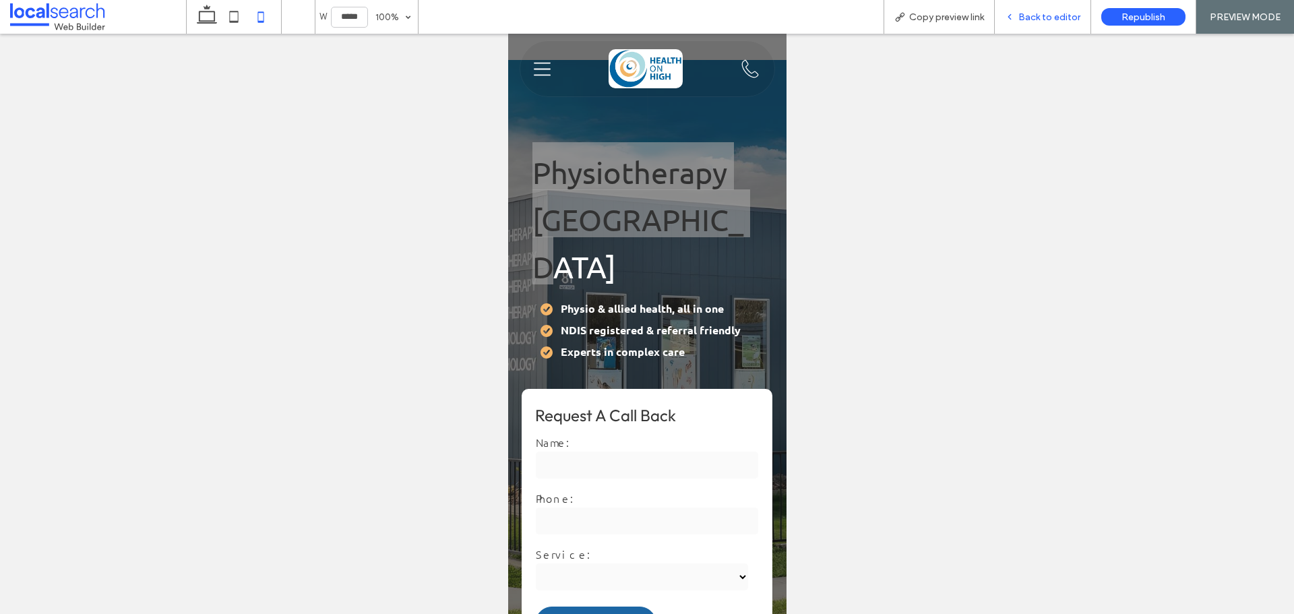
click at [1031, 18] on span "Back to editor" at bounding box center [1049, 16] width 62 height 11
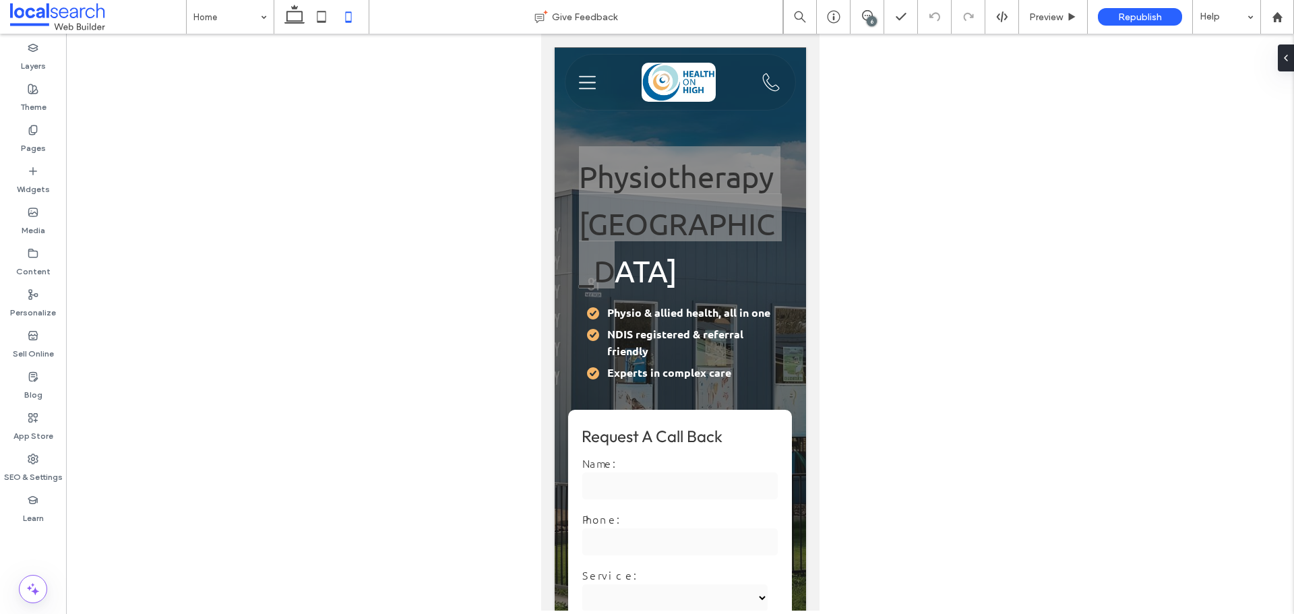
click at [950, 59] on div at bounding box center [679, 322] width 1227 height 577
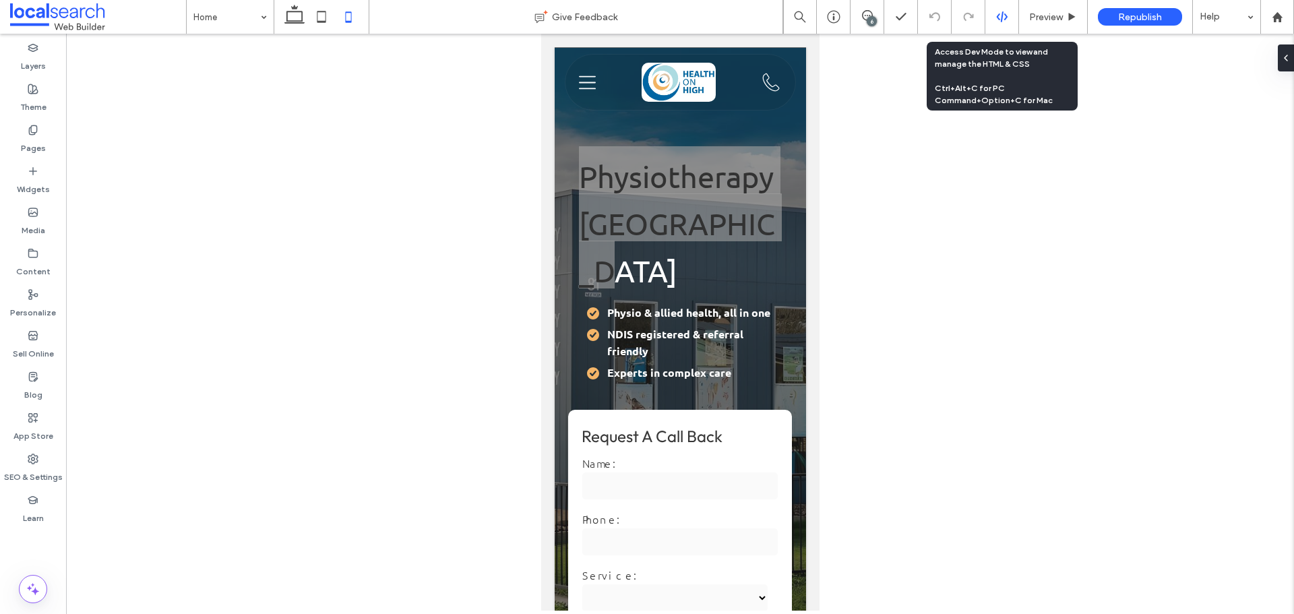
click at [999, 22] on icon at bounding box center [1002, 17] width 12 height 12
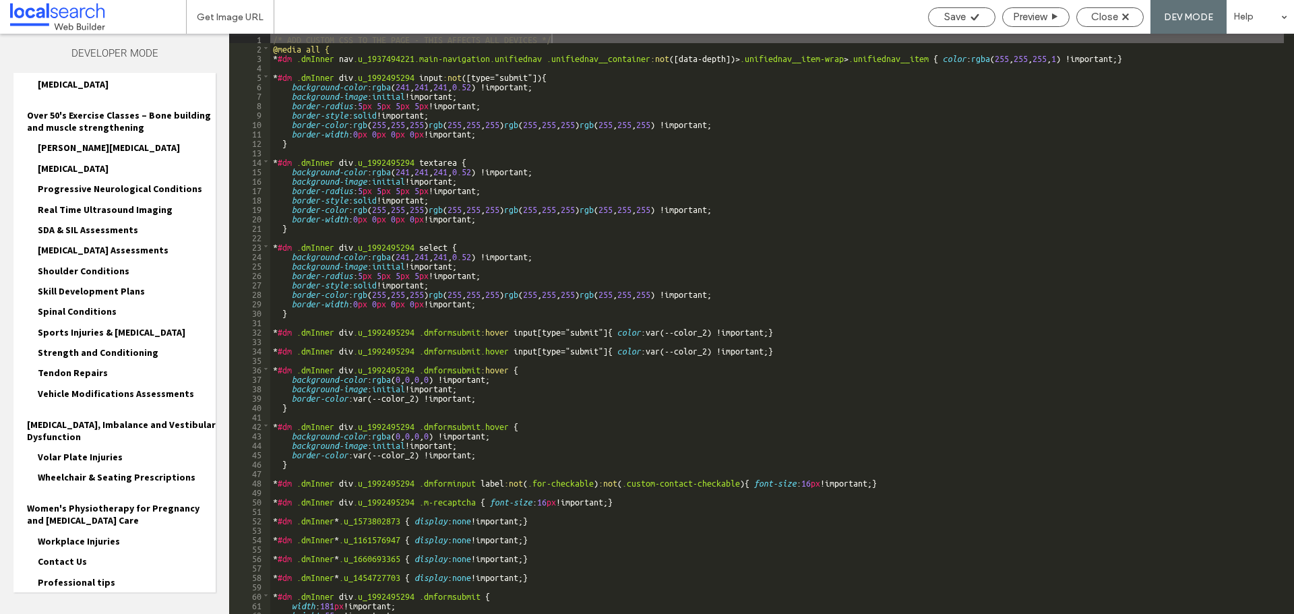
scroll to position [866, 0]
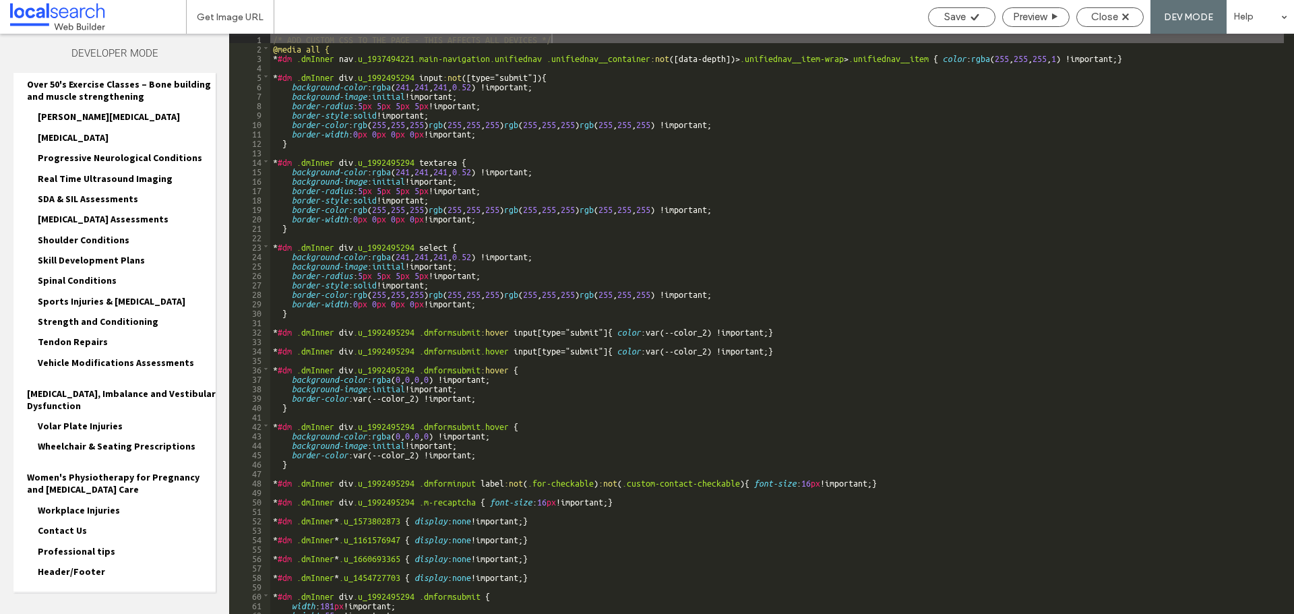
click at [94, 592] on div "Site HTML/CSS" at bounding box center [114, 609] width 202 height 34
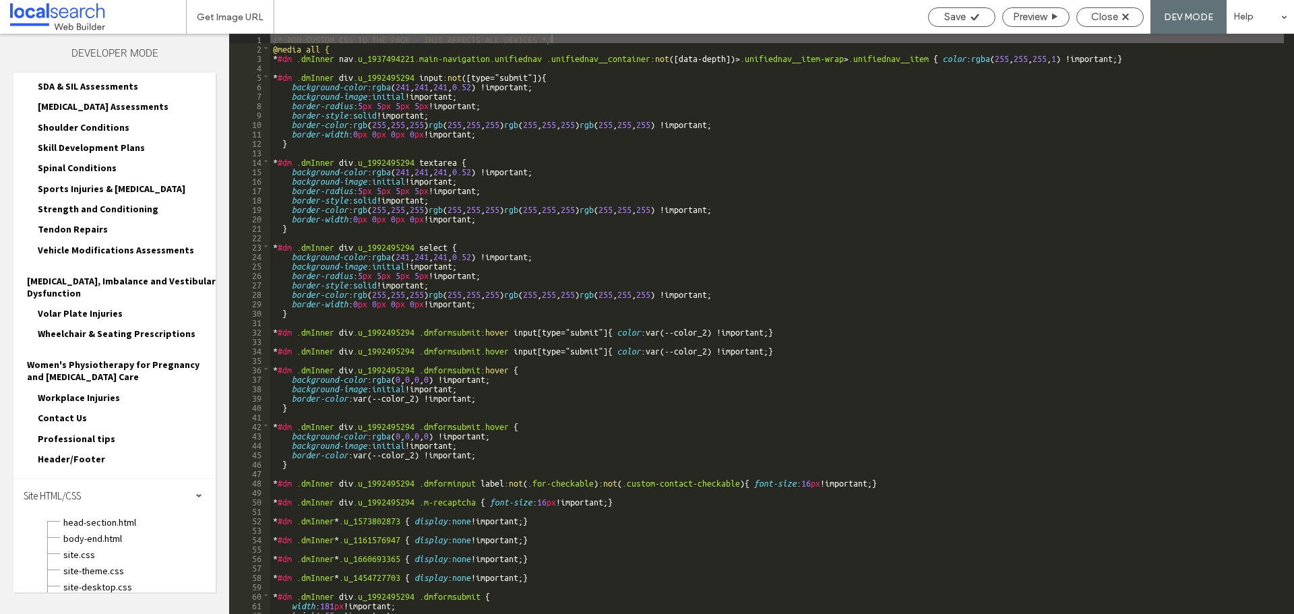
scroll to position [988, 0]
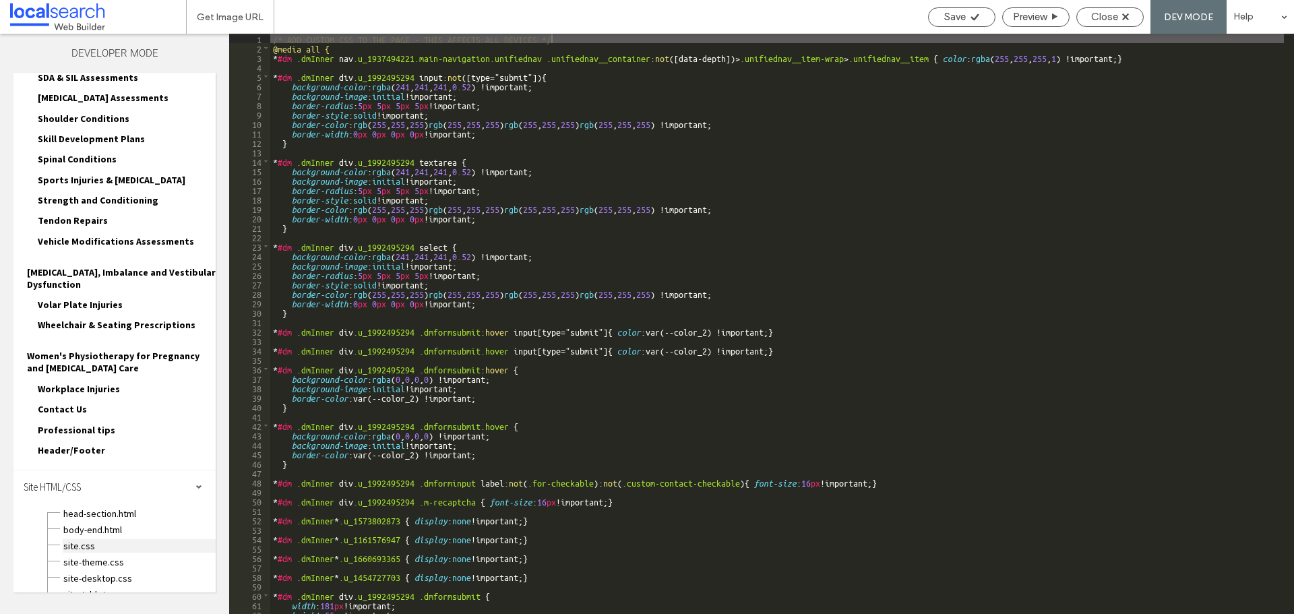
click at [77, 539] on span "site.css" at bounding box center [139, 545] width 153 height 13
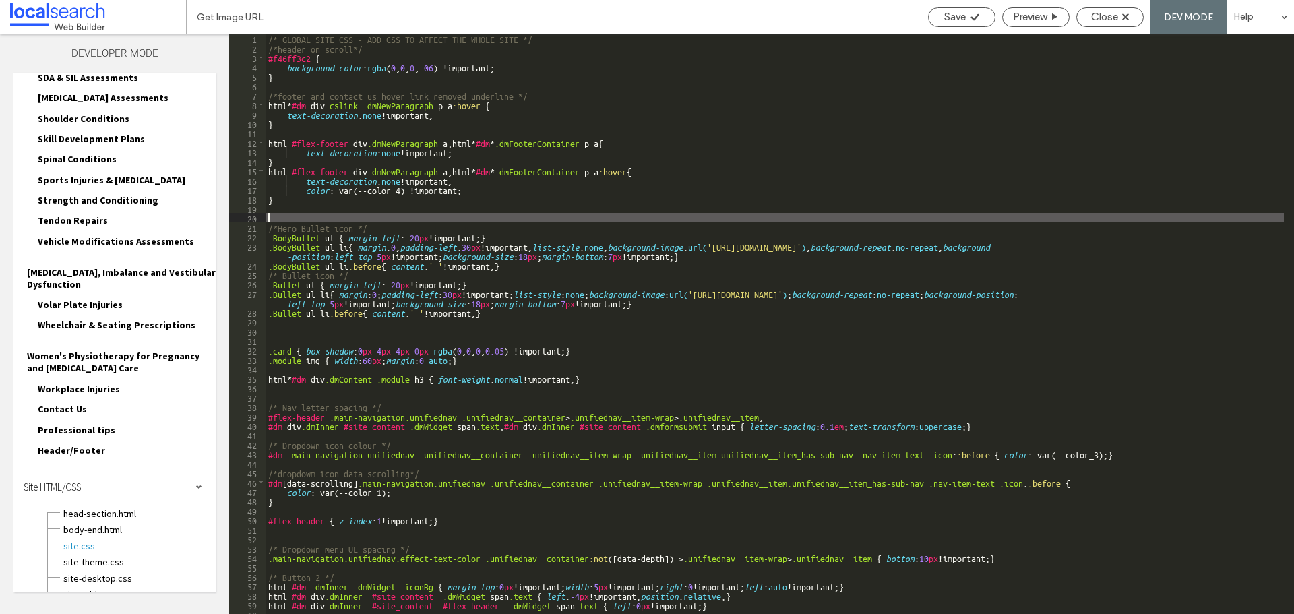
click at [295, 213] on div "/* GLOBAL SITE CSS - ADD CSS TO AFFECT THE WHOLE SITE */ /*header on scroll*/ #…" at bounding box center [774, 333] width 1018 height 599
click at [293, 211] on div "/* GLOBAL SITE CSS - ADD CSS TO AFFECT THE WHOLE SITE */ /*header on scroll*/ #…" at bounding box center [774, 333] width 1018 height 599
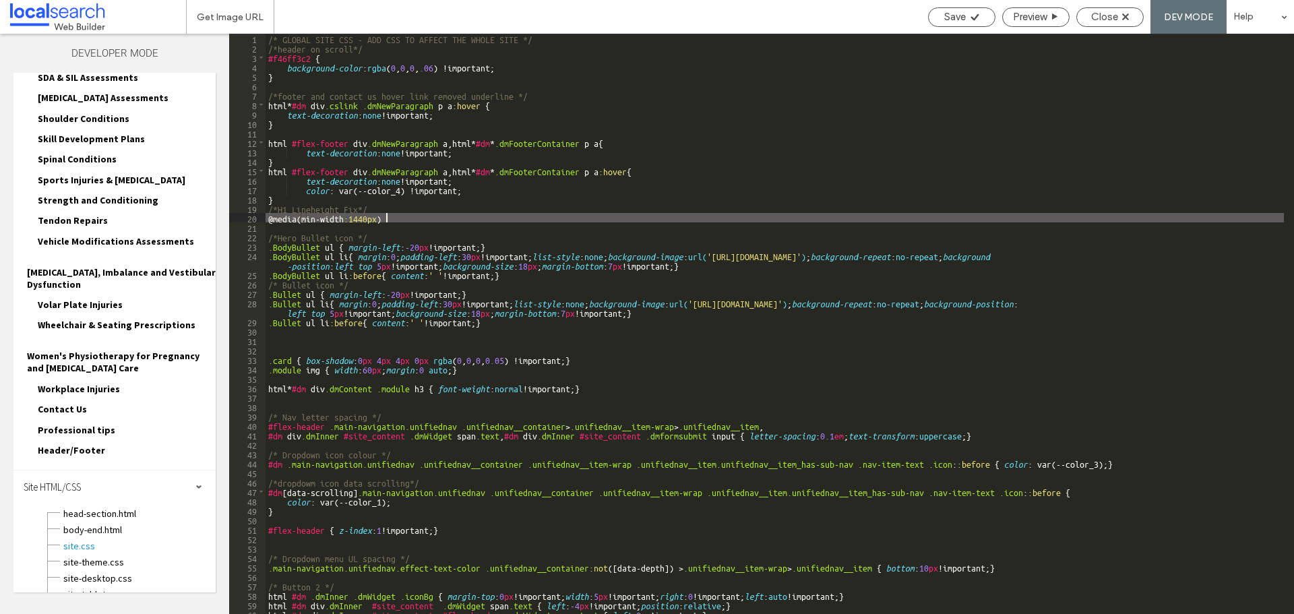
click at [356, 218] on div "/* GLOBAL SITE CSS - ADD CSS TO AFFECT THE WHOLE SITE */ /*header on scroll*/ #…" at bounding box center [774, 333] width 1018 height 599
click at [354, 218] on div "/* GLOBAL SITE CSS - ADD CSS TO AFFECT THE WHOLE SITE */ /*header on scroll*/ #…" at bounding box center [774, 333] width 1018 height 599
click at [393, 218] on div "/* GLOBAL SITE CSS - ADD CSS TO AFFECT THE WHOLE SITE */ /*header on scroll*/ #…" at bounding box center [774, 333] width 1018 height 599
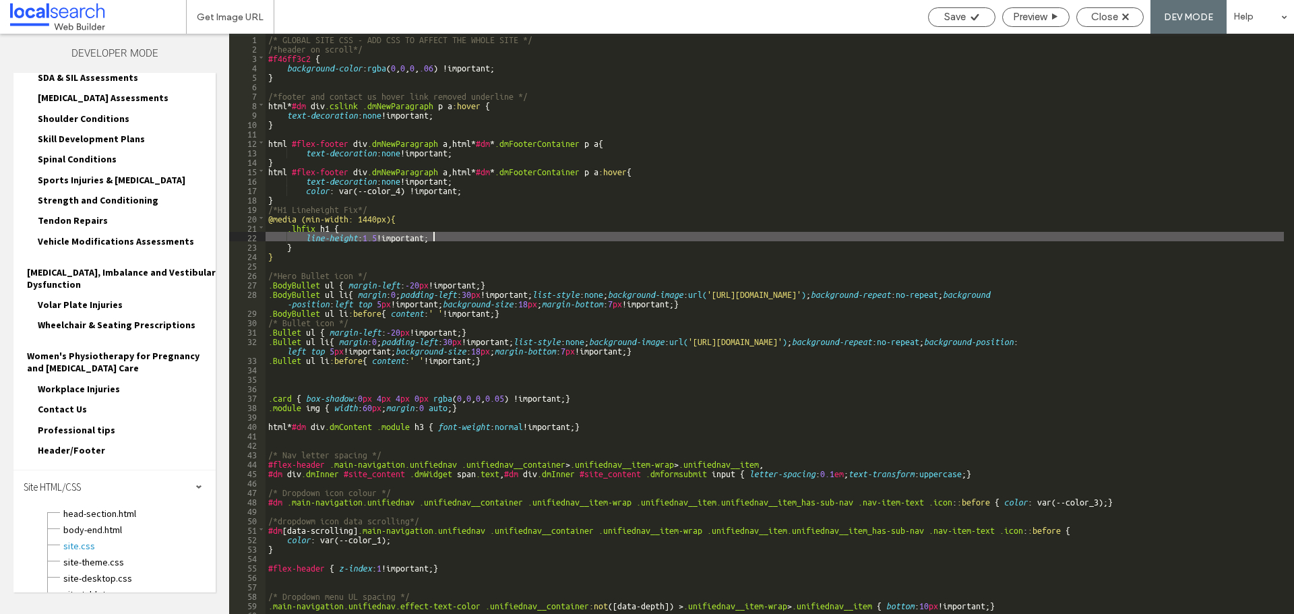
click at [302, 236] on div "/* GLOBAL SITE CSS - ADD CSS TO AFFECT THE WHOLE SITE */ /*header on scroll*/ #…" at bounding box center [774, 333] width 1018 height 599
click at [302, 240] on div "/* GLOBAL SITE CSS - ADD CSS TO AFFECT THE WHOLE SITE */ /*header on scroll*/ #…" at bounding box center [774, 333] width 1018 height 599
click at [302, 243] on div "/* GLOBAL SITE CSS - ADD CSS TO AFFECT THE WHOLE SITE */ /*header on scroll*/ #…" at bounding box center [774, 333] width 1018 height 599
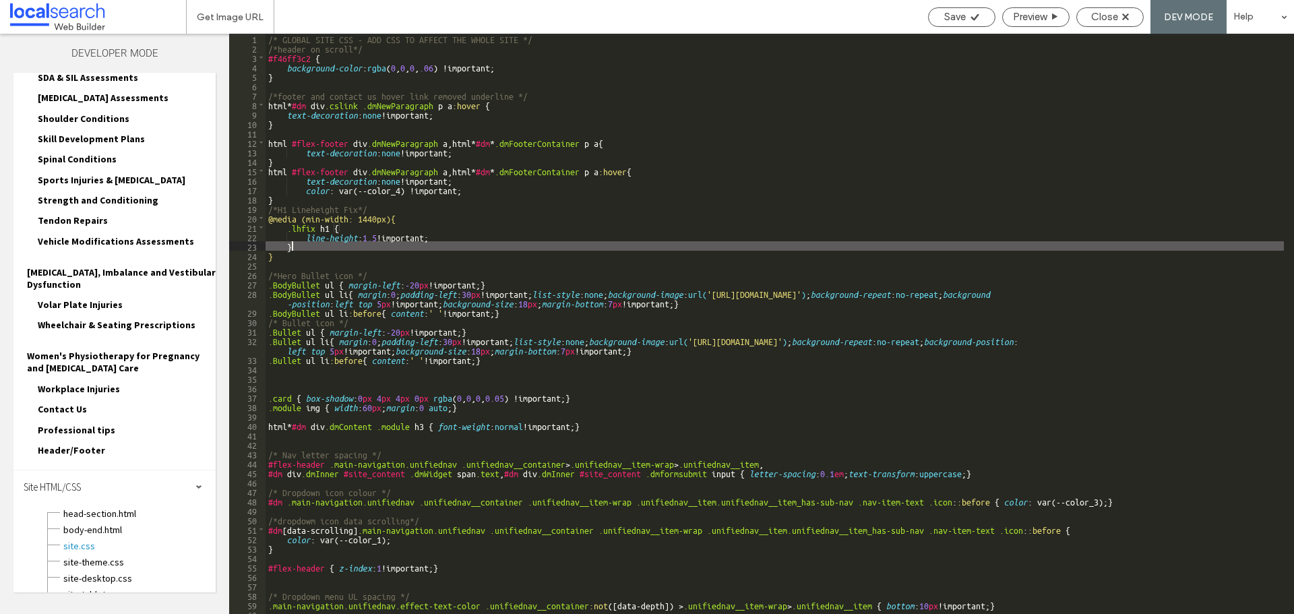
click at [302, 251] on div "/* GLOBAL SITE CSS - ADD CSS TO AFFECT THE WHOLE SITE */ /*header on scroll*/ #…" at bounding box center [774, 333] width 1018 height 599
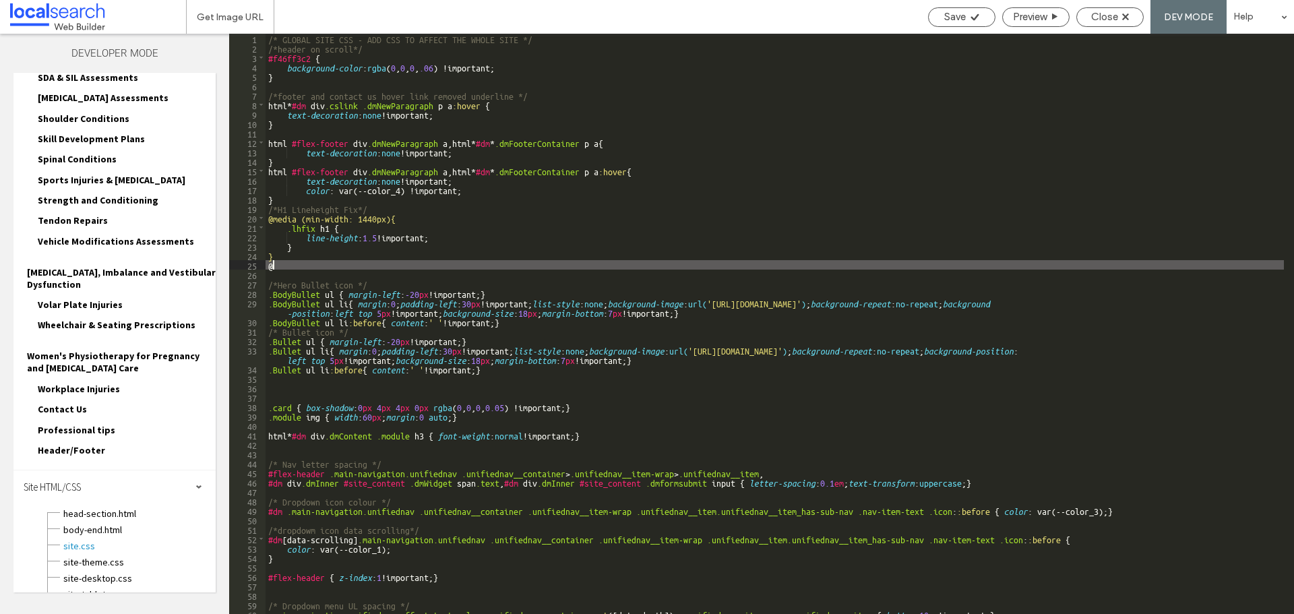
type textarea "**"
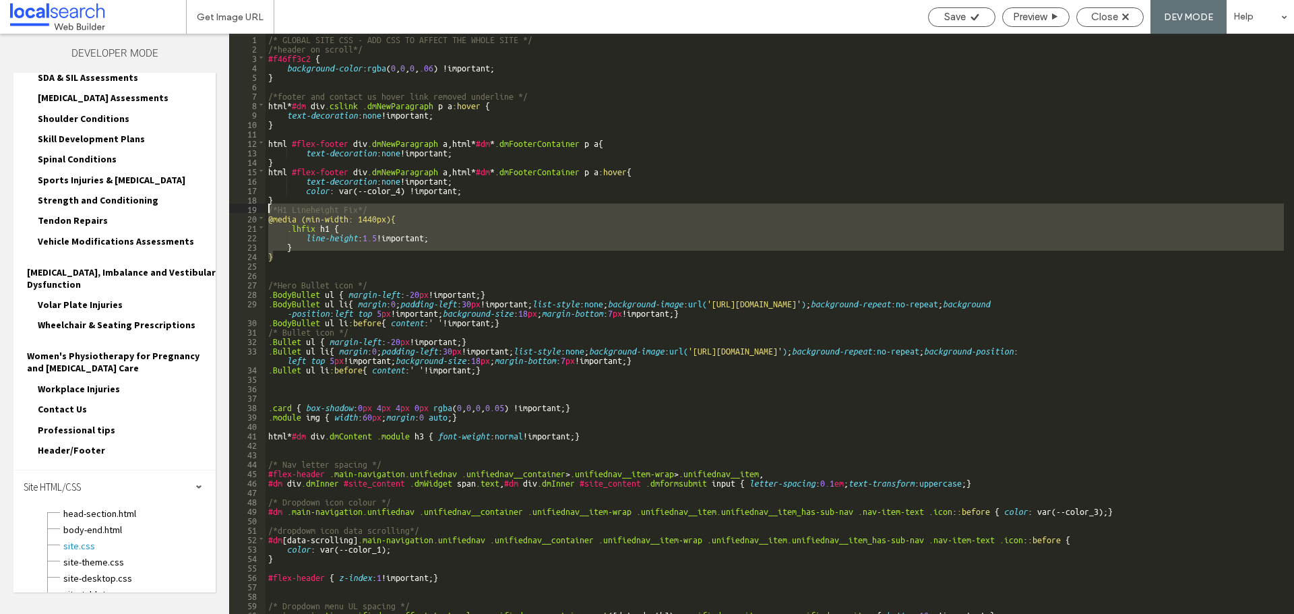
drag, startPoint x: 303, startPoint y: 259, endPoint x: 263, endPoint y: 212, distance: 62.1
click at [263, 212] on div "** 1 2 3 4 5 6 7 8 9 10 11 12 13 14 15 16 17 18 19 20 21 22 23 24 25 26 27 28 2…" at bounding box center [761, 324] width 1064 height 580
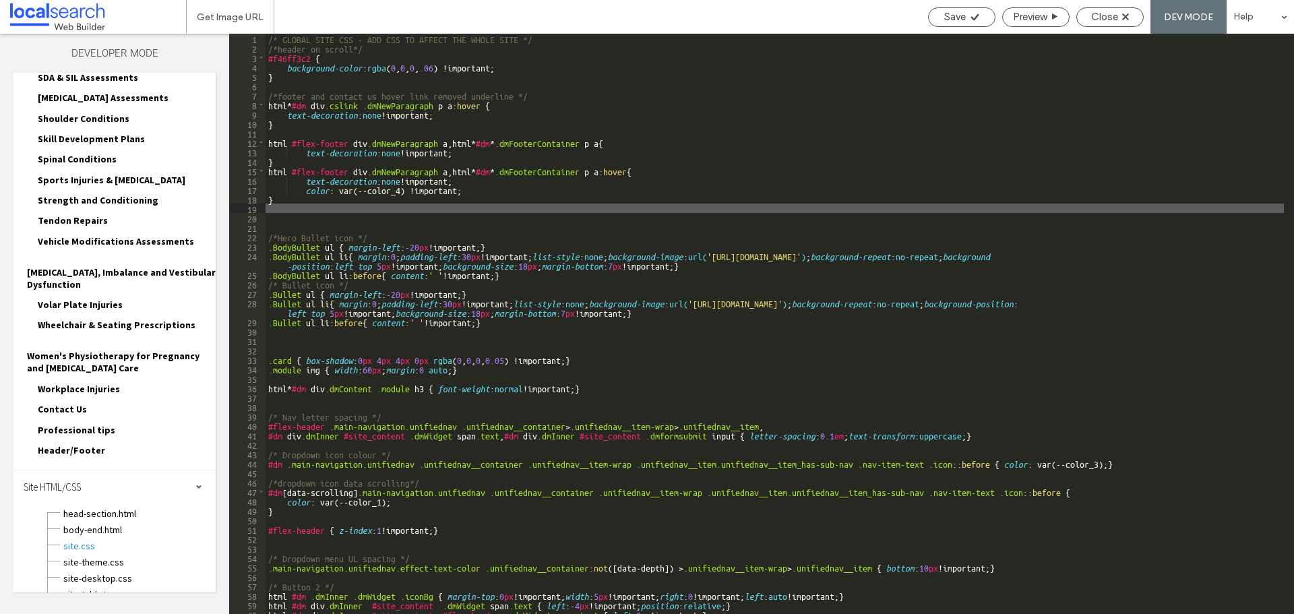
click at [277, 226] on div "/* GLOBAL SITE CSS - ADD CSS TO AFFECT THE WHOLE SITE */ /*header on scroll*/ #…" at bounding box center [774, 333] width 1018 height 599
